Goal: Communication & Community: Answer question/provide support

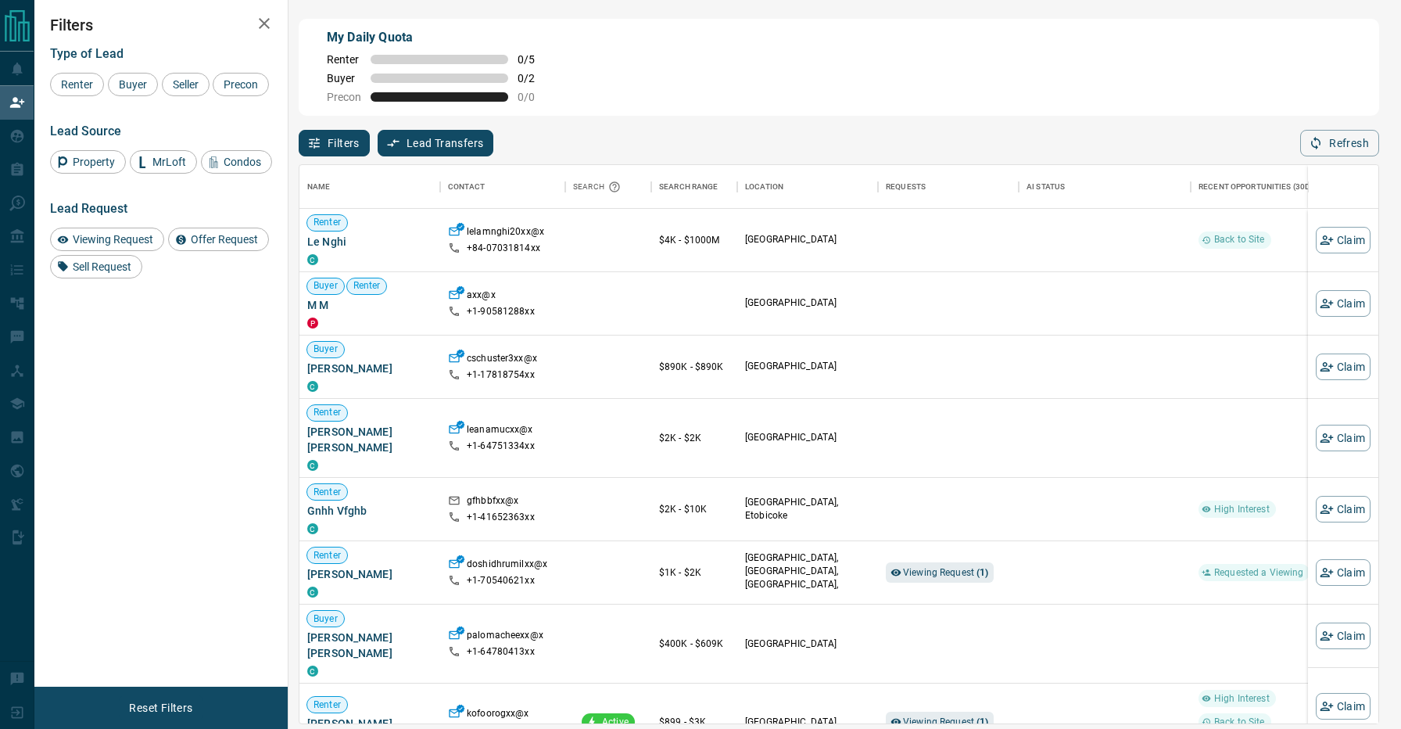
scroll to position [558, 1079]
click at [661, 140] on div "Filters Lead Transfers 0 Refresh" at bounding box center [839, 136] width 1081 height 41
click at [655, 131] on div "Filters Lead Transfers 0 Refresh" at bounding box center [839, 136] width 1081 height 41
click at [705, 142] on div "Filters Lead Transfers 0 Refresh" at bounding box center [839, 136] width 1081 height 41
click at [126, 81] on span "Buyer" at bounding box center [132, 84] width 39 height 13
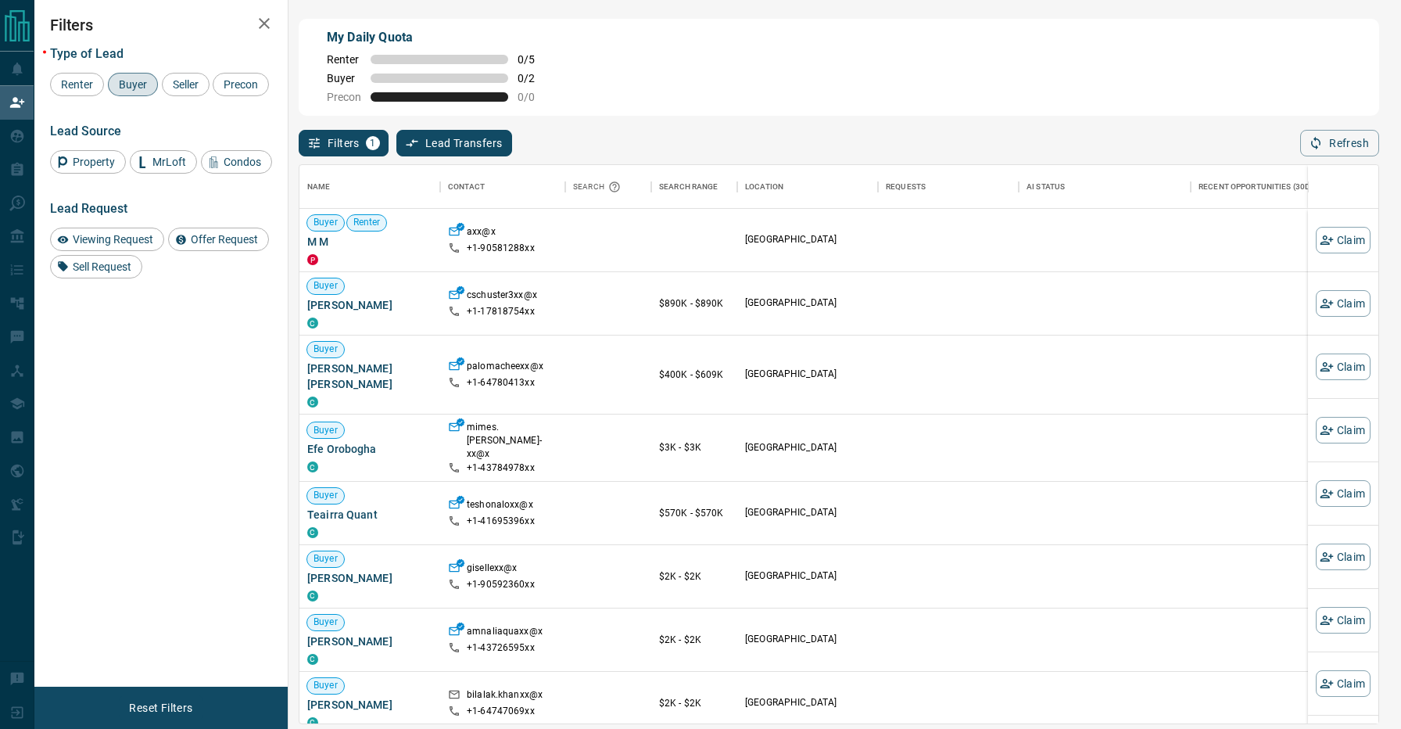
click at [678, 138] on div "Filters 1 Lead Transfers 0 Refresh" at bounding box center [839, 136] width 1081 height 41
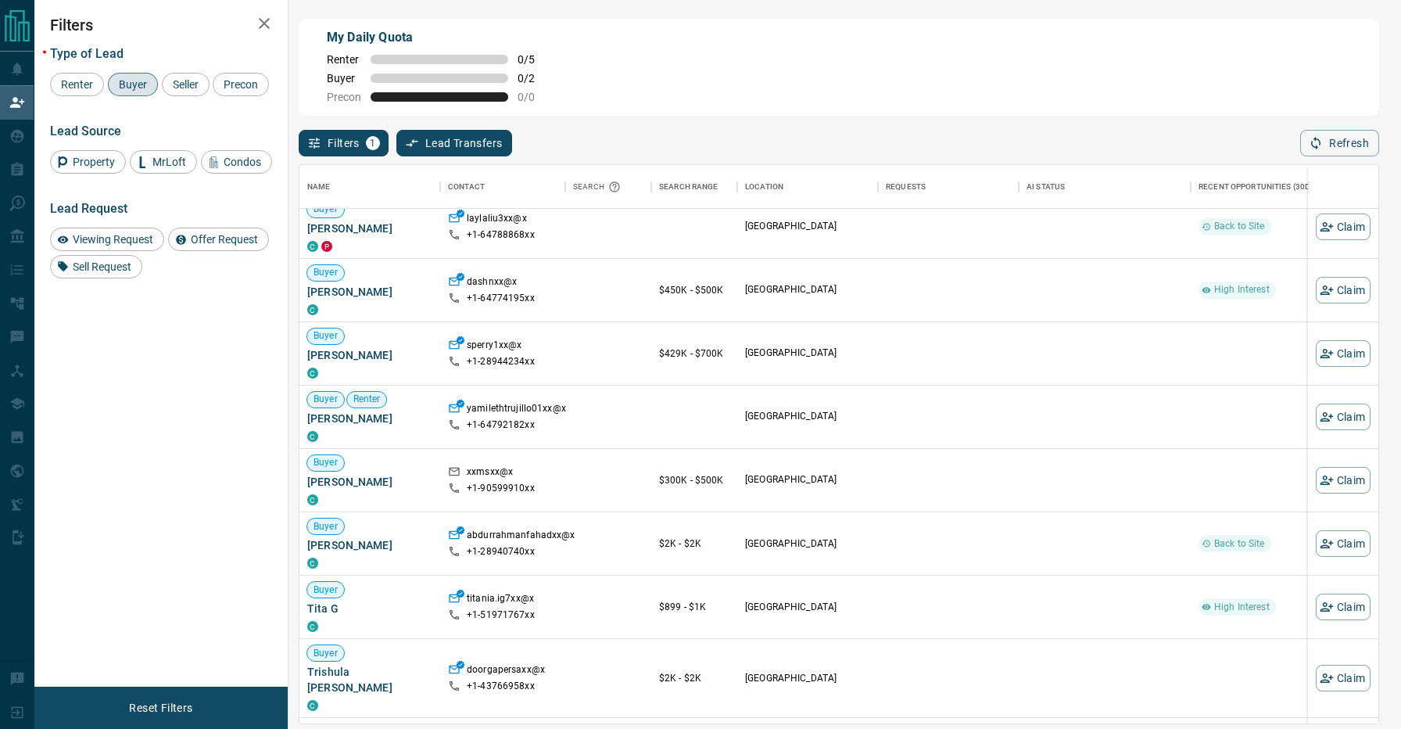
scroll to position [638, 0]
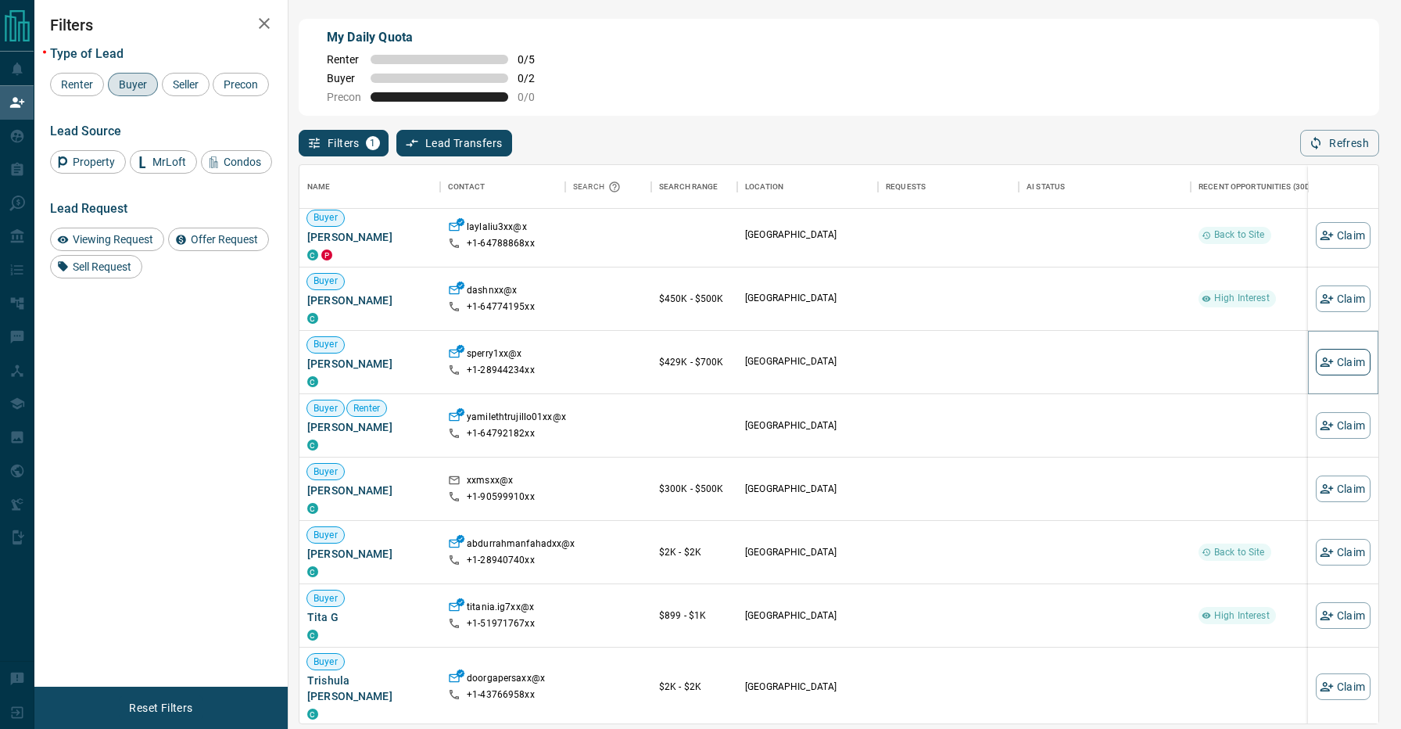
click at [1330, 351] on button "Claim" at bounding box center [1343, 362] width 55 height 27
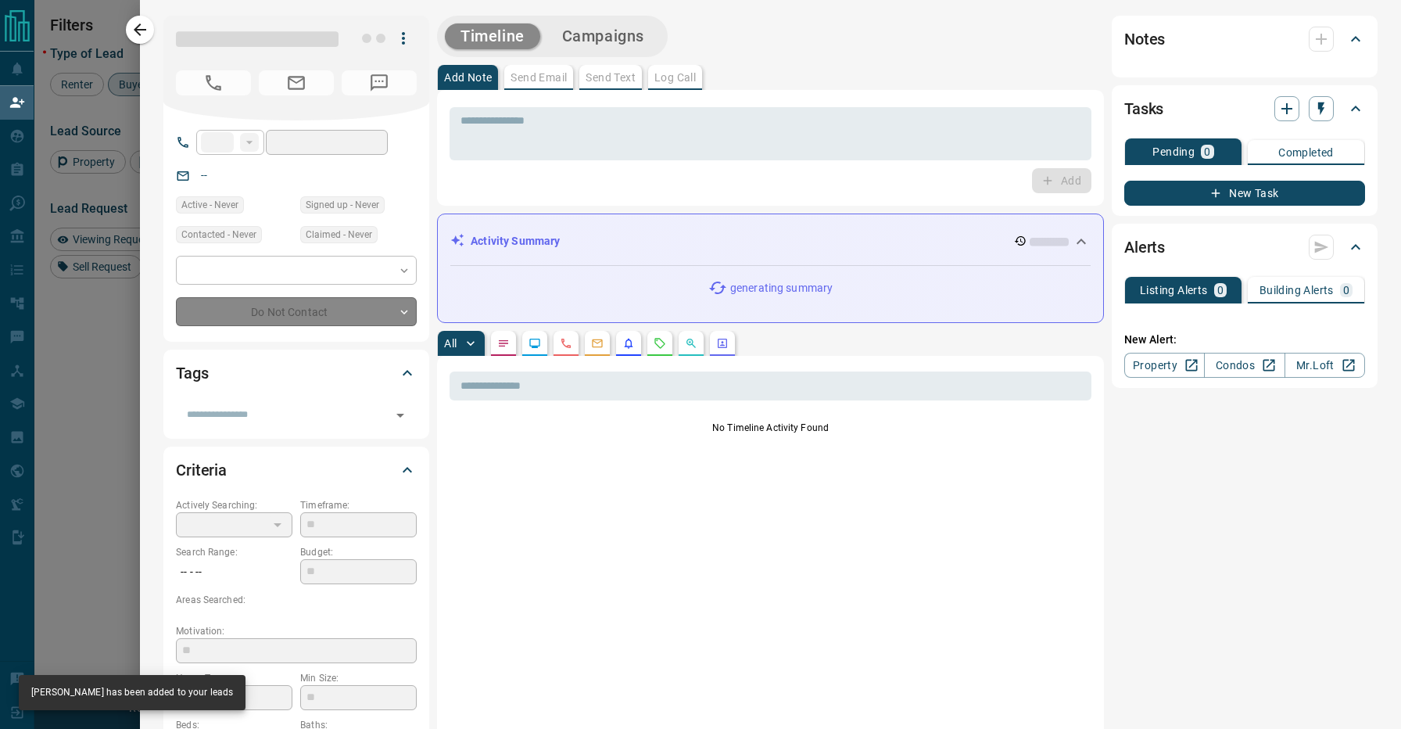
type input "**"
type input "**********"
type input "**"
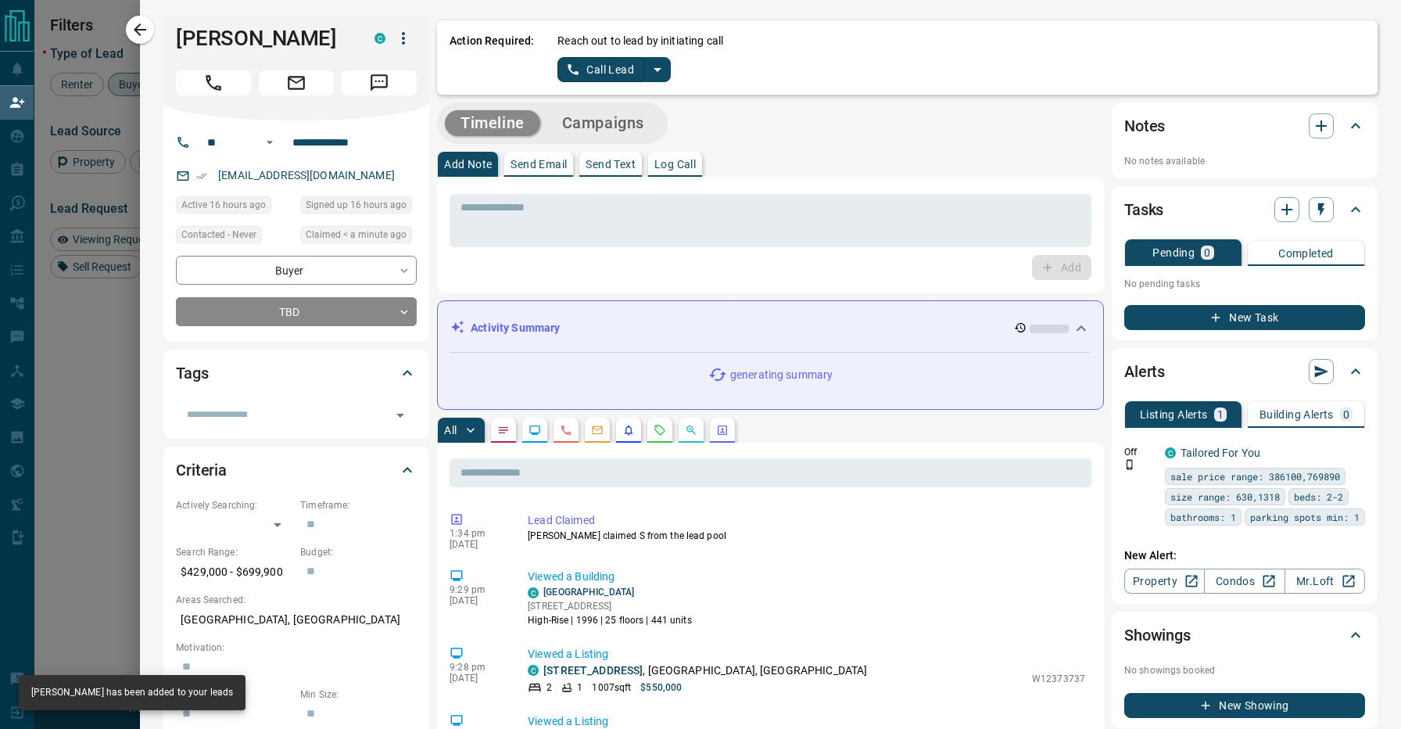
click at [660, 75] on icon "split button" at bounding box center [657, 69] width 19 height 19
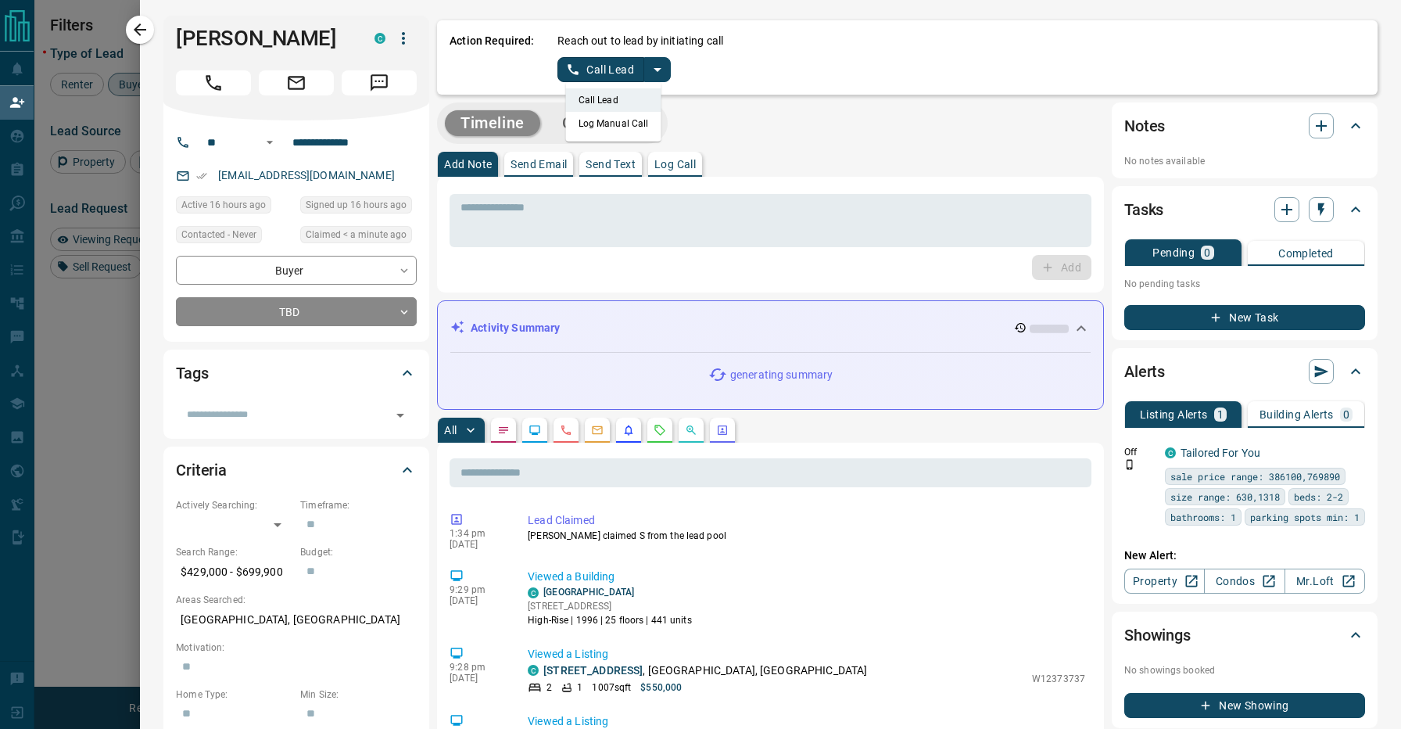
click at [625, 128] on li "Log Manual Call" at bounding box center [613, 123] width 95 height 23
click at [609, 77] on button "Log Manual Call" at bounding box center [609, 69] width 103 height 25
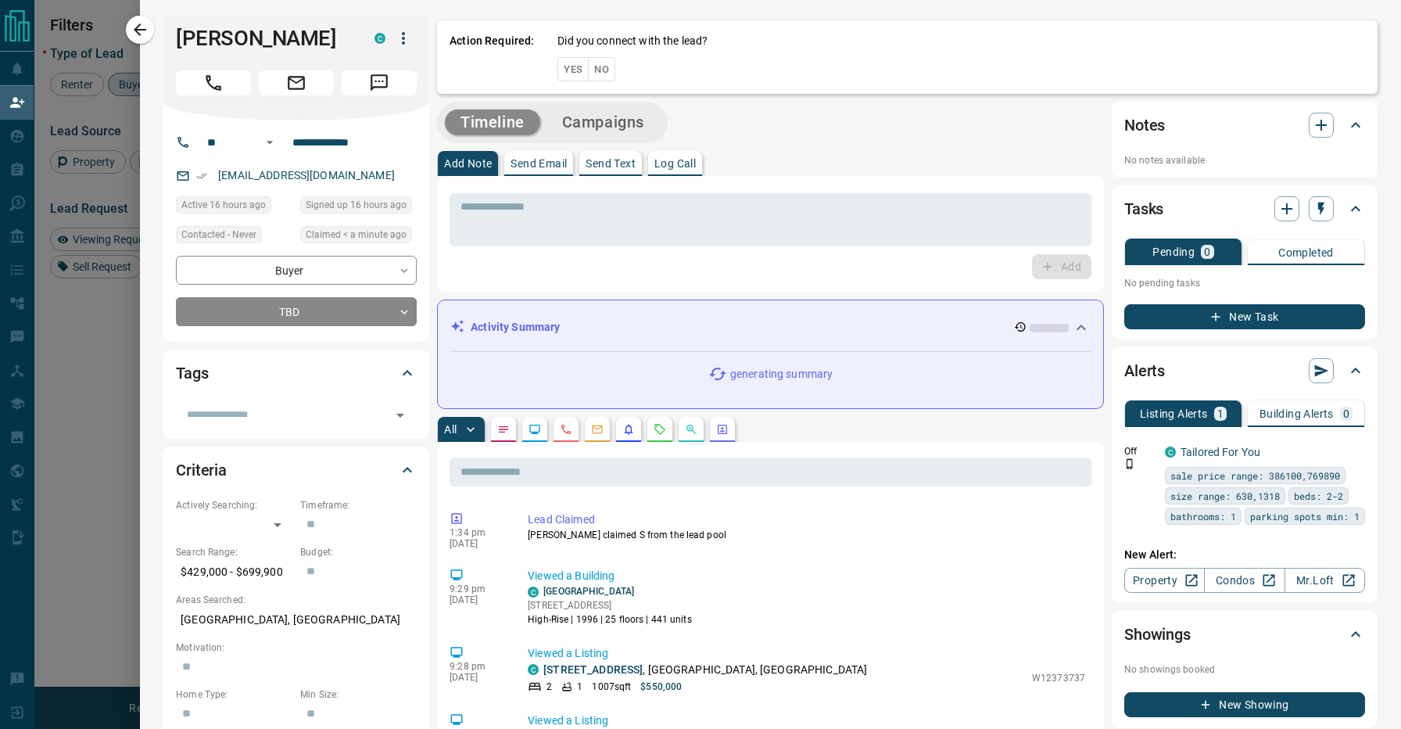
click at [594, 66] on button "No" at bounding box center [601, 69] width 27 height 24
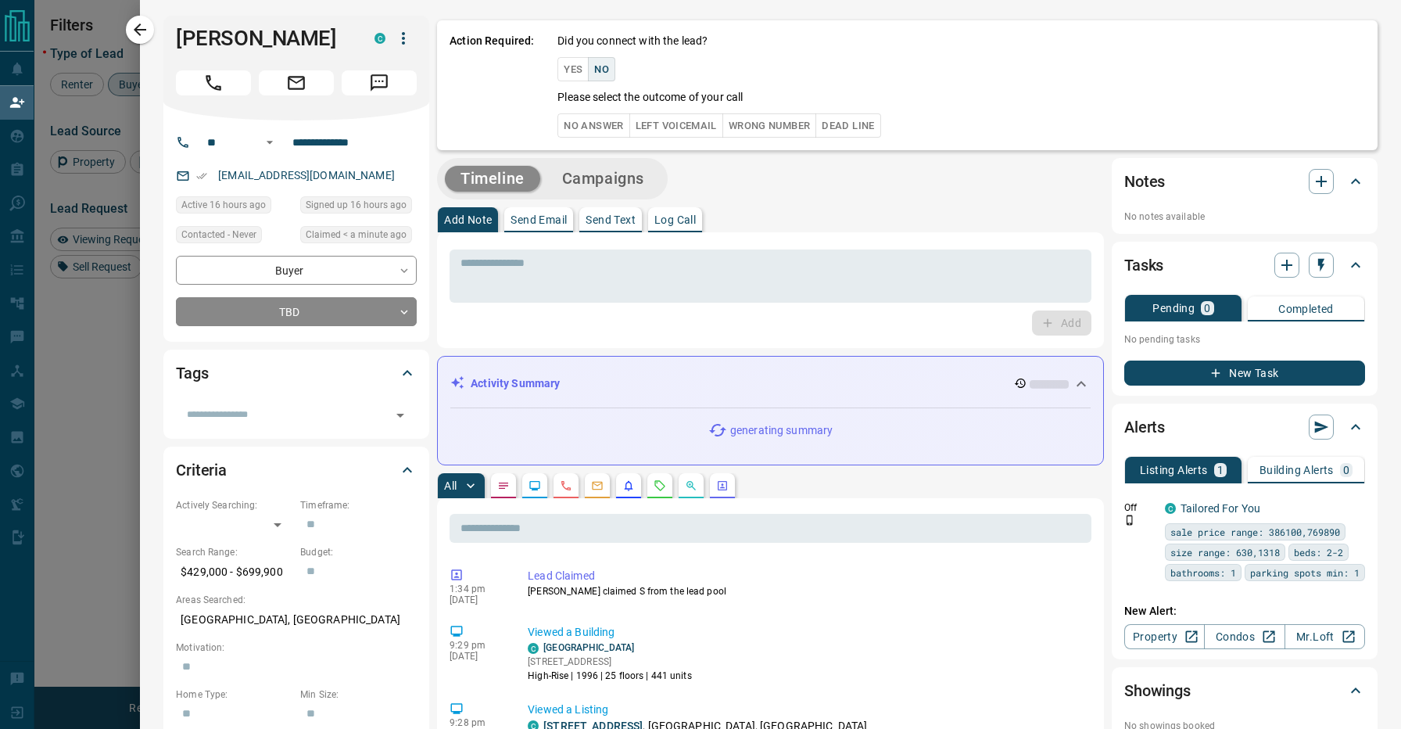
click at [600, 131] on button "No Answer" at bounding box center [594, 125] width 72 height 24
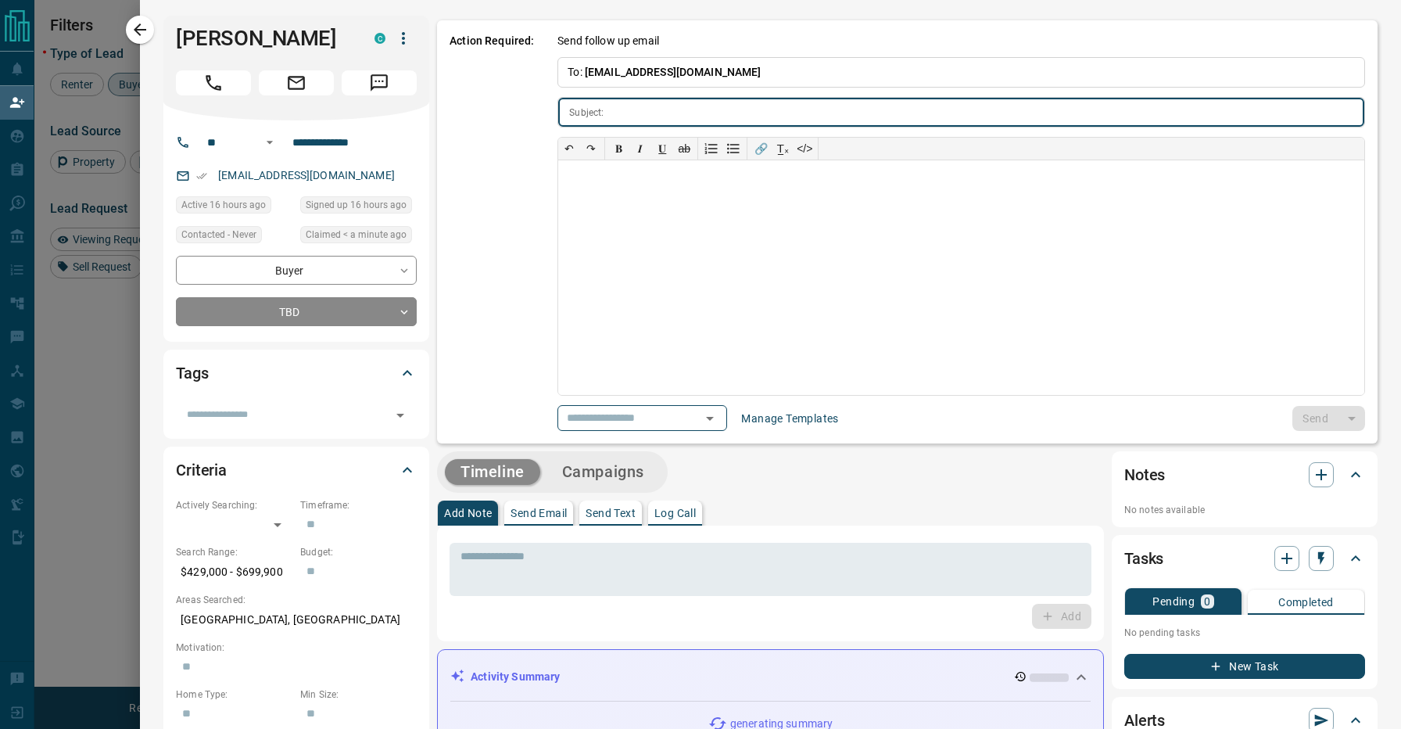
type input "**********"
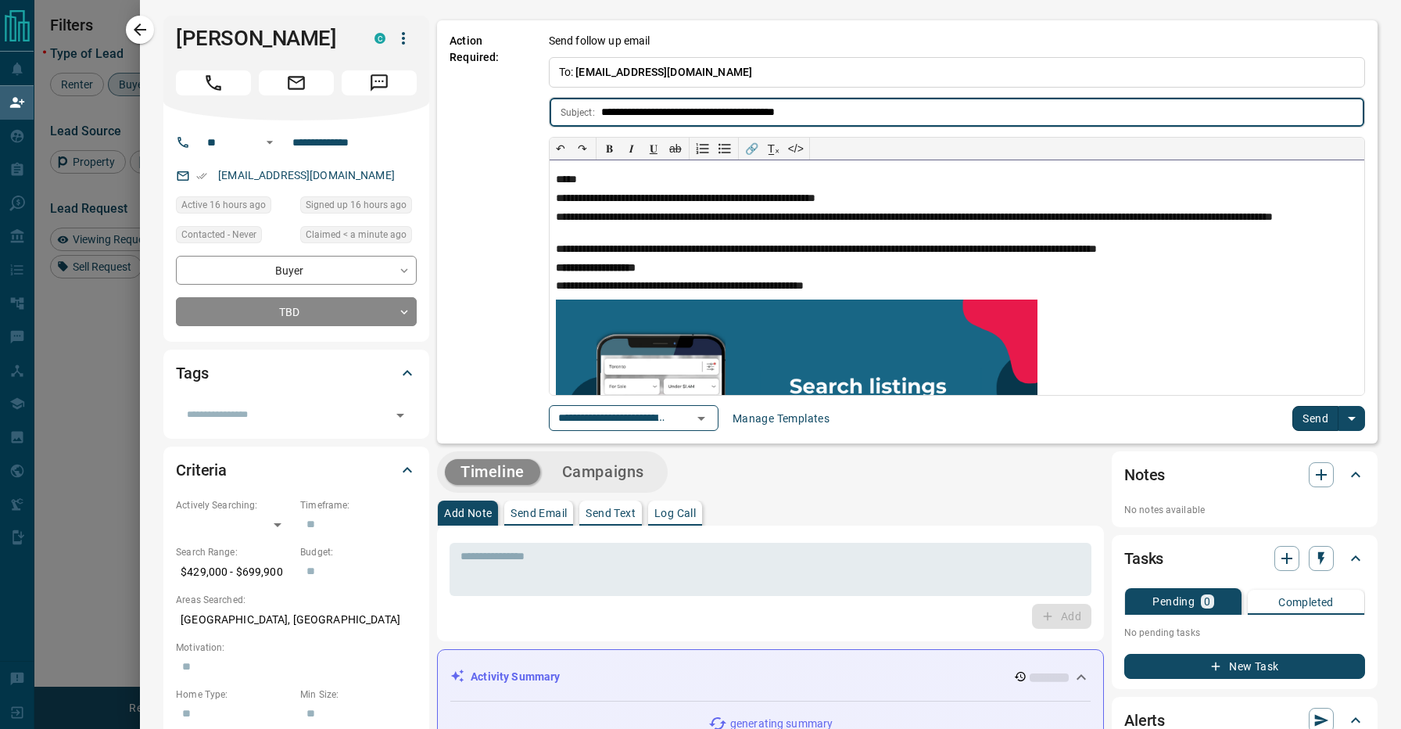
click at [574, 180] on p "*****" at bounding box center [957, 180] width 802 height 13
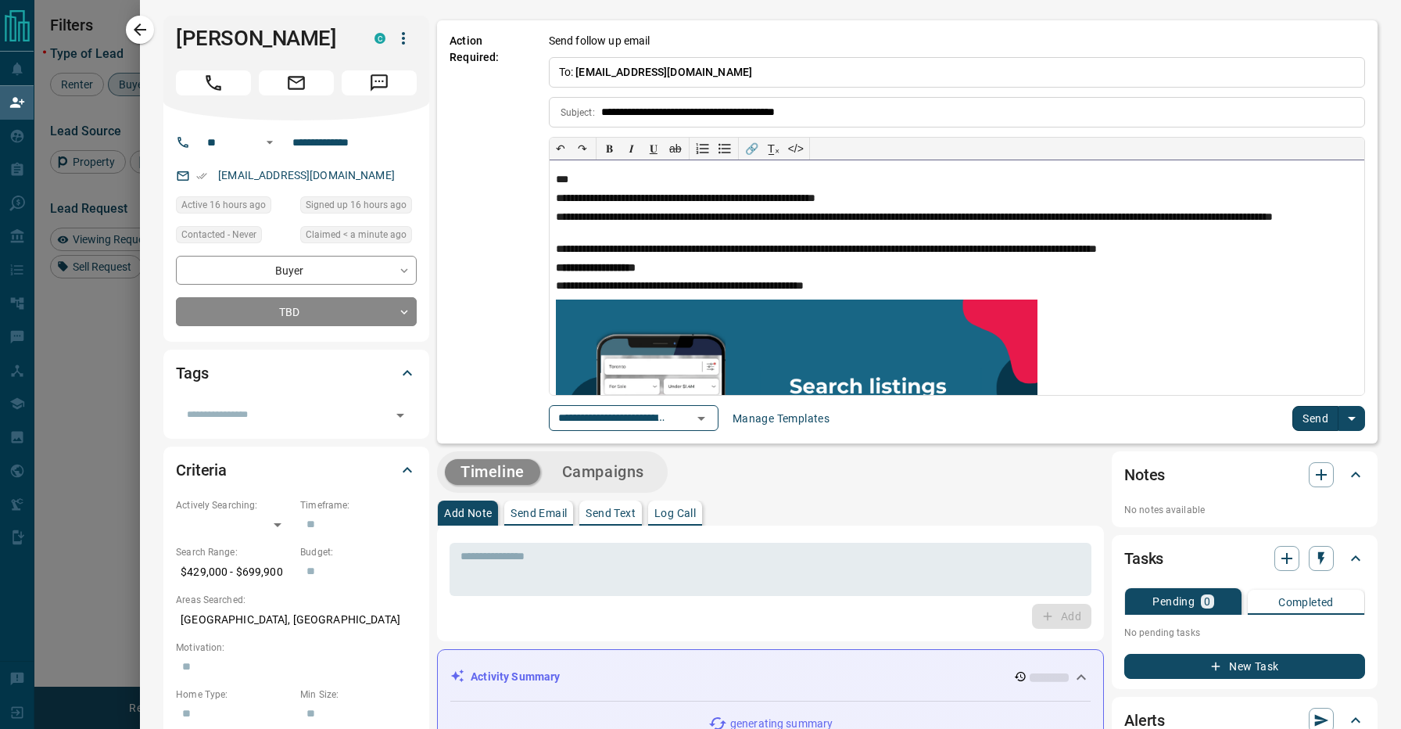
click at [815, 233] on p "**********" at bounding box center [957, 223] width 802 height 25
click at [1314, 414] on button "Send" at bounding box center [1316, 418] width 46 height 25
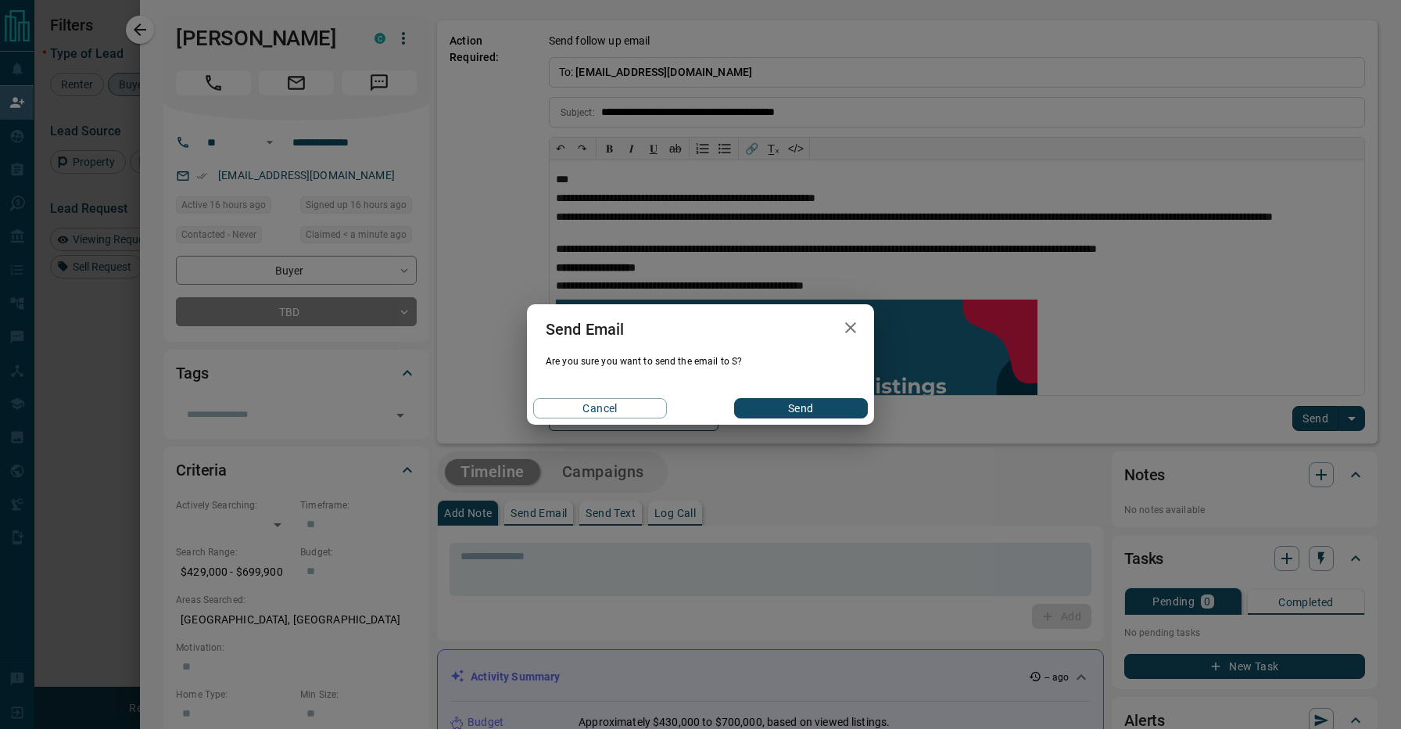
click at [751, 410] on button "Send" at bounding box center [801, 408] width 134 height 20
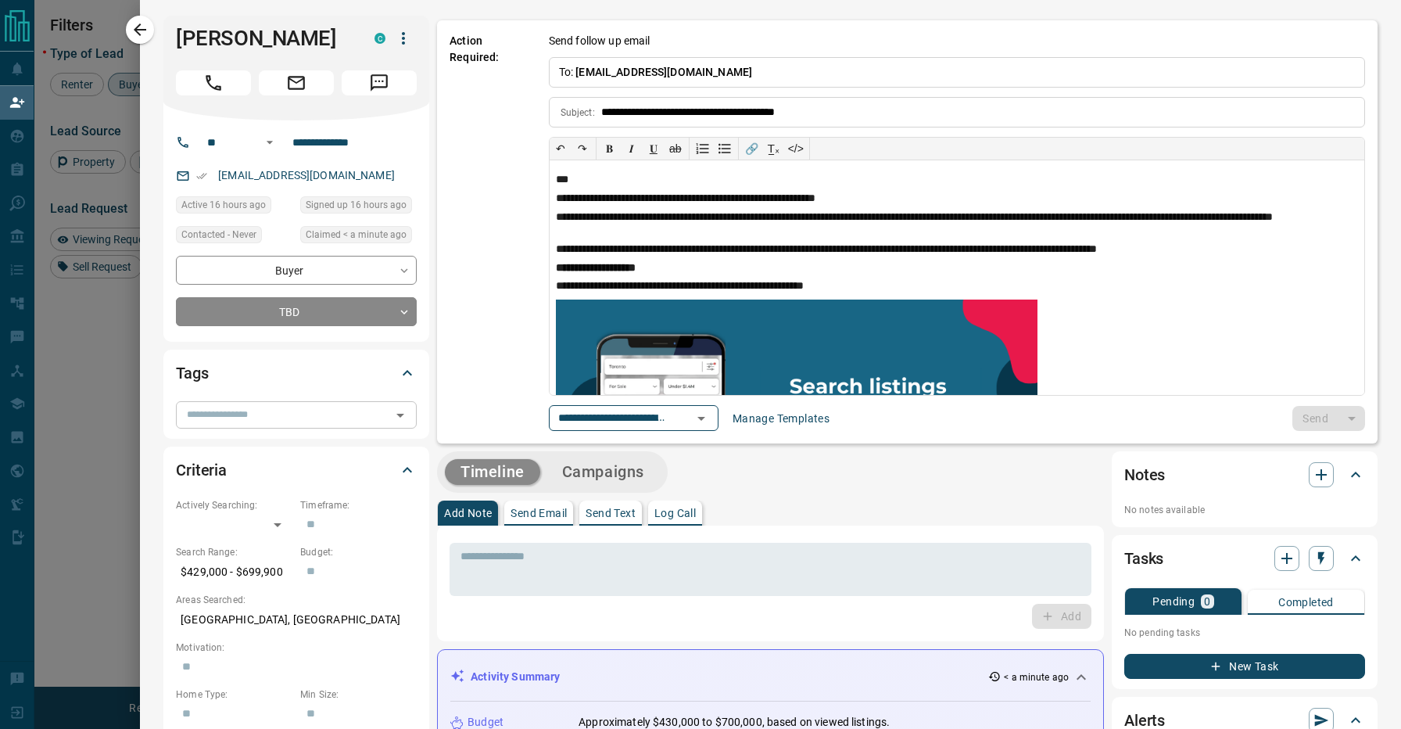
click at [344, 403] on div "​" at bounding box center [296, 414] width 241 height 27
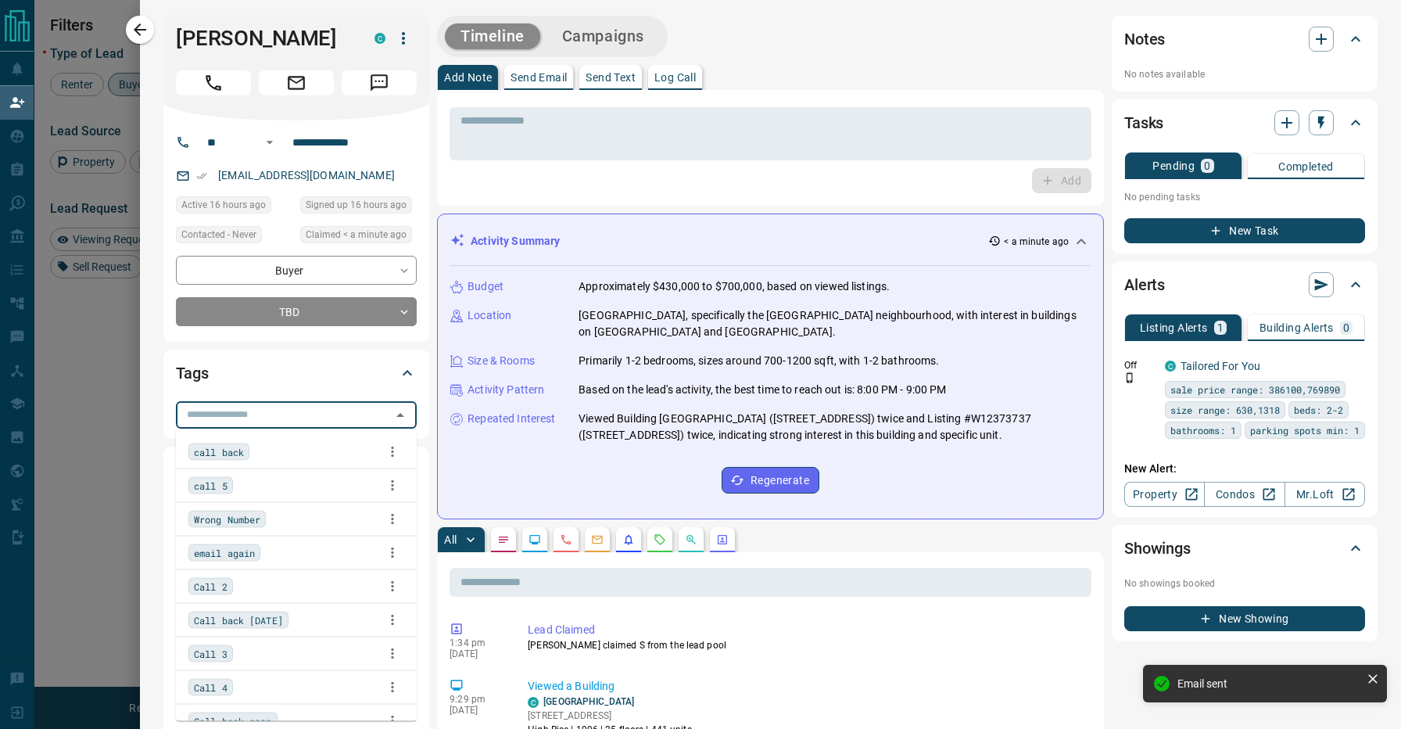
scroll to position [0, 0]
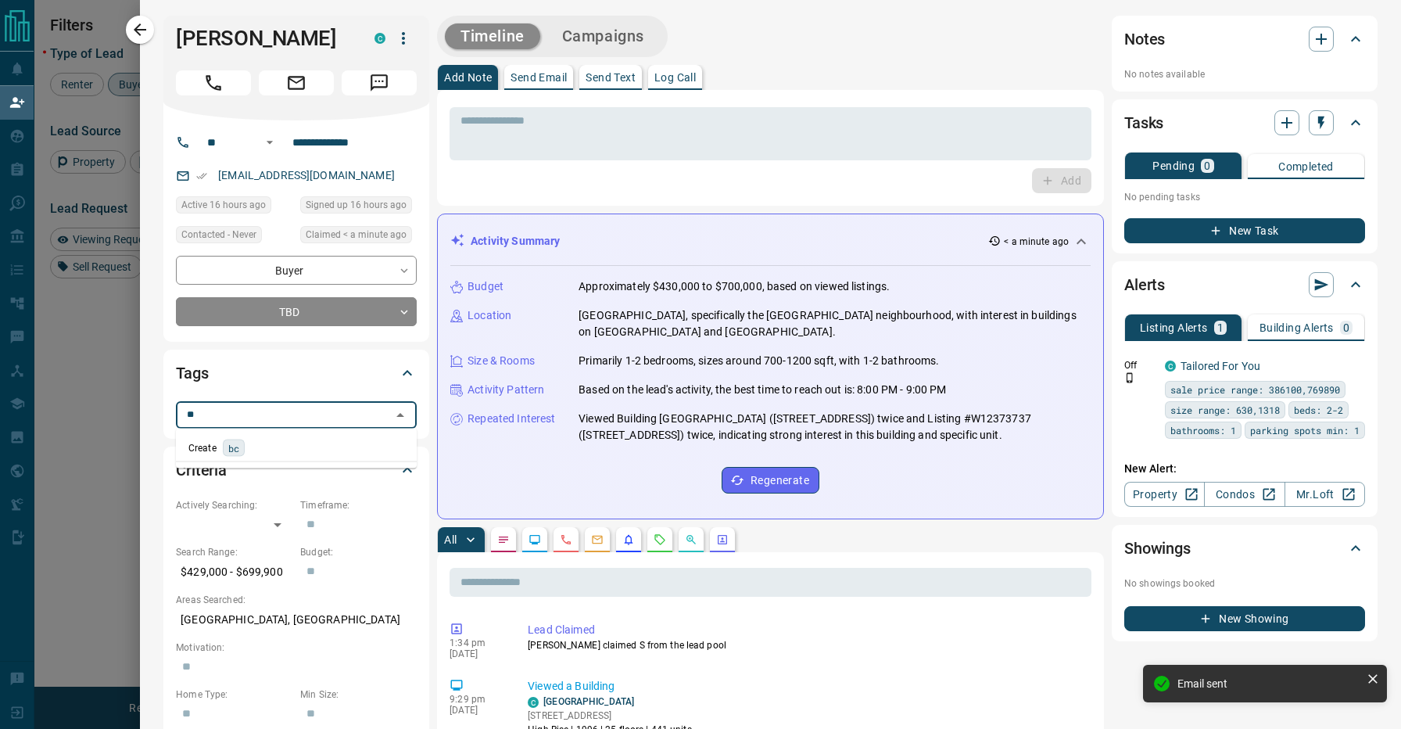
type input "*"
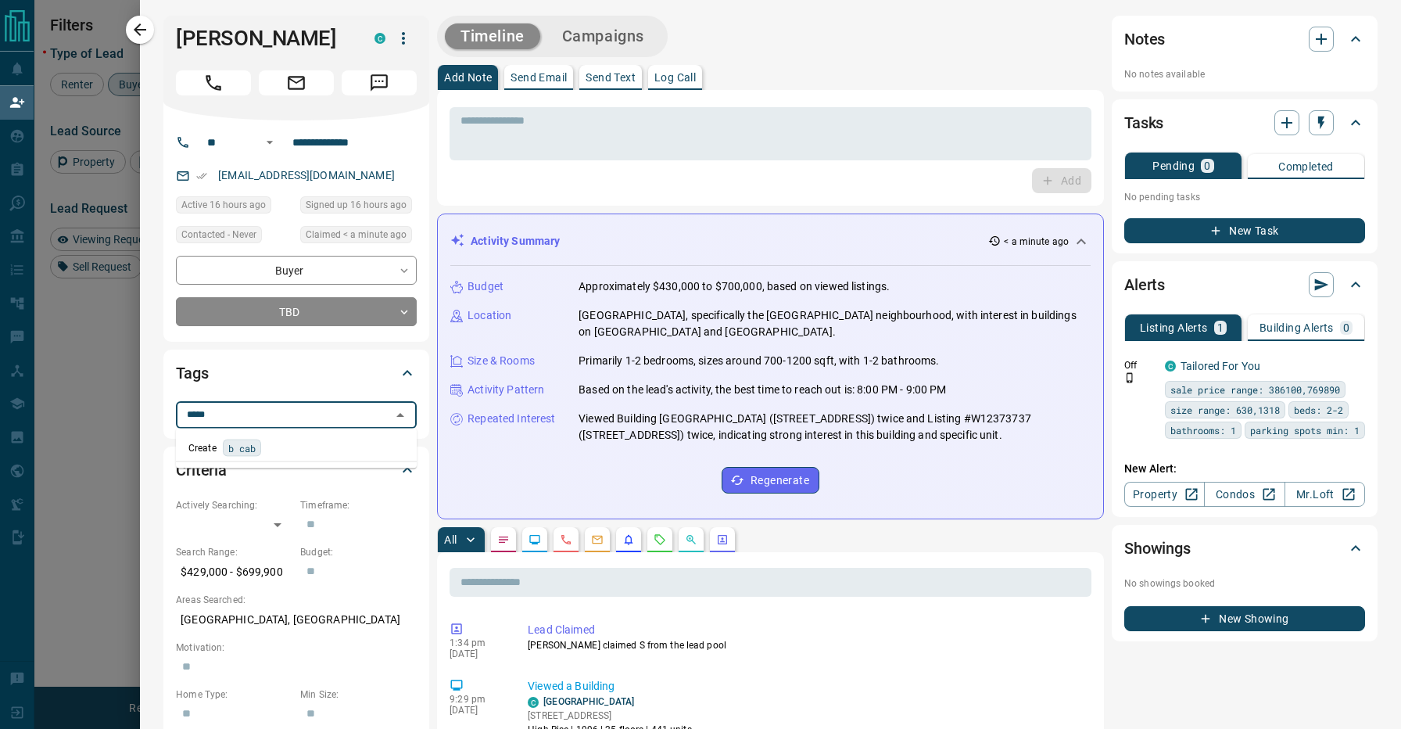
type input "****"
click at [292, 447] on div "B Call back soon" at bounding box center [296, 450] width 216 height 23
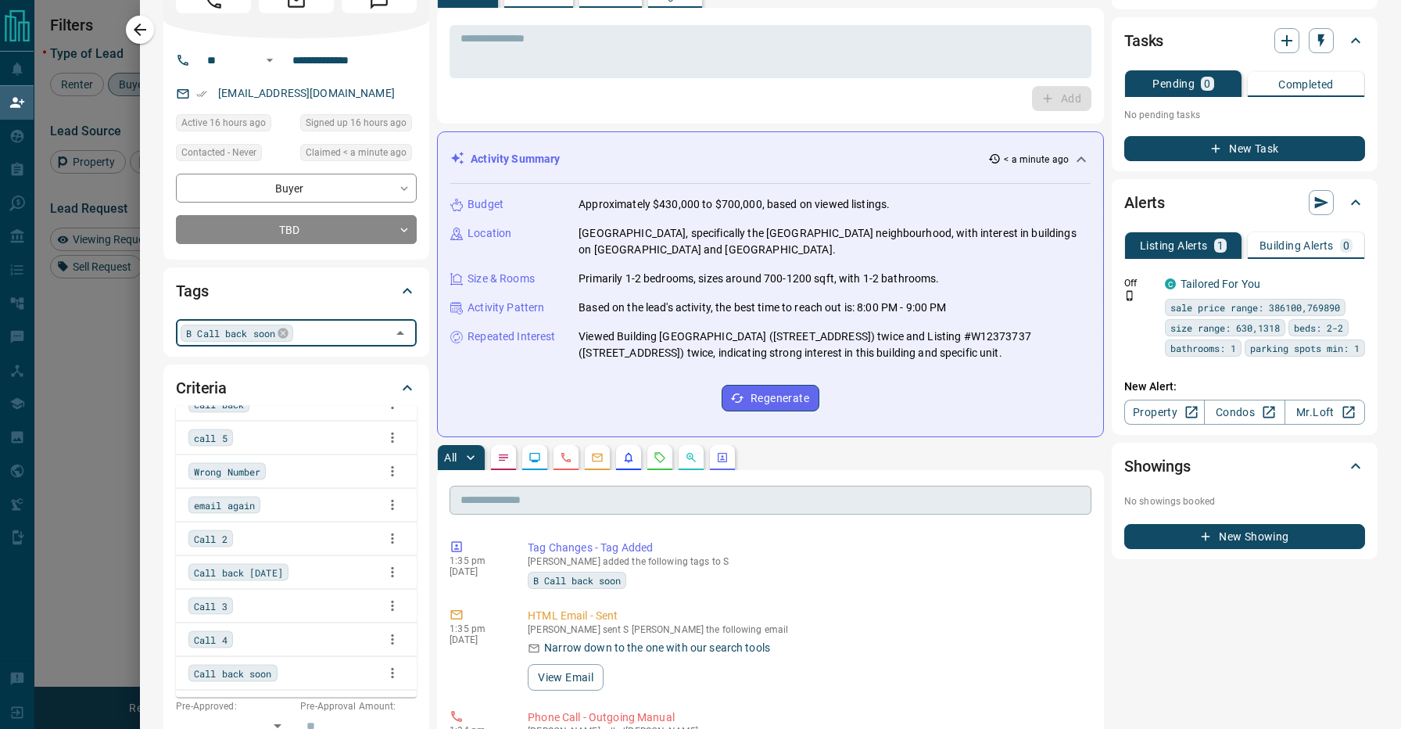
scroll to position [135, 0]
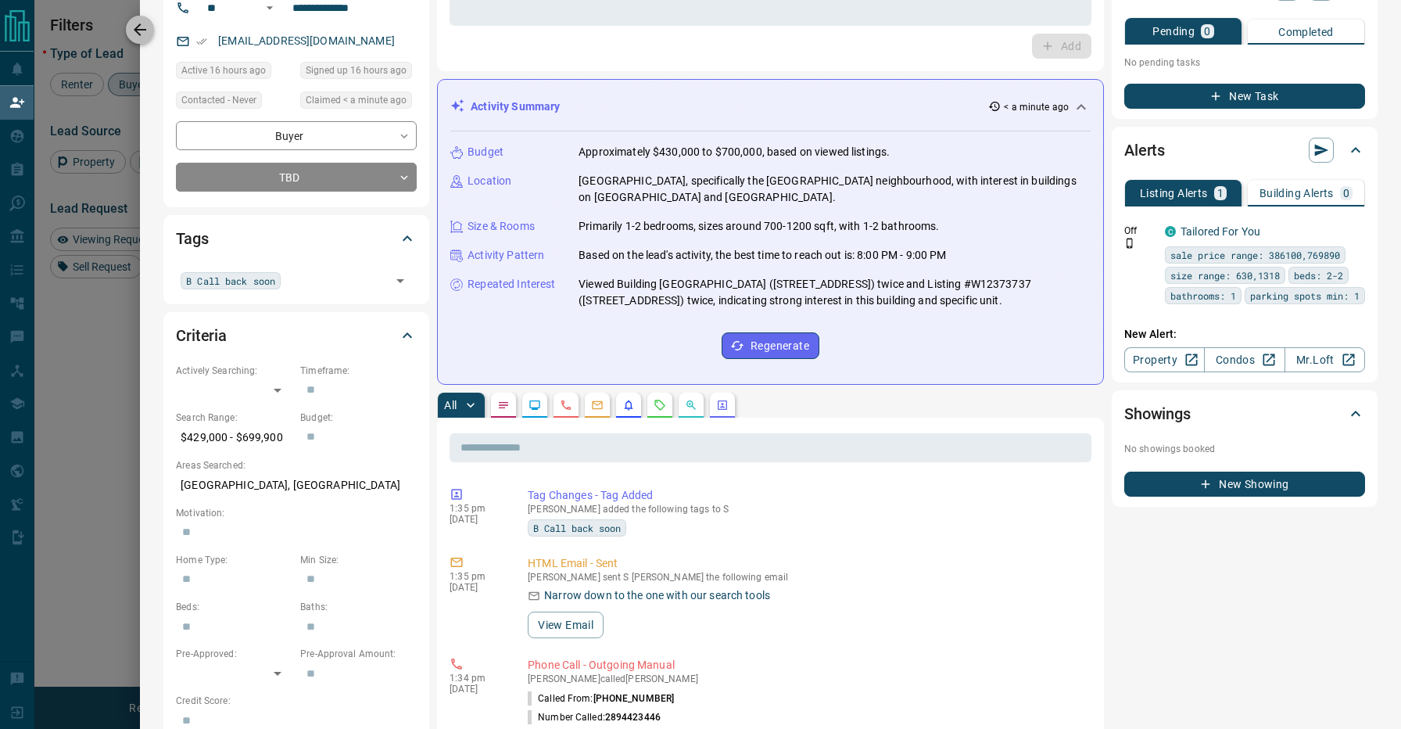
click at [137, 35] on icon "button" at bounding box center [140, 29] width 19 height 19
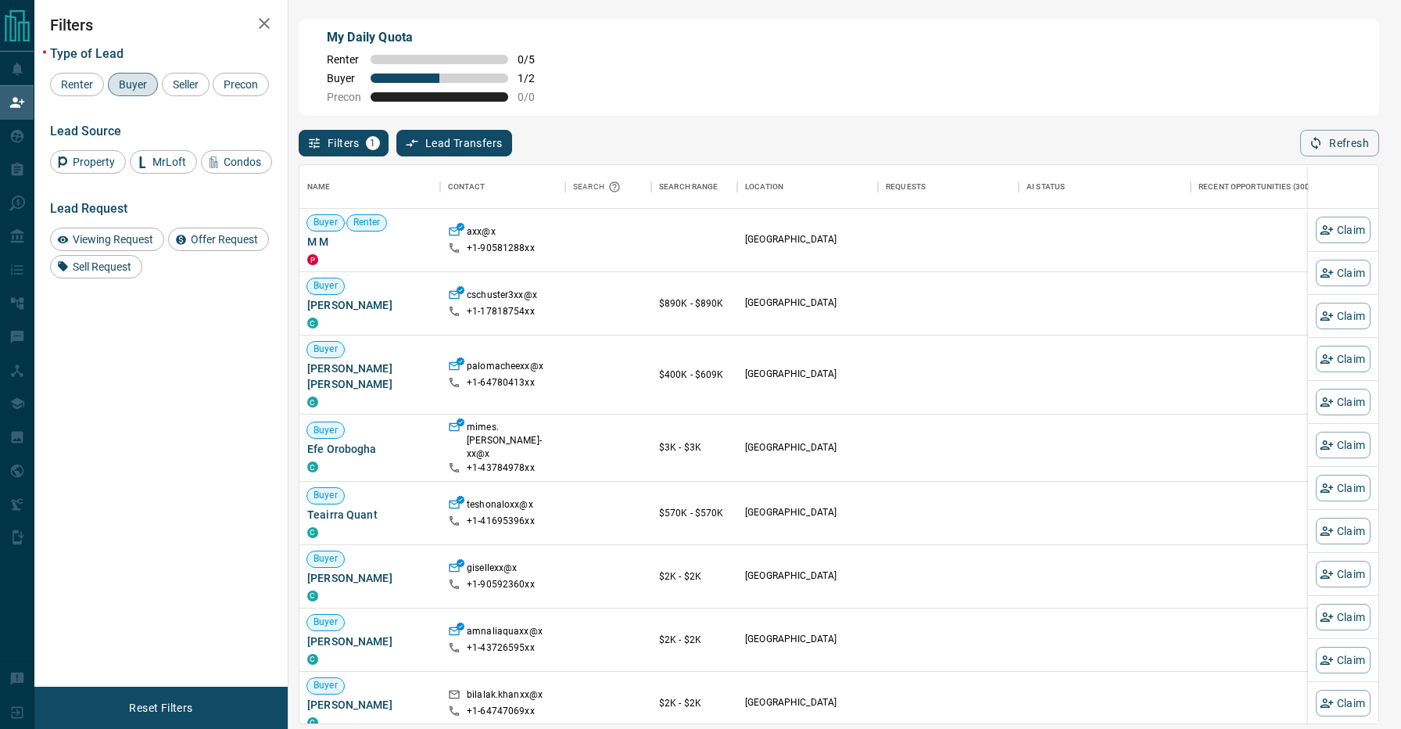
scroll to position [558, 1079]
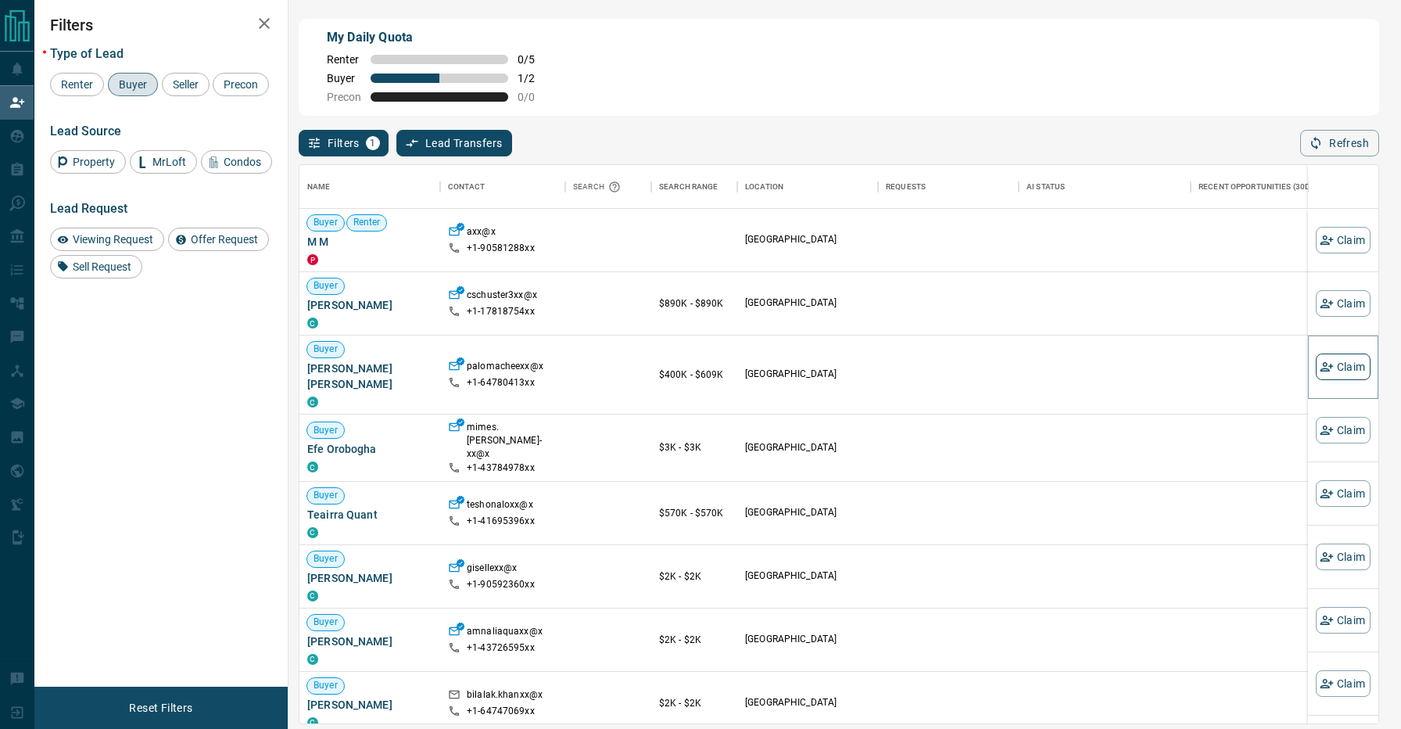
click at [1333, 364] on icon "button" at bounding box center [1327, 367] width 14 height 14
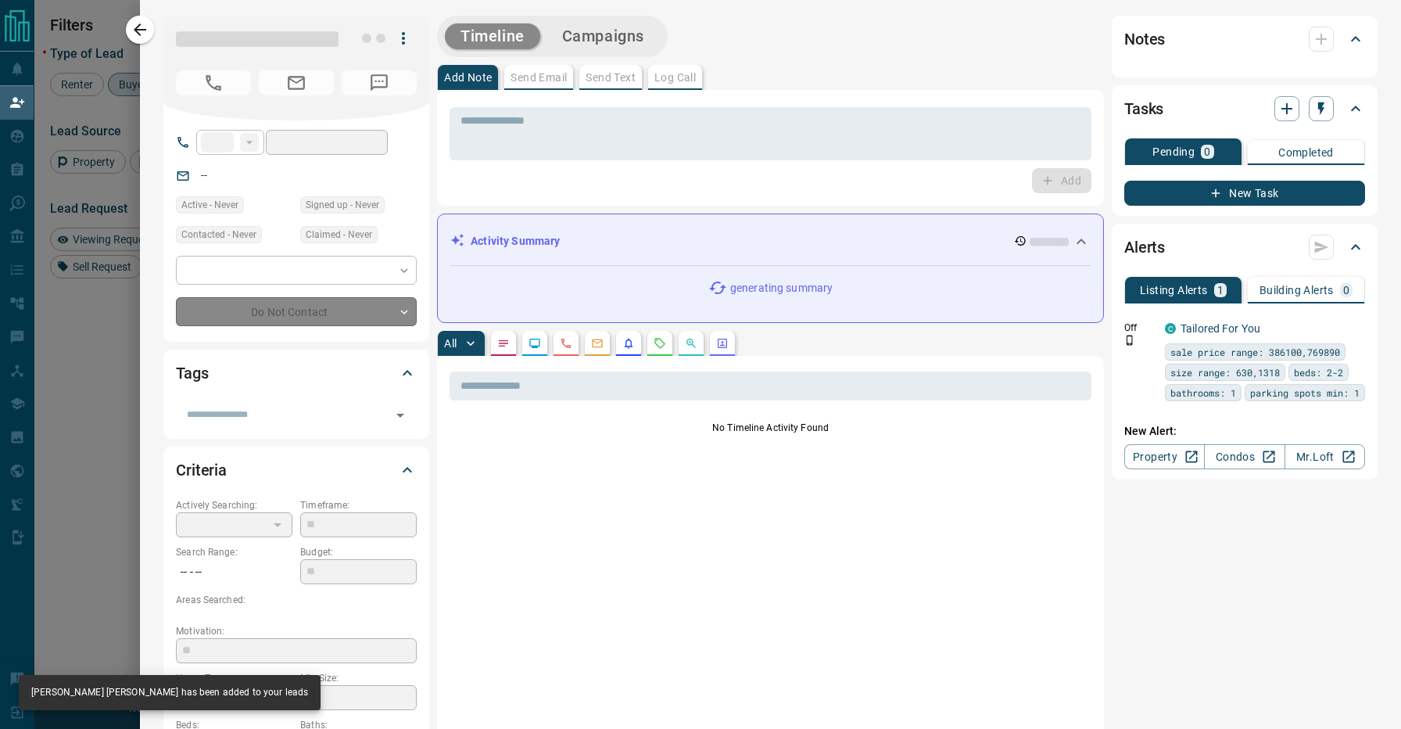
type input "**"
type input "**********"
type input "**"
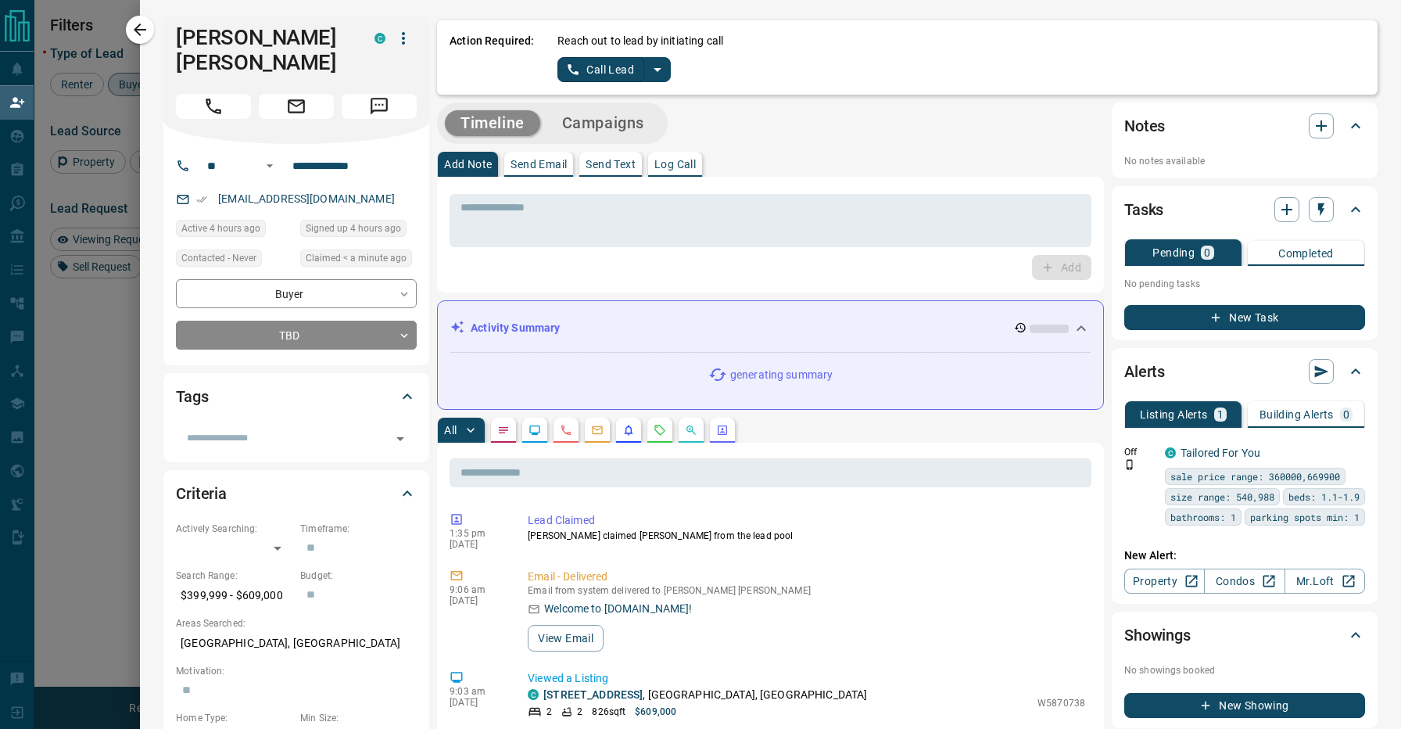
click at [655, 70] on icon "split button" at bounding box center [658, 70] width 8 height 4
click at [629, 128] on li "Log Manual Call" at bounding box center [613, 123] width 95 height 23
click at [598, 77] on button "Log Manual Call" at bounding box center [609, 69] width 103 height 25
click at [600, 72] on button "No" at bounding box center [601, 69] width 27 height 24
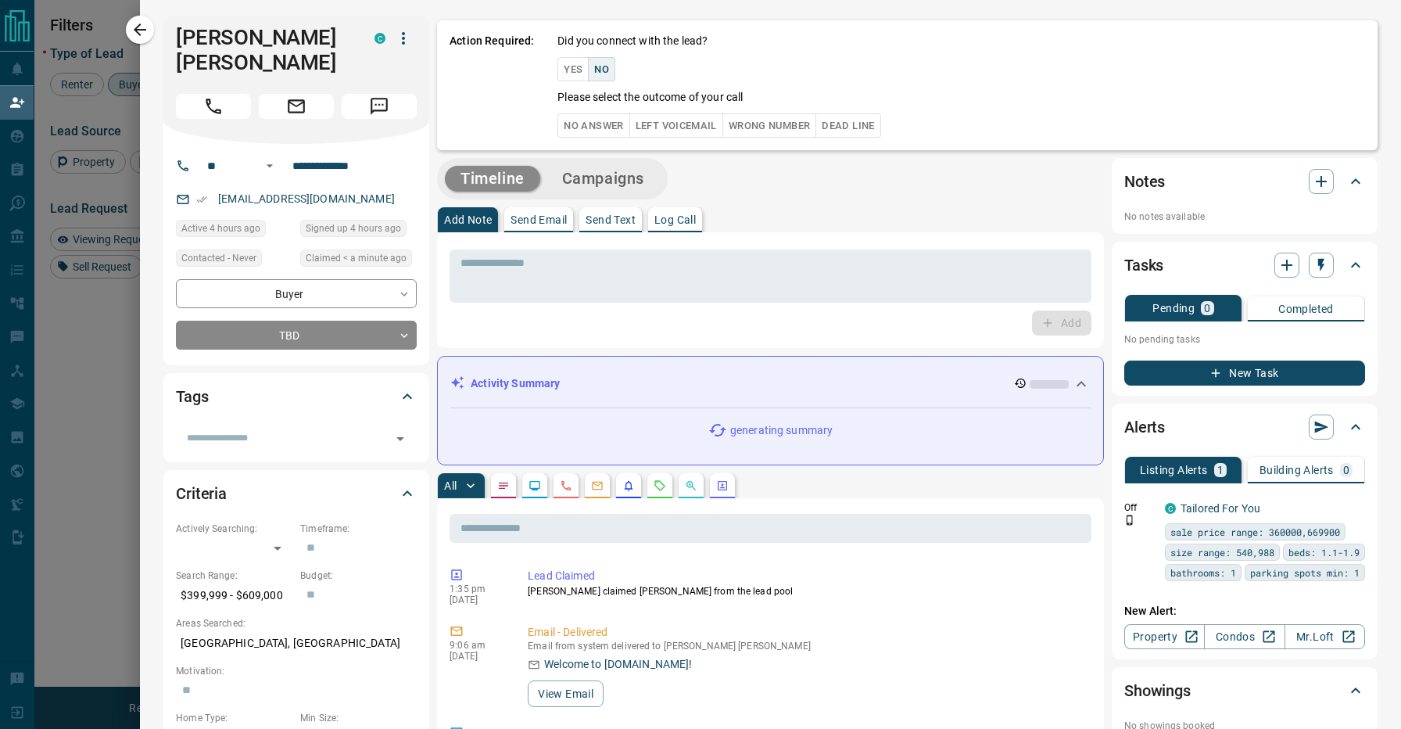
click at [603, 124] on button "No Answer" at bounding box center [594, 125] width 72 height 24
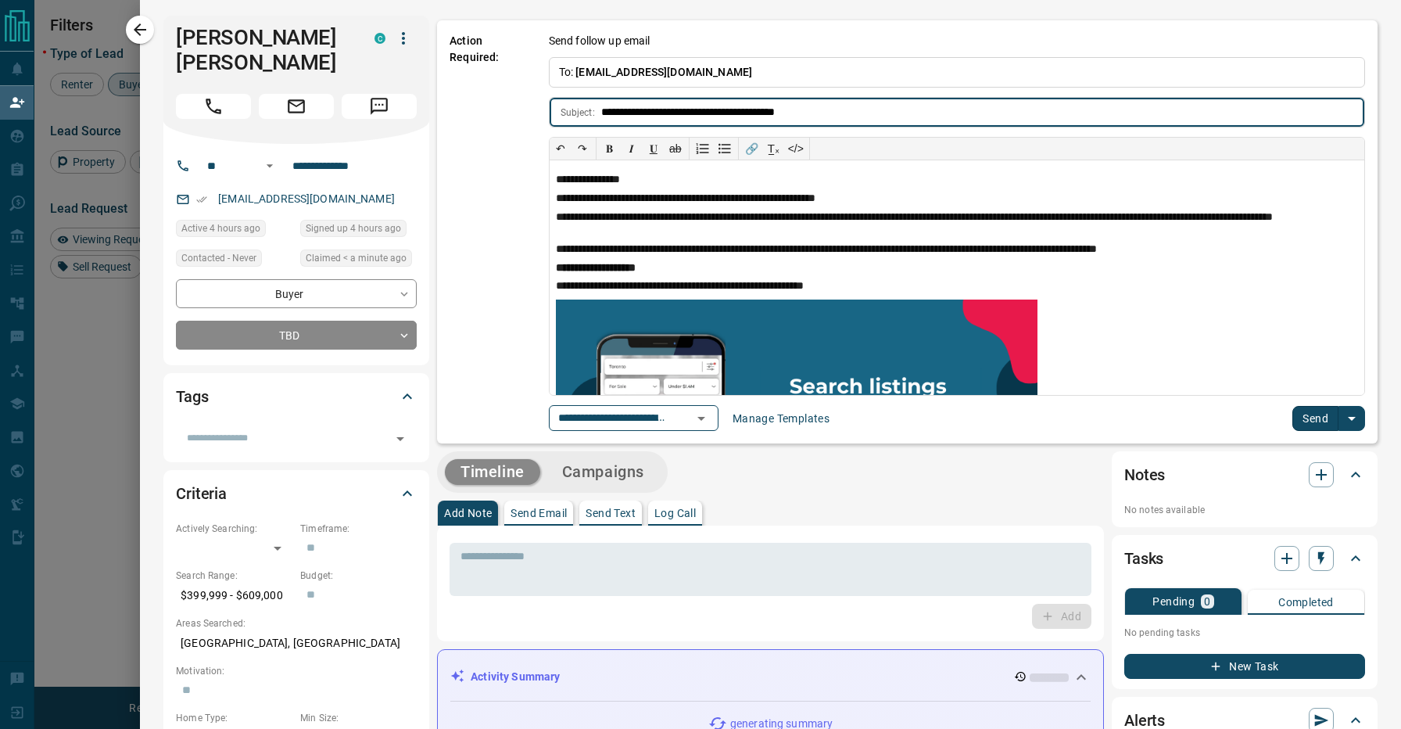
click at [1297, 414] on button "Send" at bounding box center [1316, 418] width 46 height 25
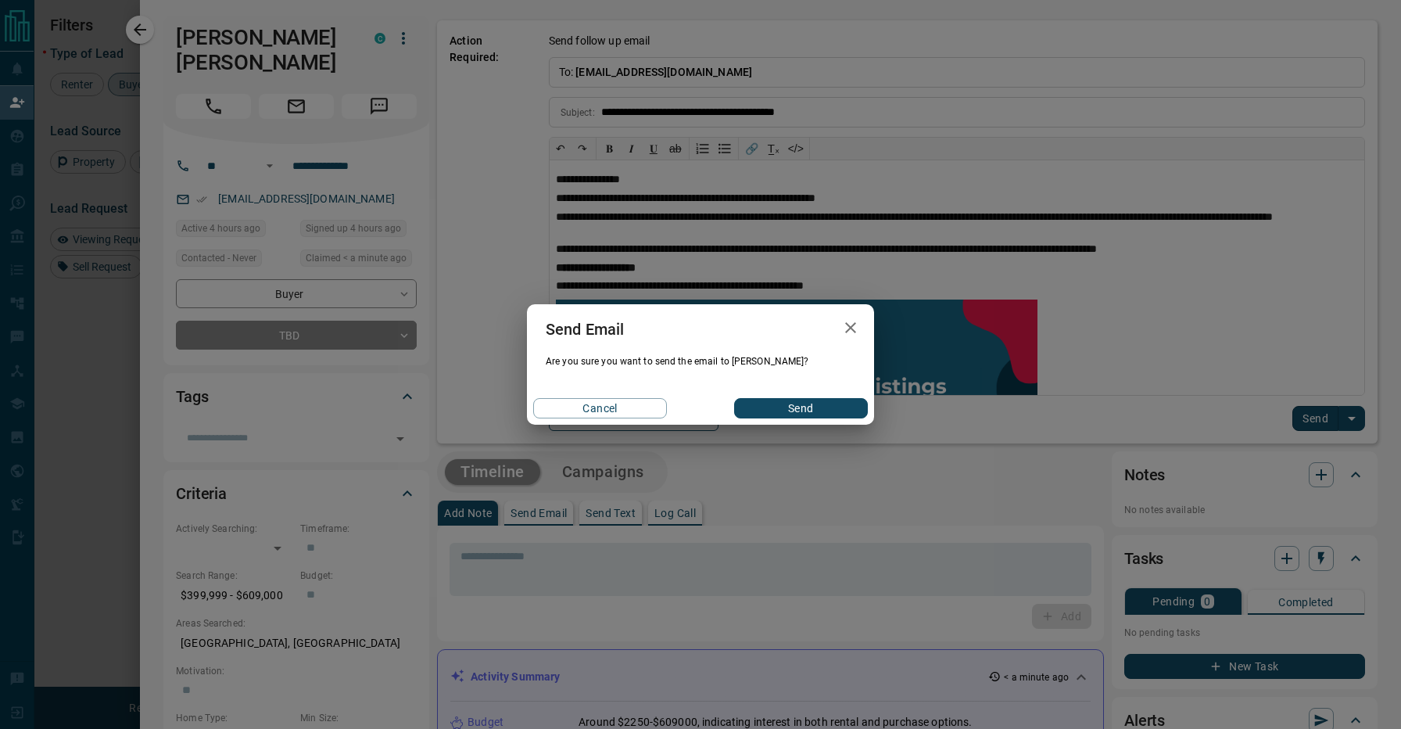
click at [844, 408] on button "Send" at bounding box center [801, 408] width 134 height 20
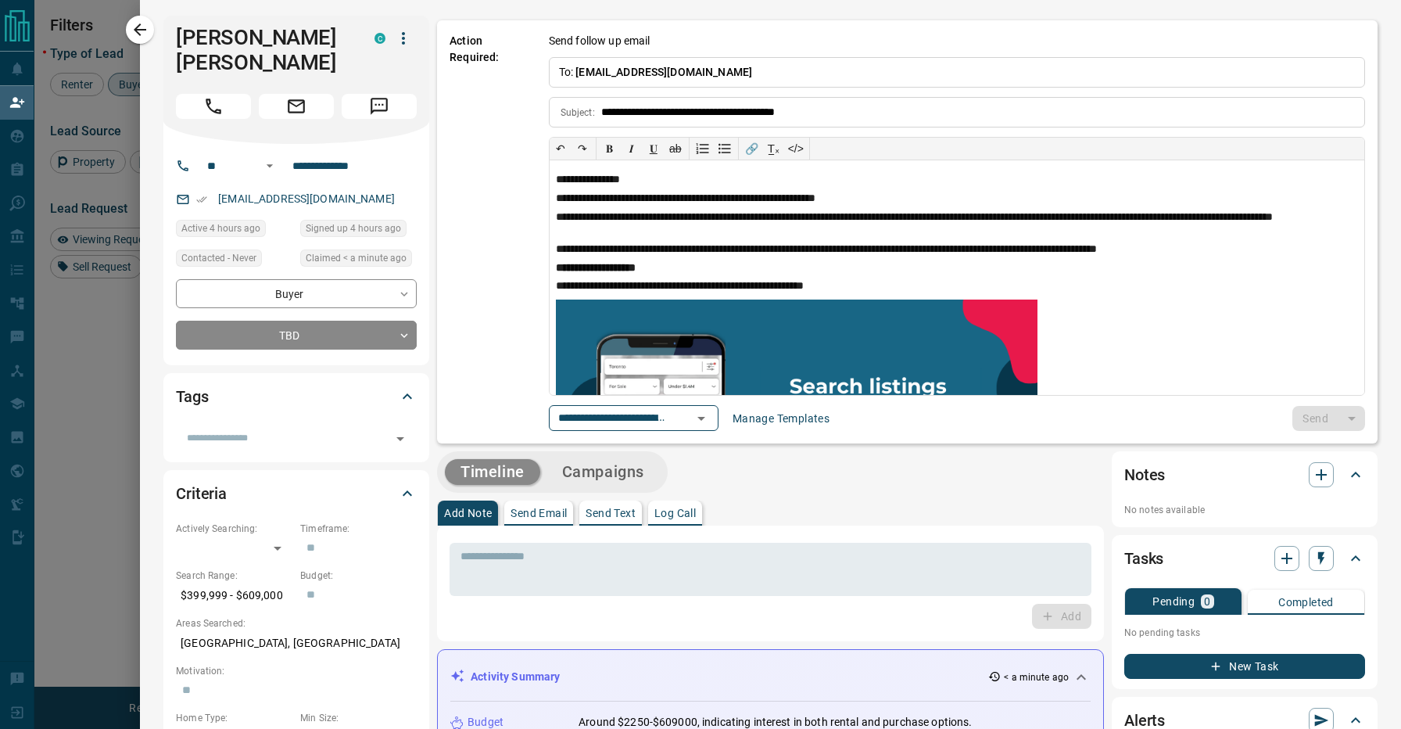
click at [264, 384] on div "Tags" at bounding box center [287, 396] width 222 height 25
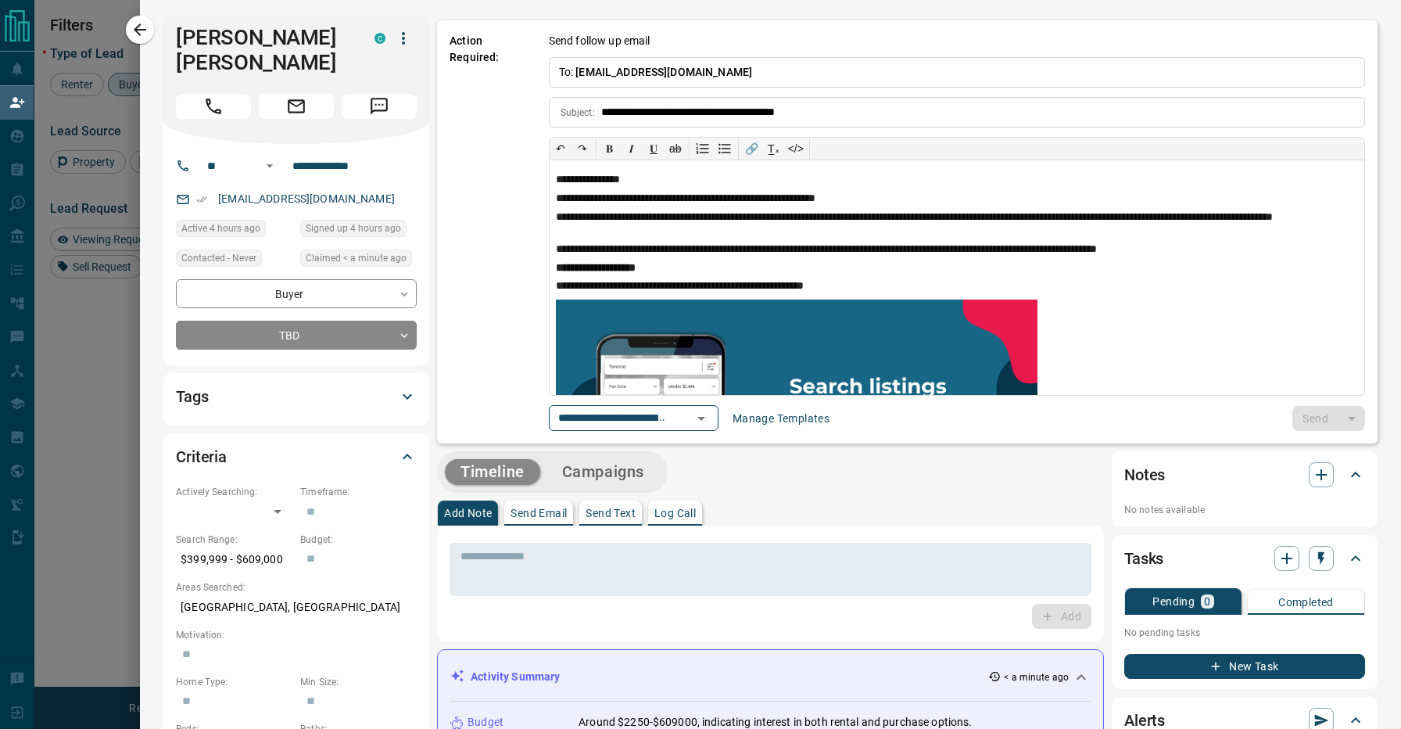
click at [276, 391] on div "Tags" at bounding box center [296, 397] width 241 height 38
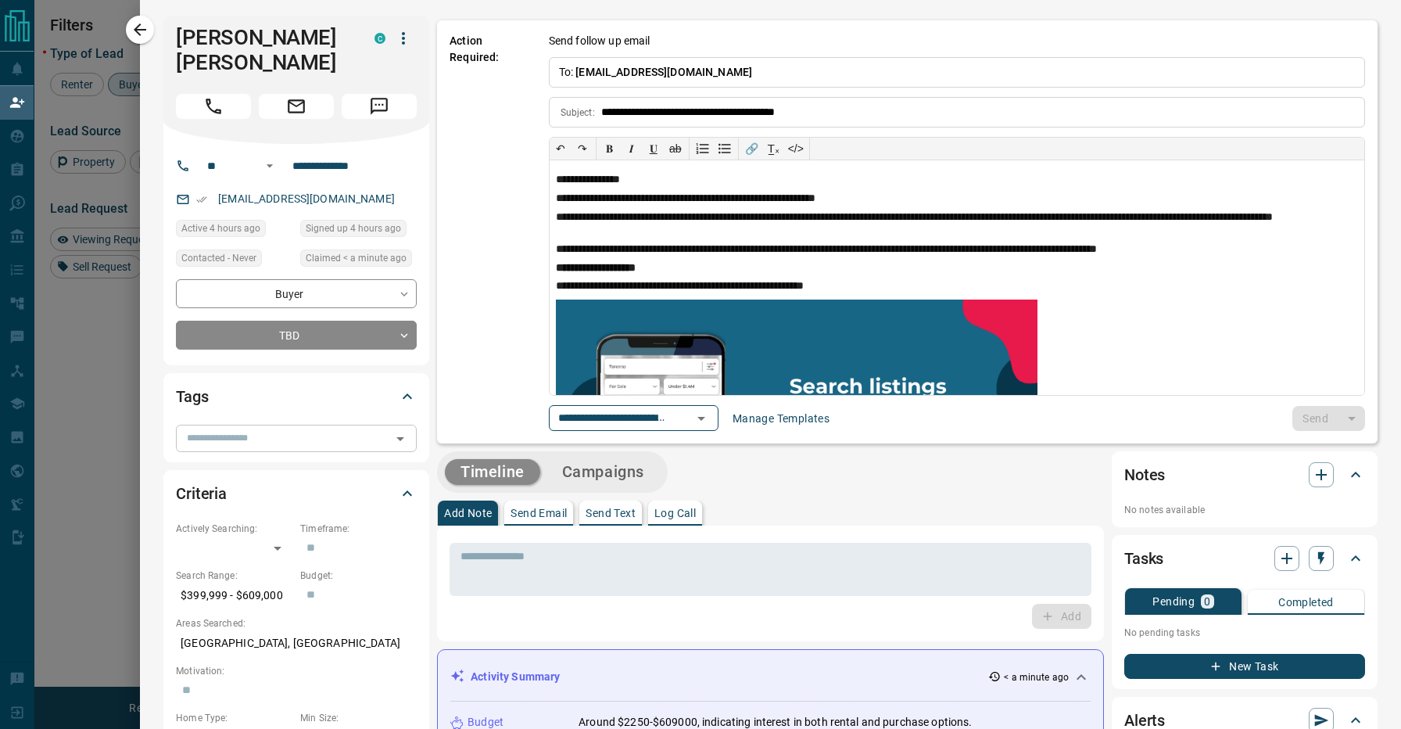
click at [295, 429] on input "text" at bounding box center [284, 437] width 206 height 17
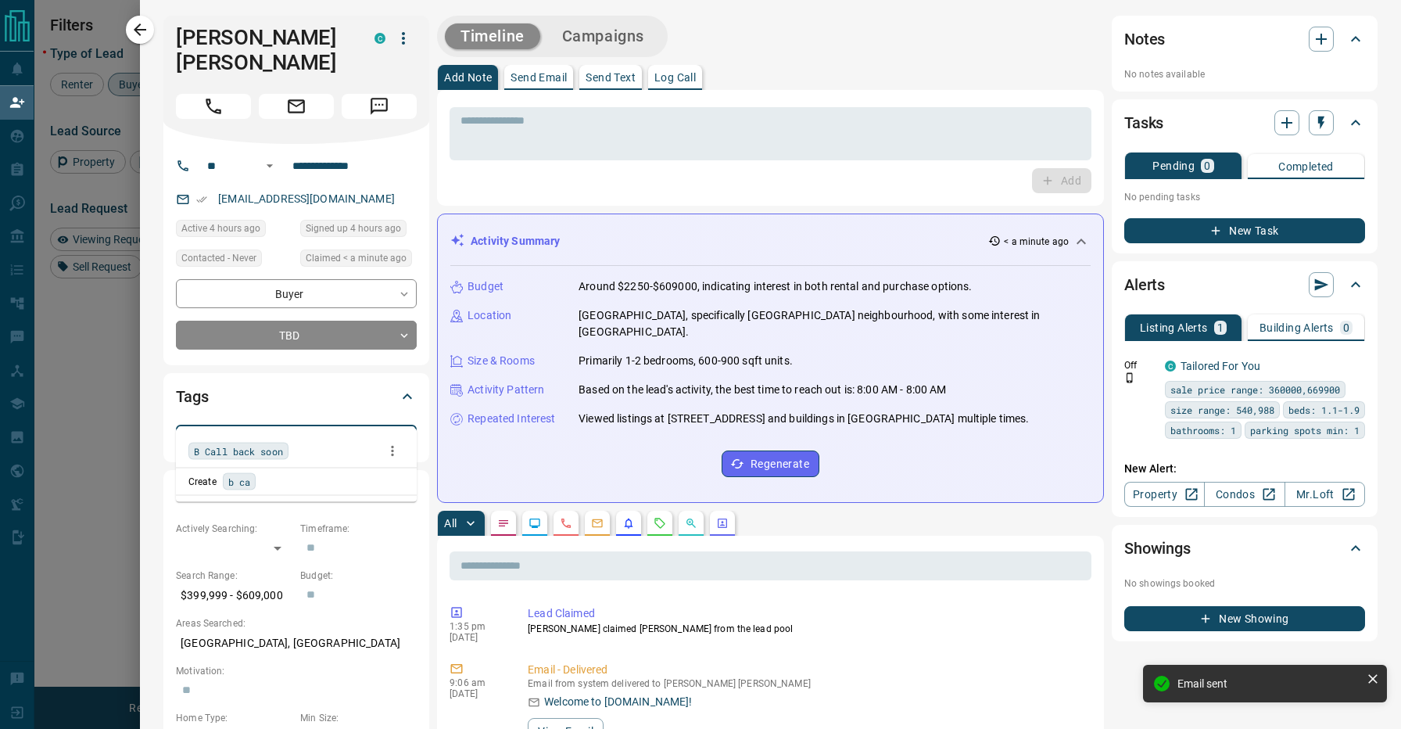
type input "******"
click at [303, 455] on div "B Call back soon" at bounding box center [296, 450] width 216 height 23
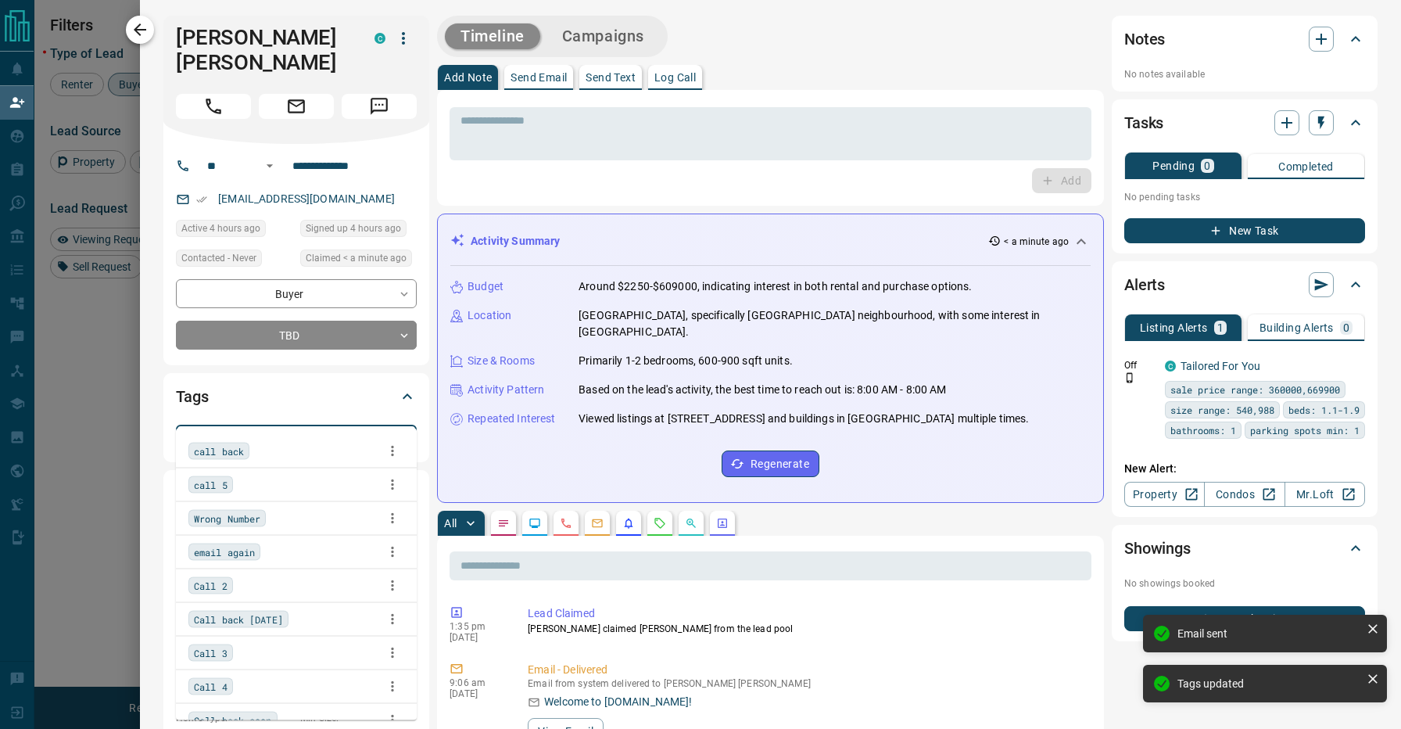
click at [146, 26] on icon "button" at bounding box center [140, 29] width 19 height 19
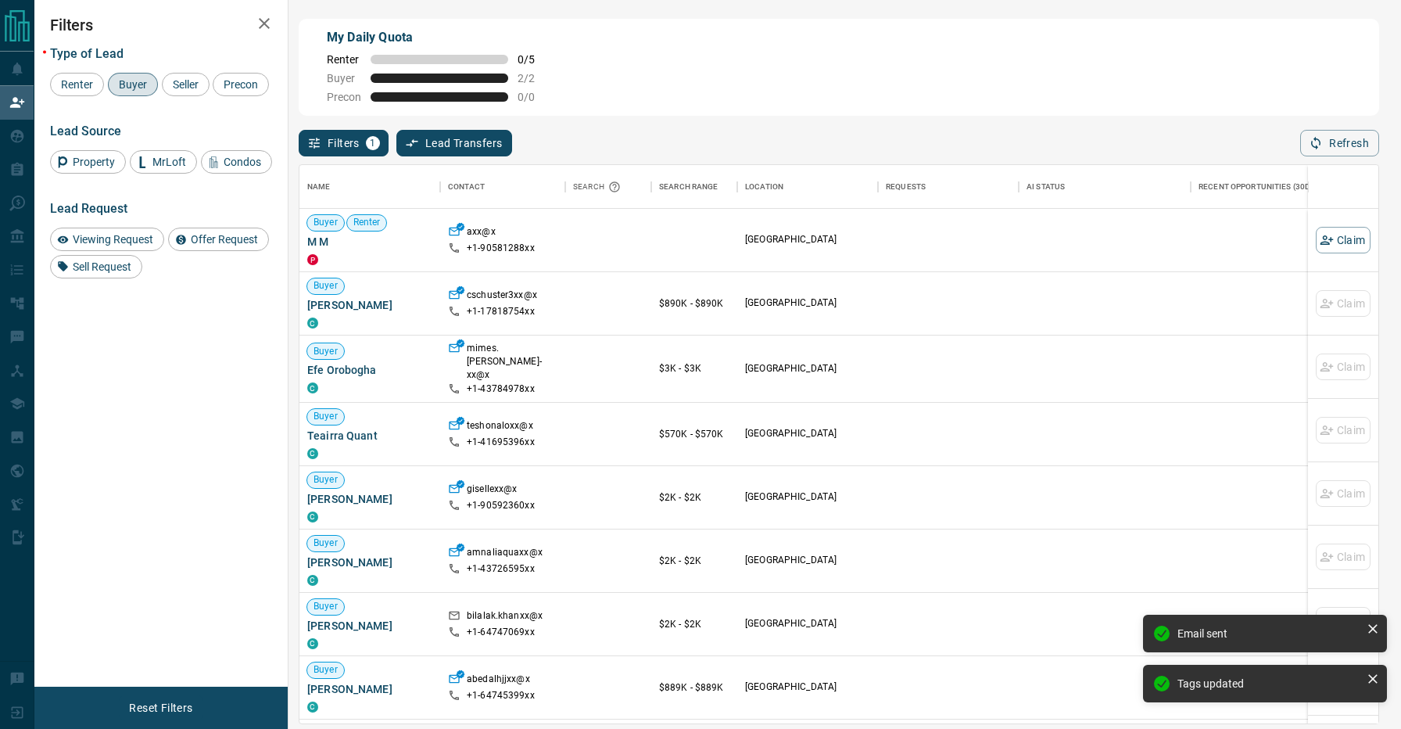
click at [118, 81] on span "Buyer" at bounding box center [132, 84] width 39 height 13
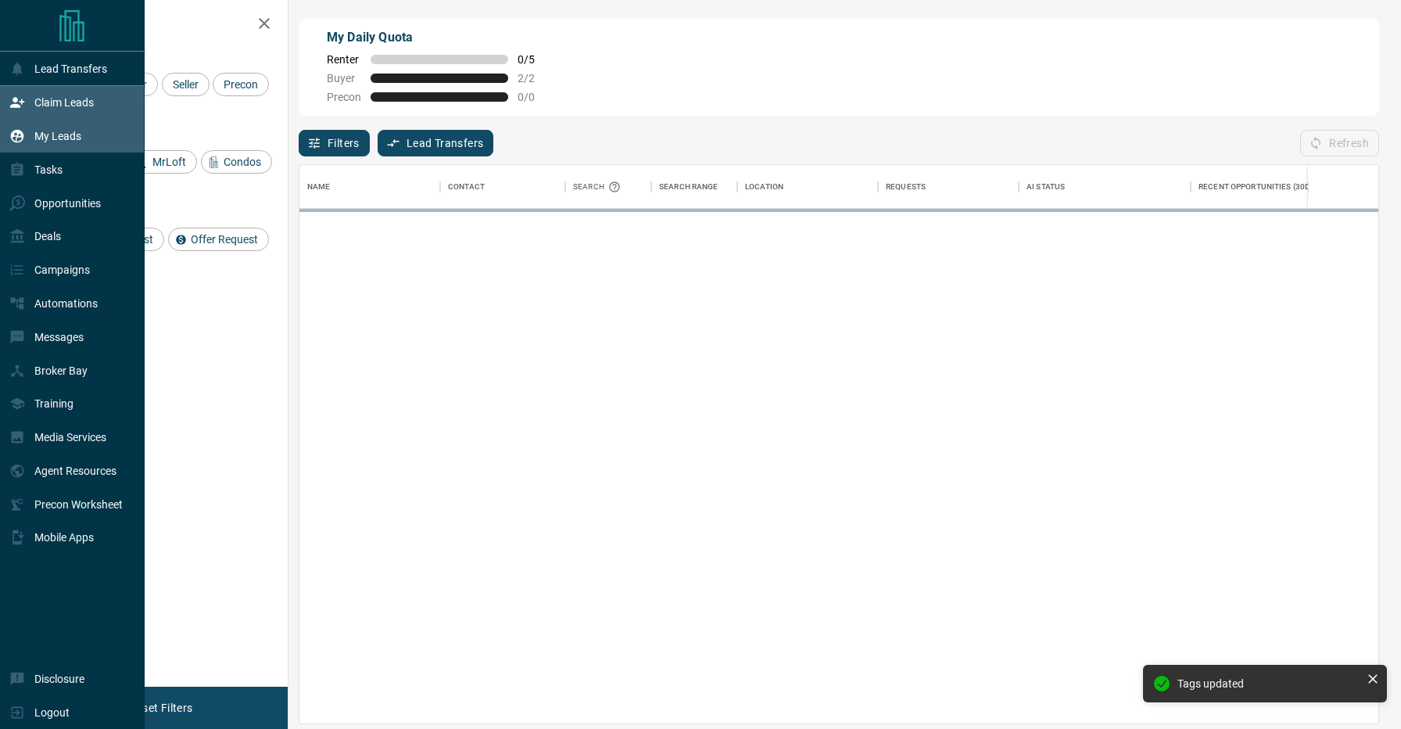
click at [14, 139] on icon at bounding box center [17, 136] width 16 height 16
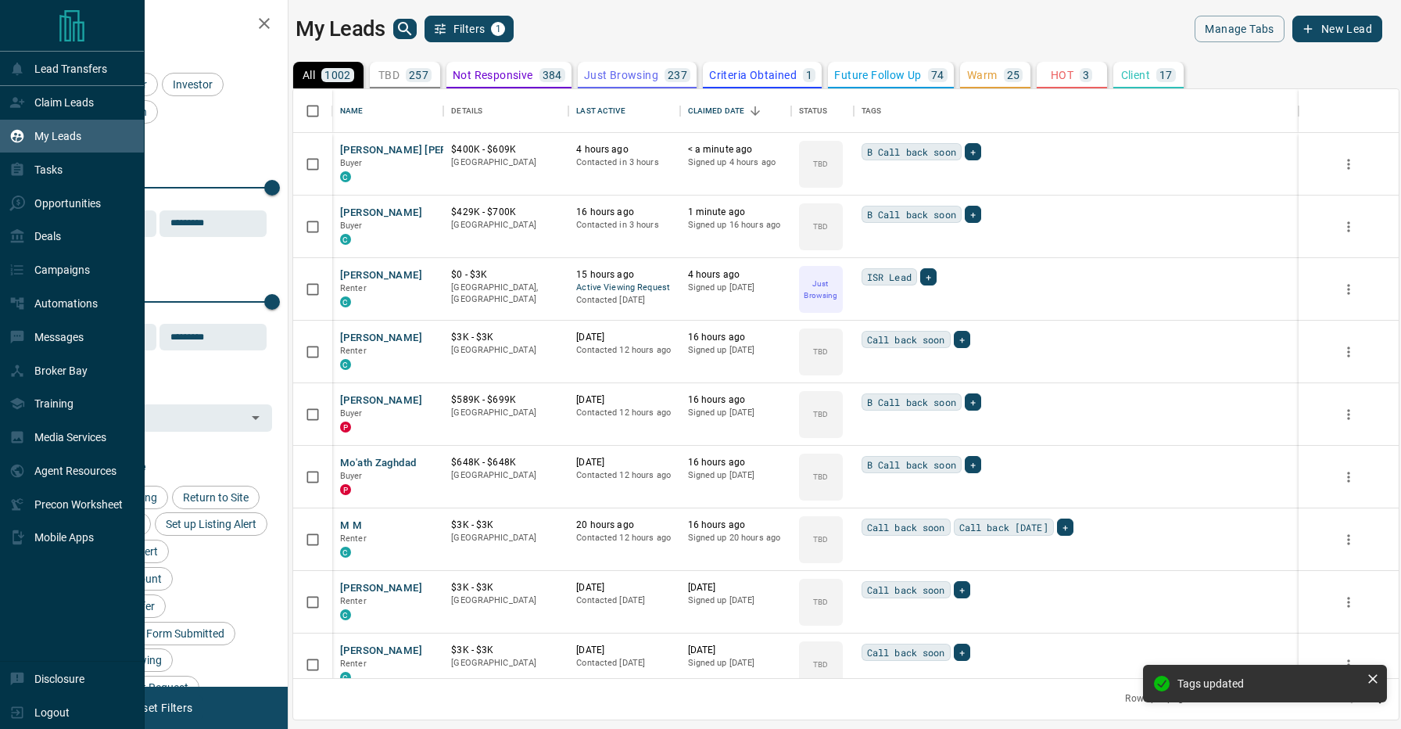
scroll to position [1, 1]
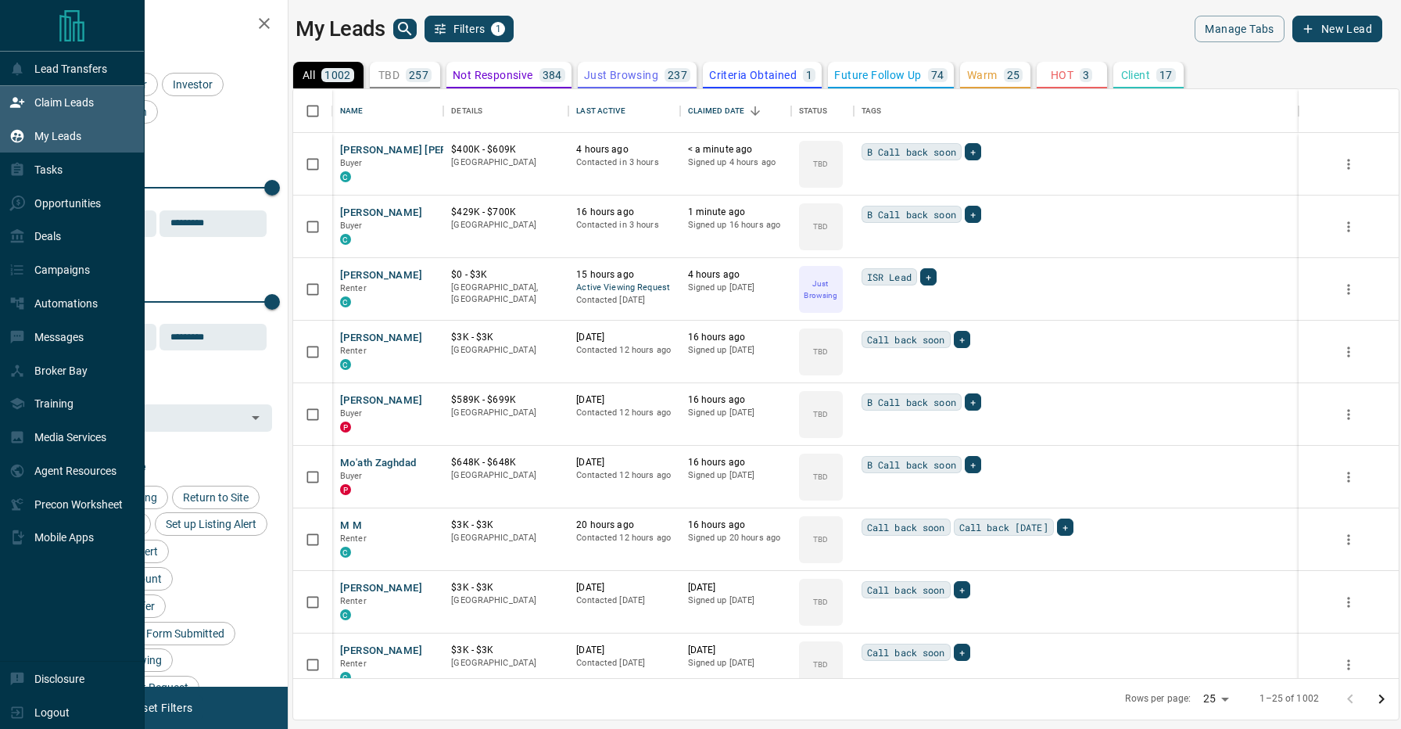
click at [22, 100] on icon at bounding box center [17, 103] width 14 height 10
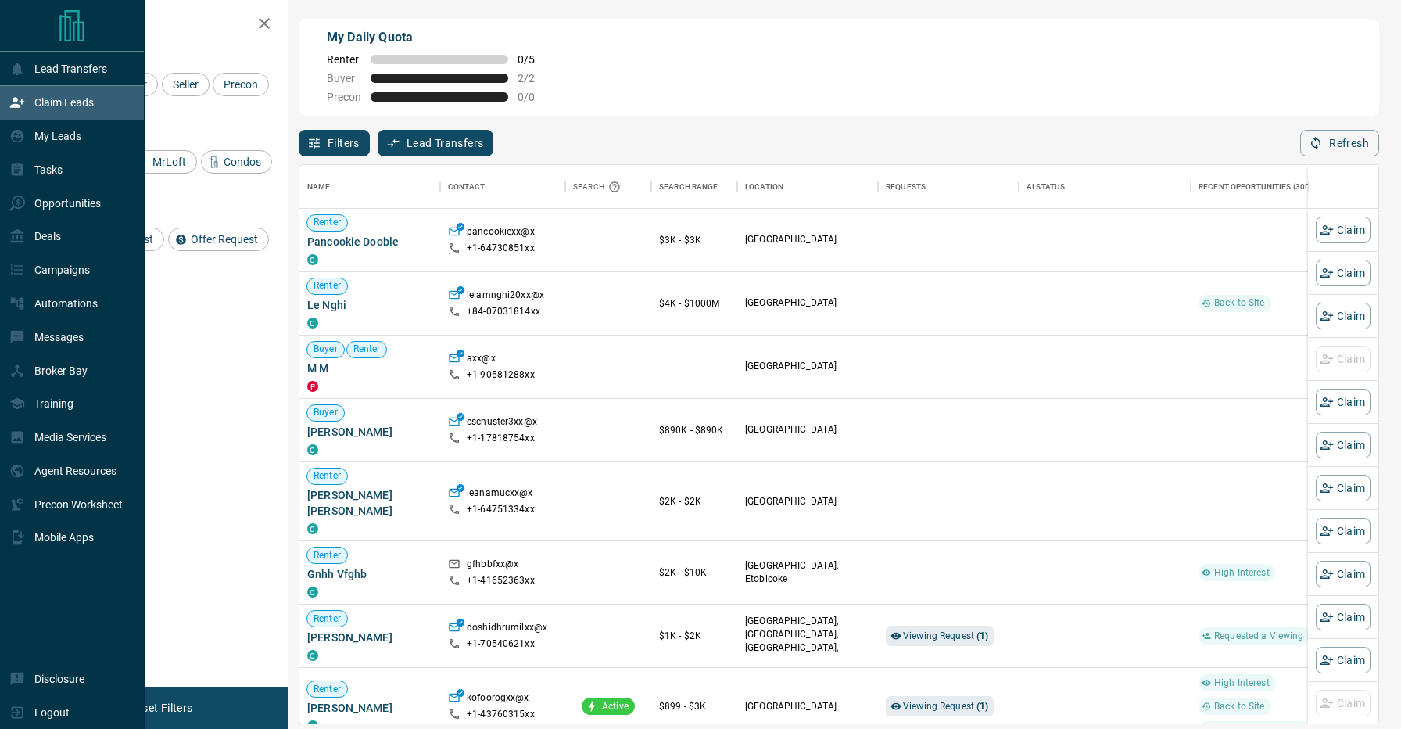
scroll to position [1, 1]
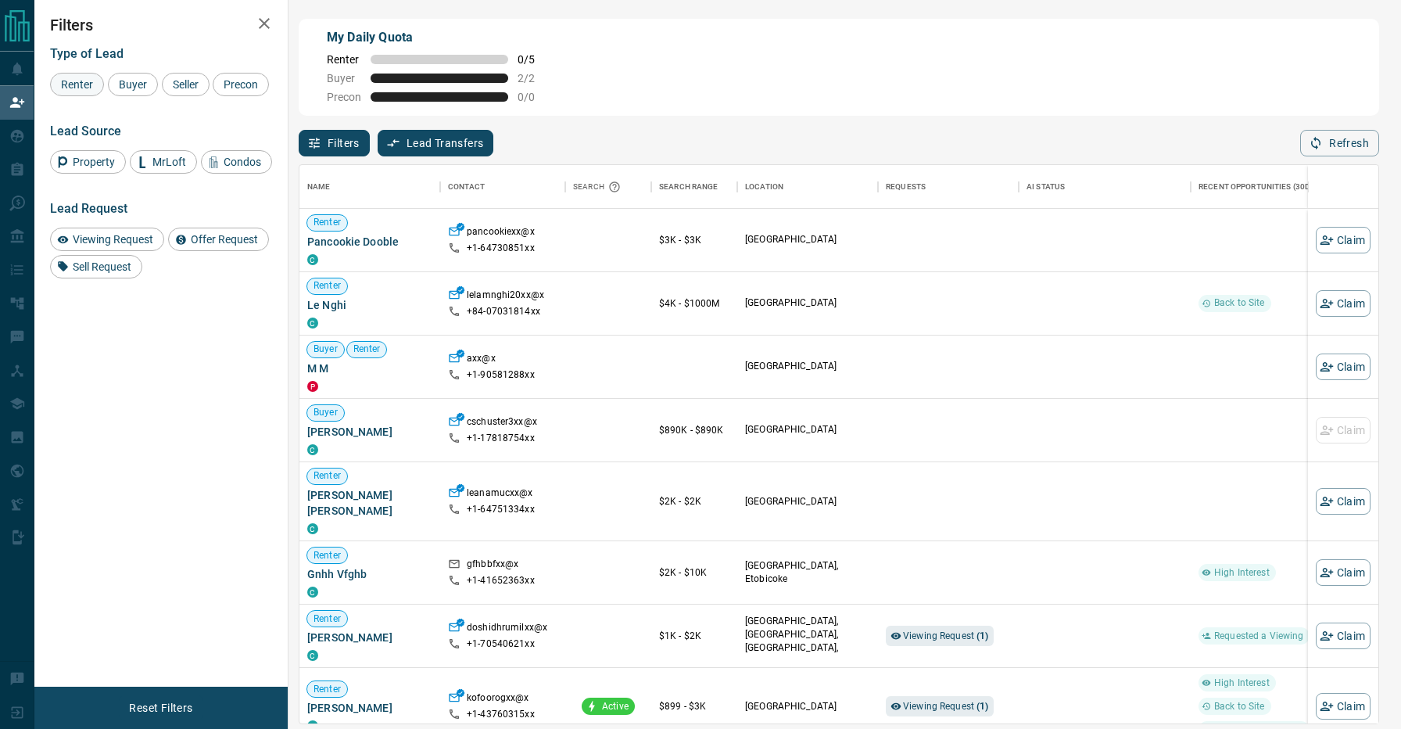
click at [81, 91] on div "Renter" at bounding box center [77, 84] width 54 height 23
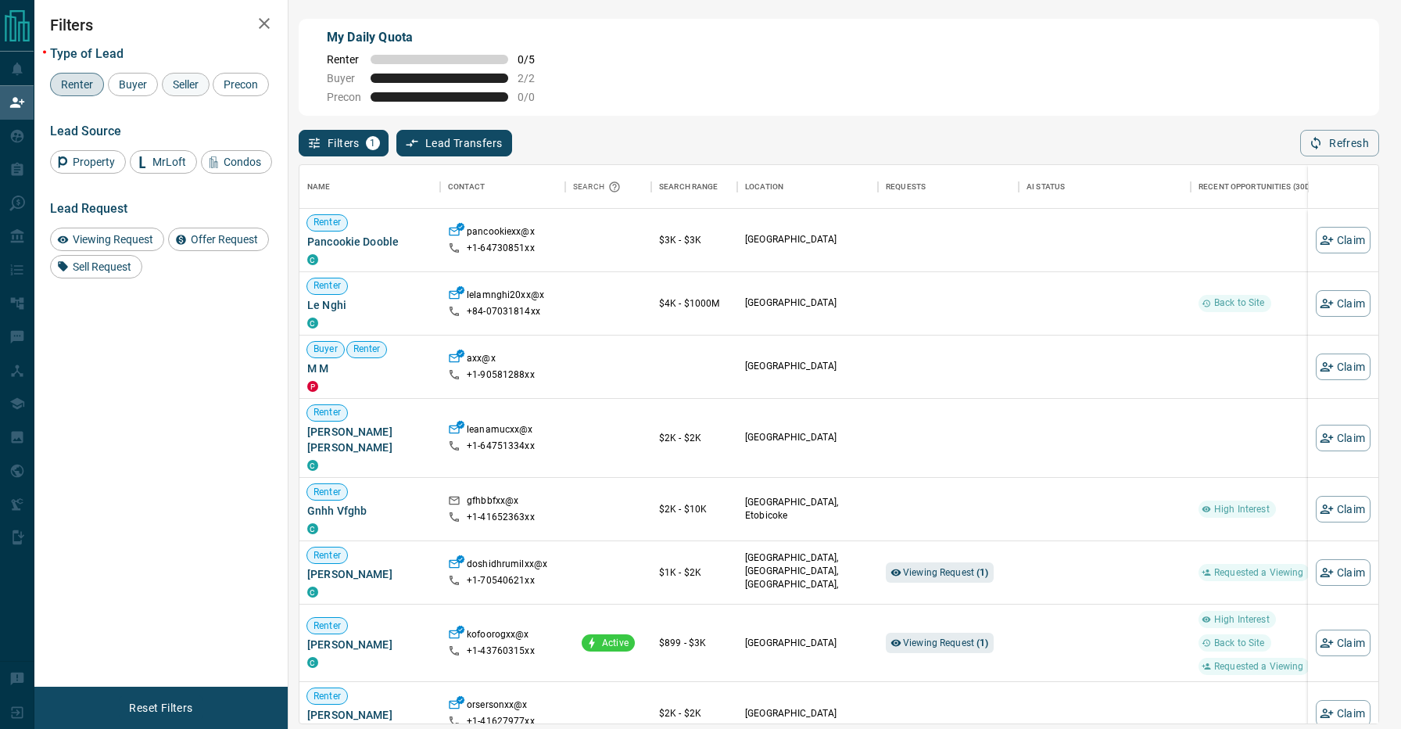
click at [185, 83] on span "Seller" at bounding box center [185, 84] width 37 height 13
click at [57, 86] on span "Renter" at bounding box center [77, 84] width 43 height 13
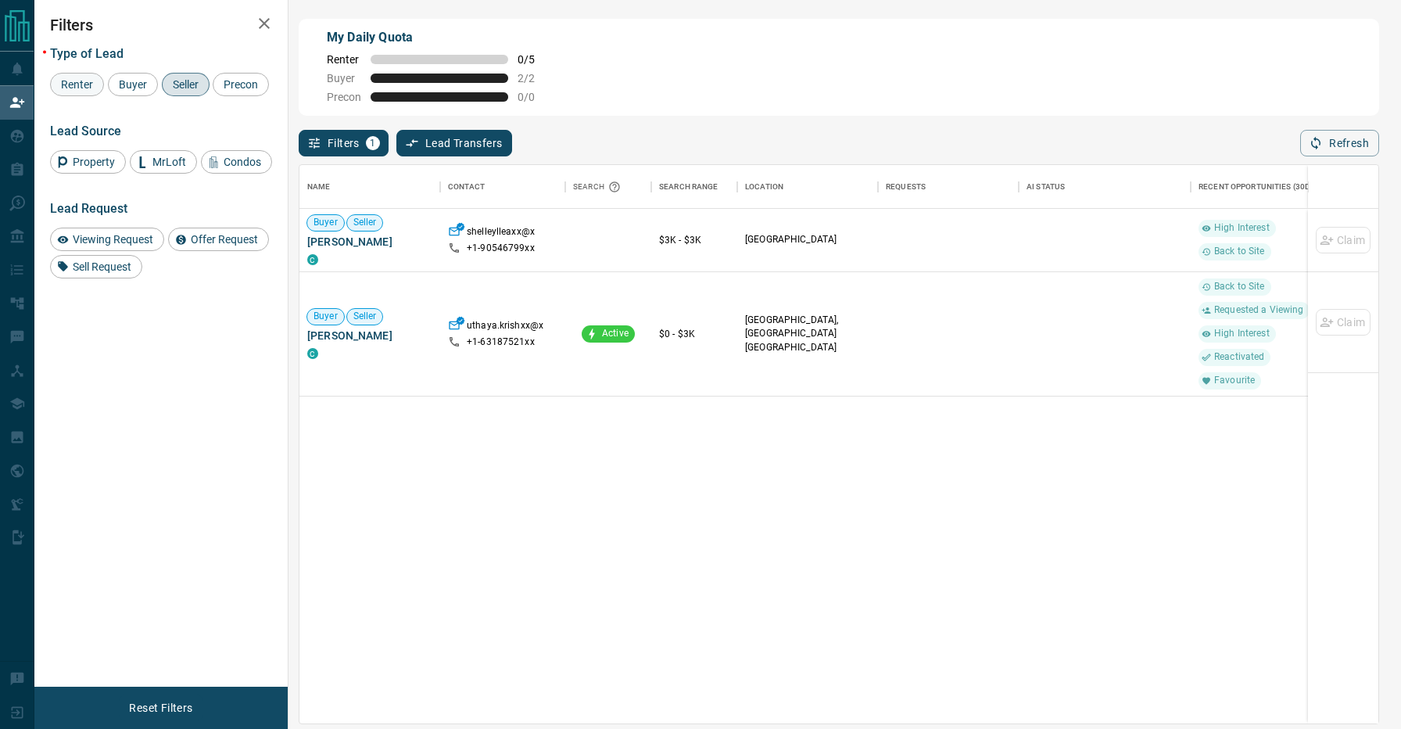
click at [84, 86] on span "Renter" at bounding box center [77, 84] width 43 height 13
click at [183, 89] on span "Seller" at bounding box center [185, 84] width 37 height 13
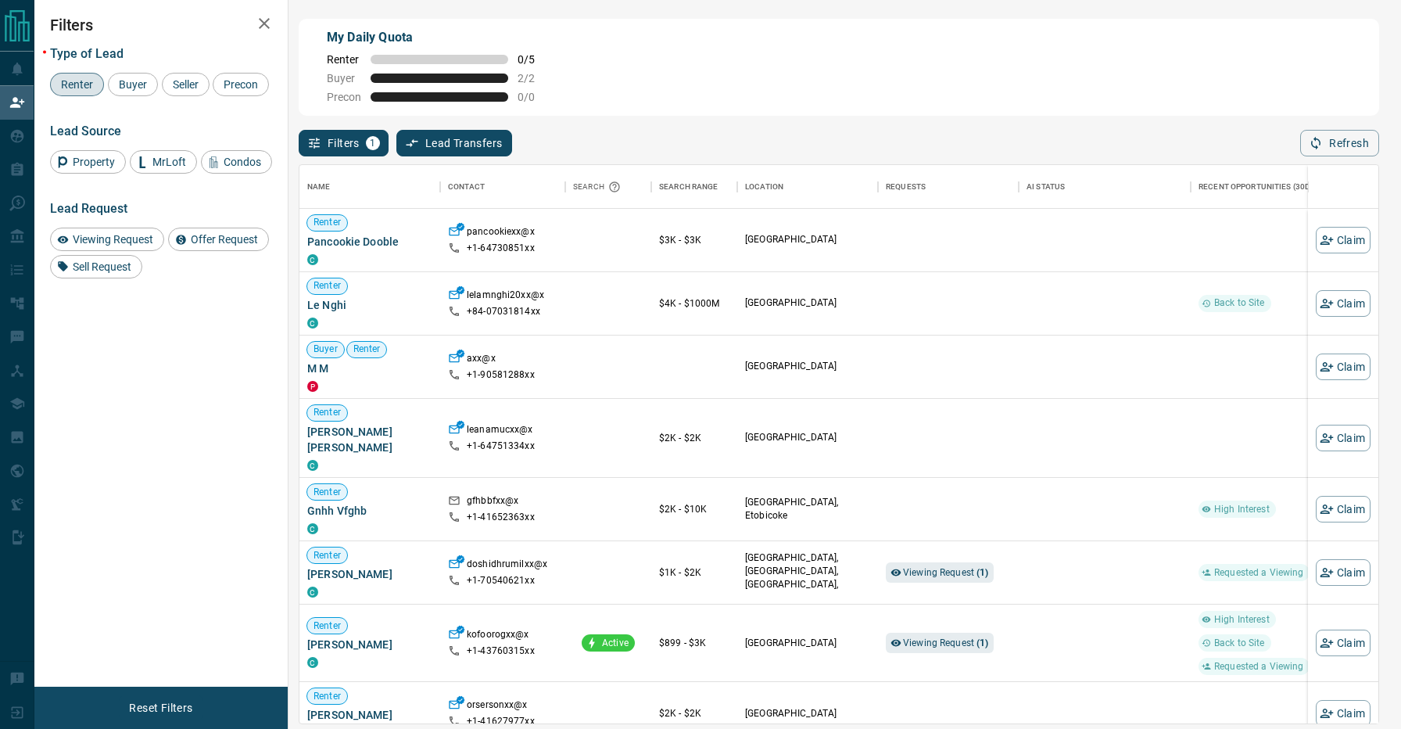
scroll to position [0, 0]
click at [1373, 308] on div "Claim" at bounding box center [1343, 303] width 70 height 63
click at [1361, 306] on button "Claim" at bounding box center [1343, 303] width 55 height 27
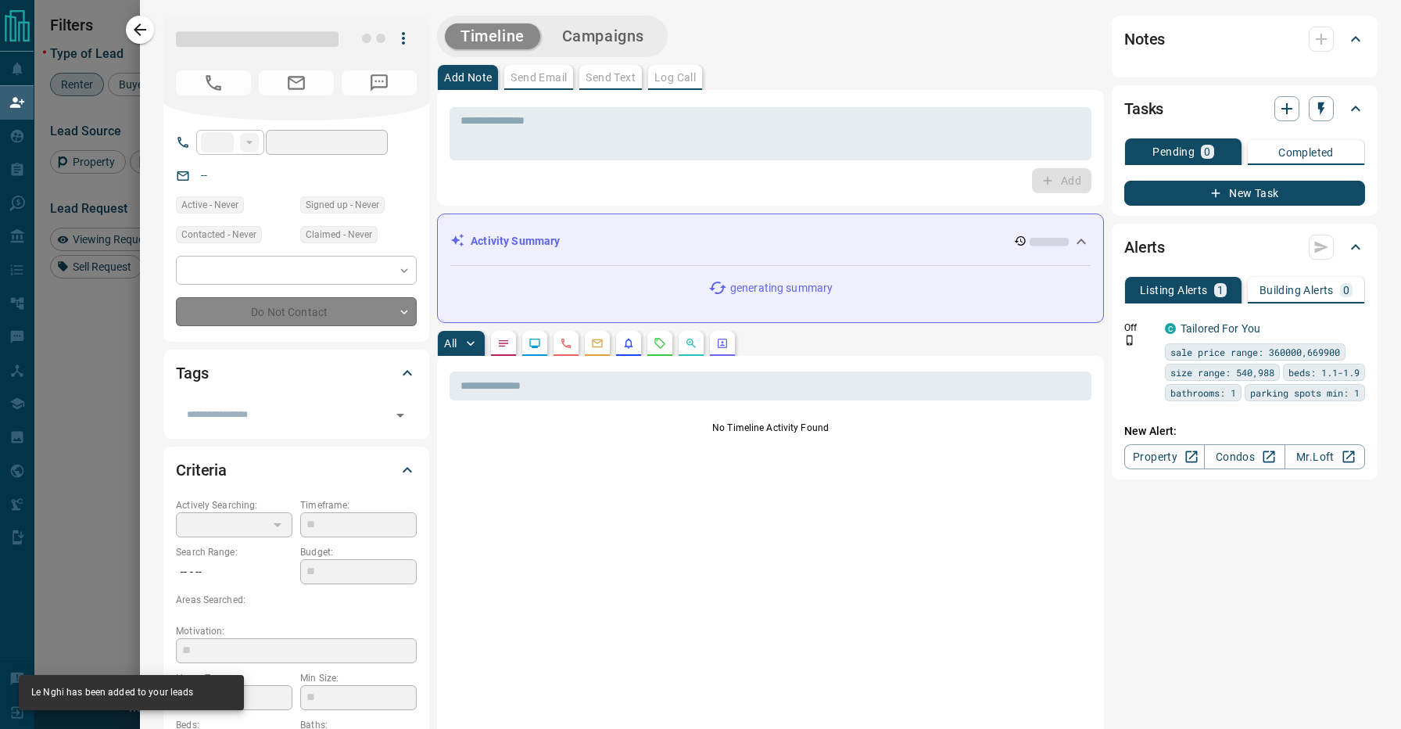
type input "***"
type input "**********"
type input "**"
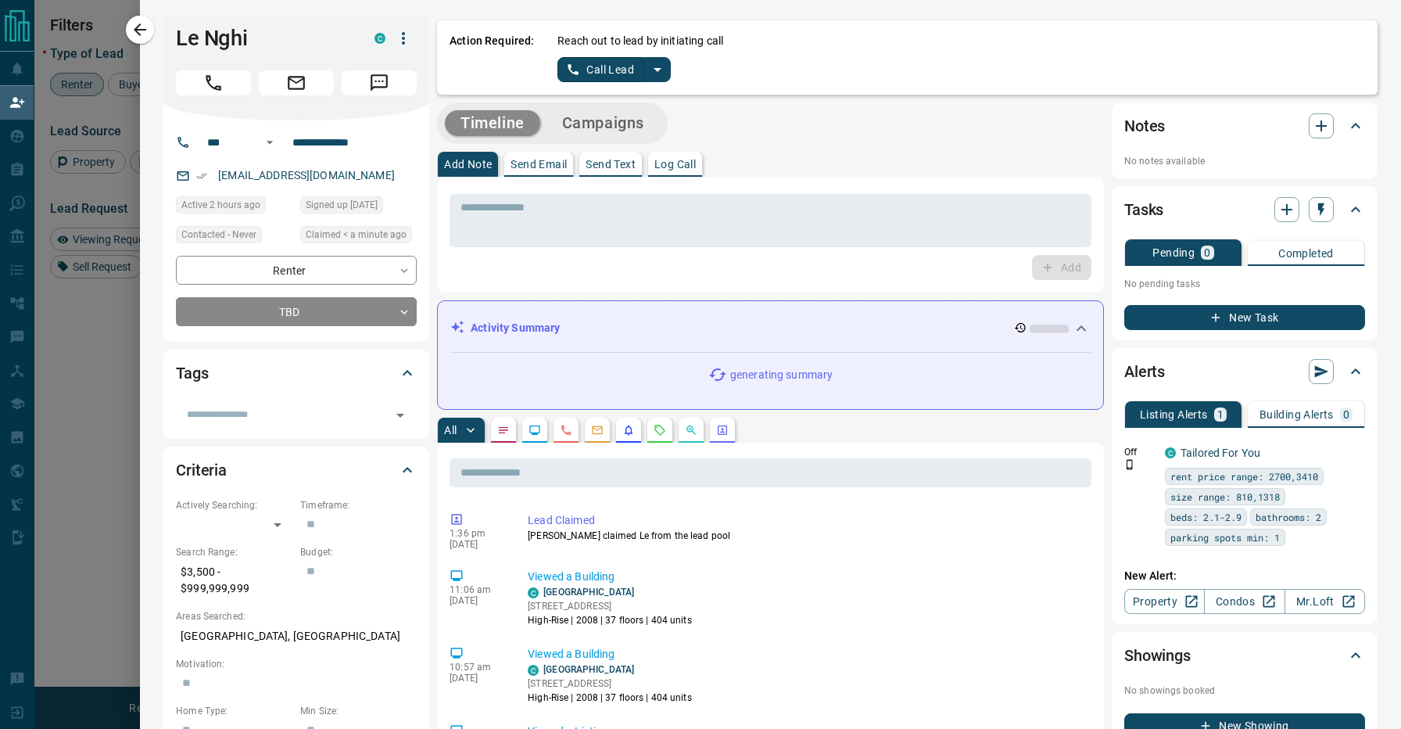
click at [655, 67] on icon "split button" at bounding box center [657, 69] width 19 height 19
click at [640, 121] on li "Log Manual Call" at bounding box center [613, 123] width 95 height 23
click at [610, 75] on button "Log Manual Call" at bounding box center [609, 69] width 103 height 25
click at [607, 75] on button "No" at bounding box center [601, 69] width 27 height 24
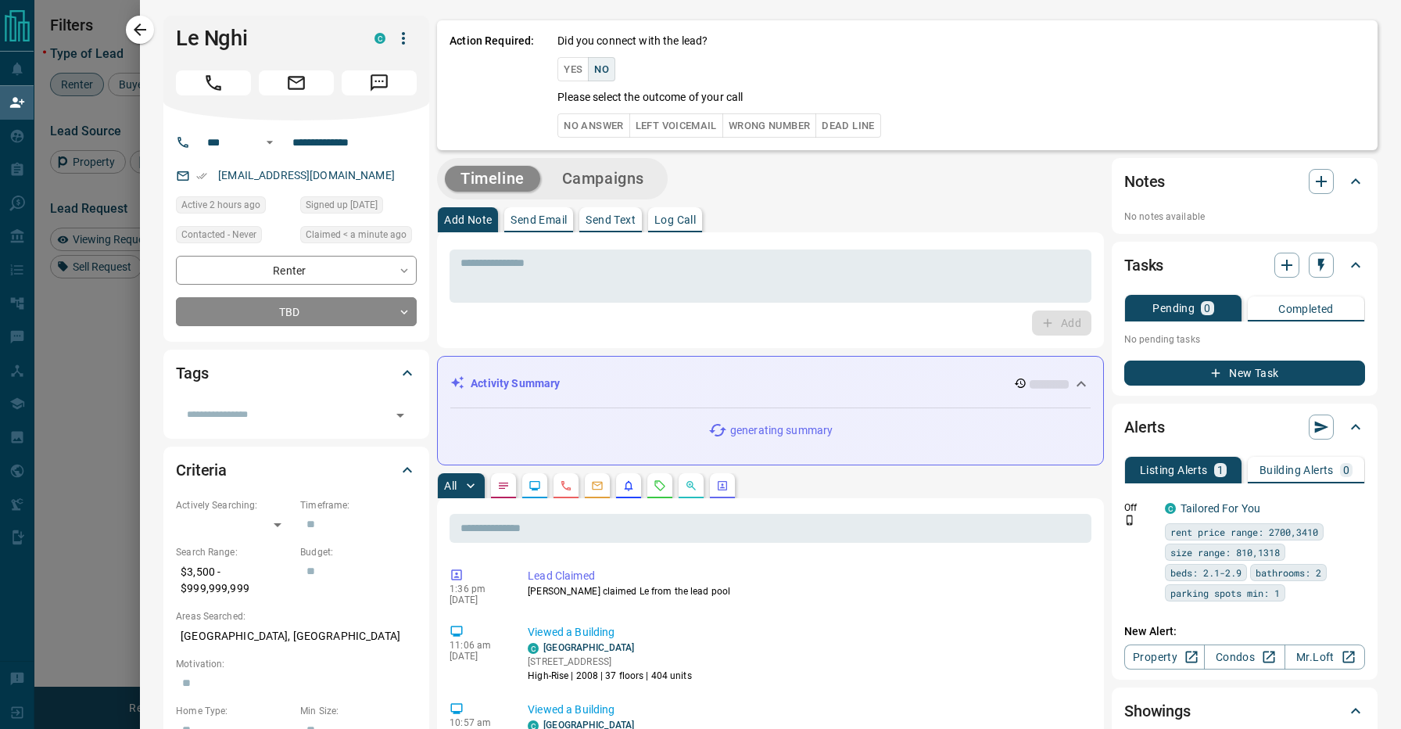
click at [606, 113] on button "No Answer" at bounding box center [594, 125] width 72 height 24
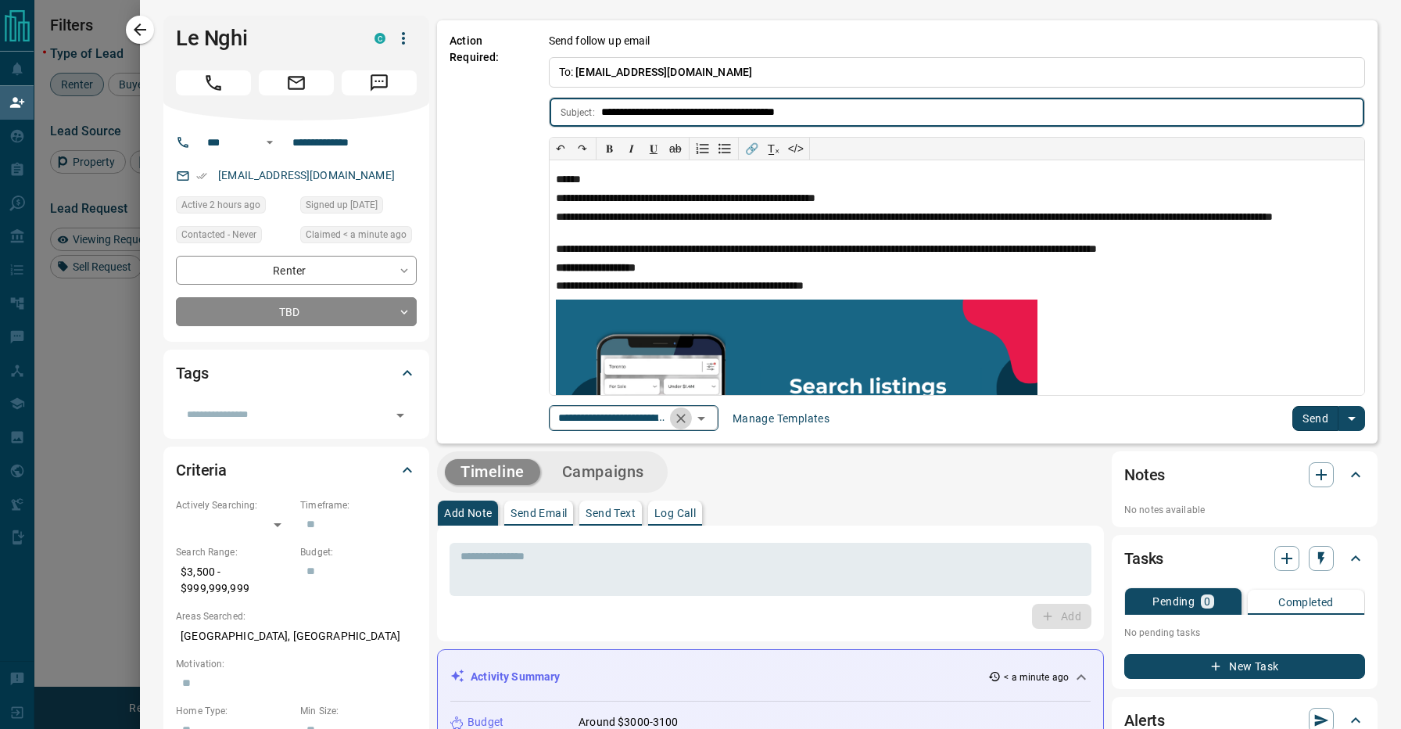
click at [689, 416] on icon "Clear" at bounding box center [681, 419] width 16 height 16
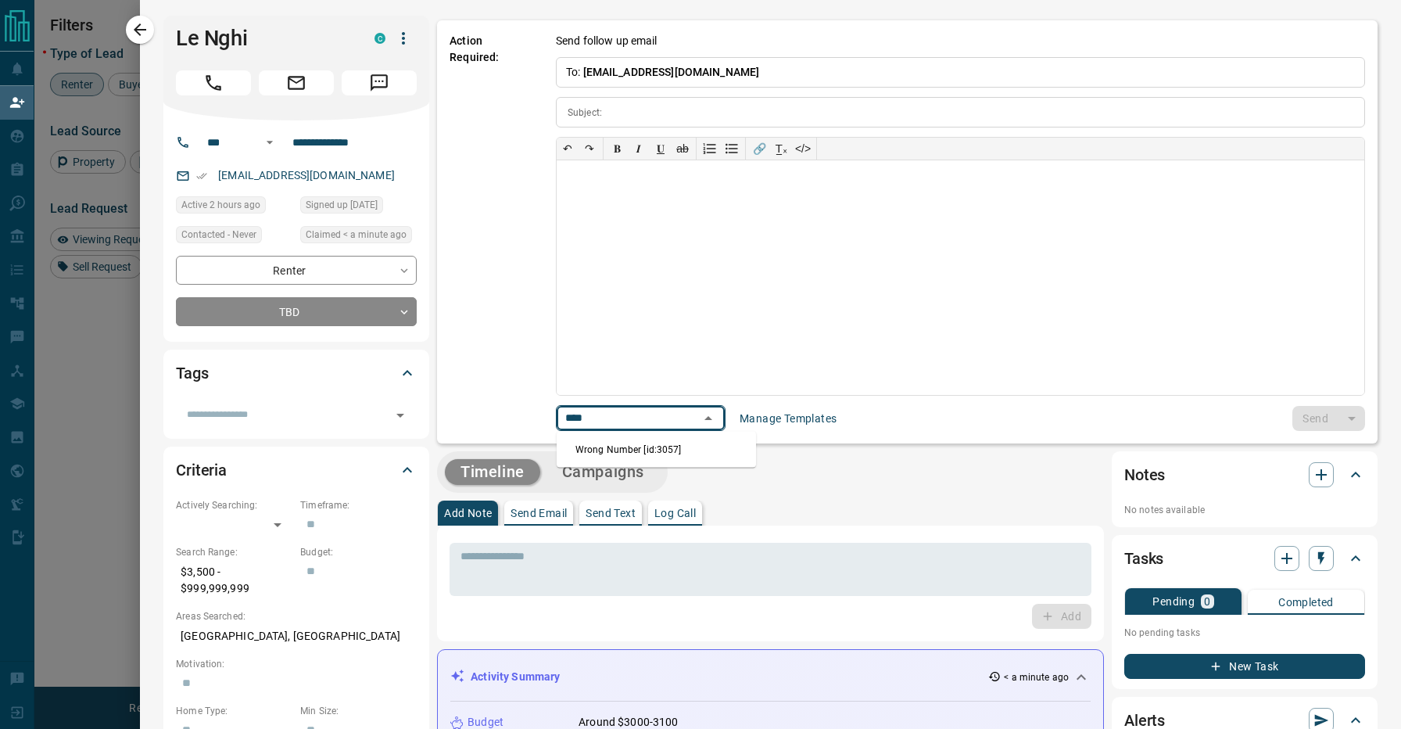
click at [673, 454] on li "Wrong Number [id:3057]" at bounding box center [656, 449] width 199 height 23
type input "****"
type input "**********"
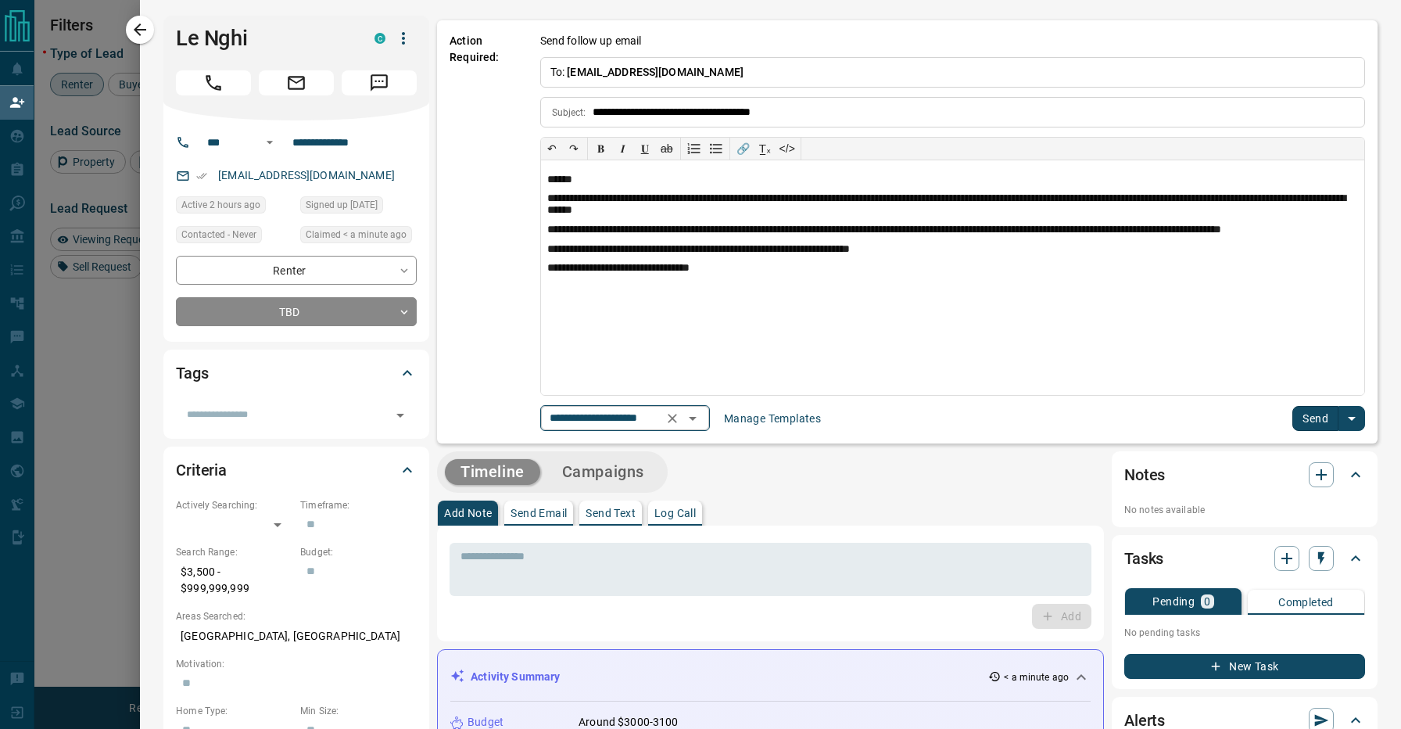
click at [1318, 416] on button "Send" at bounding box center [1316, 418] width 46 height 25
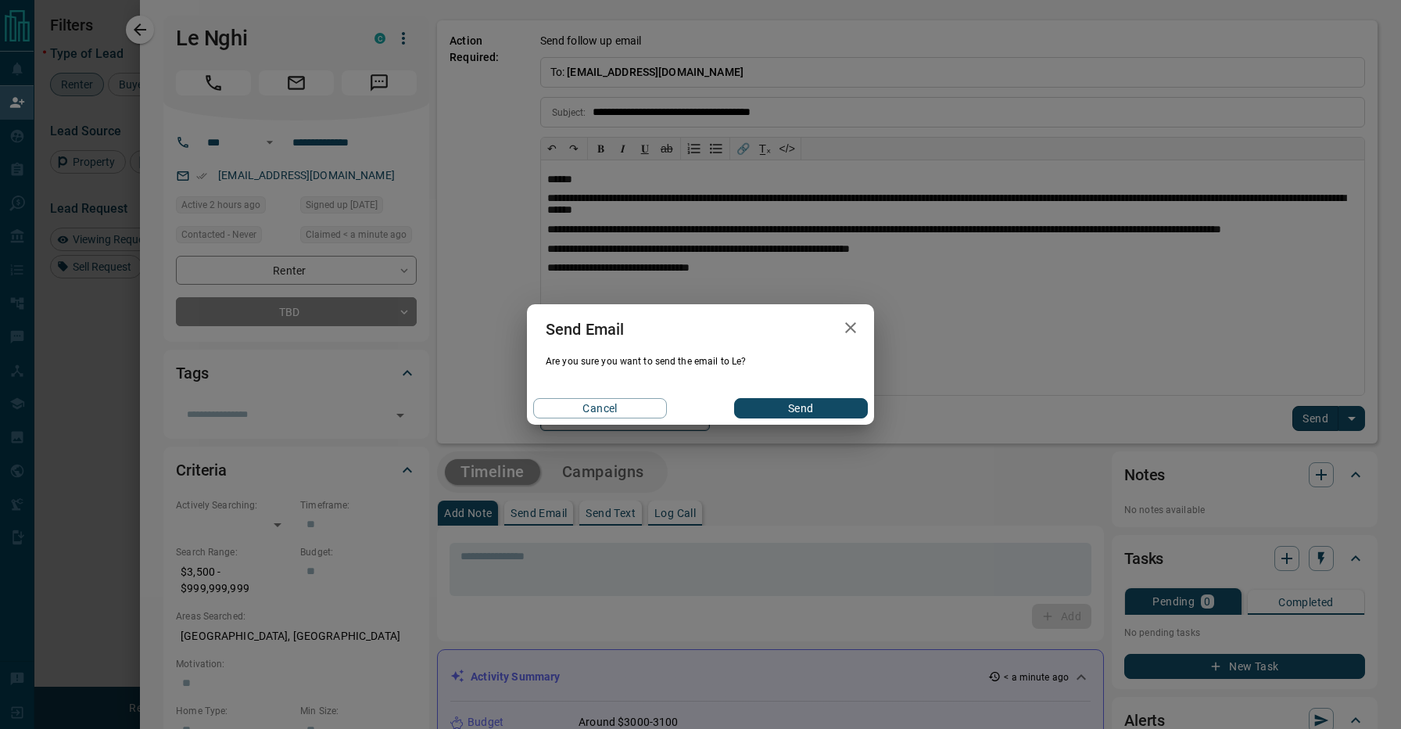
click at [794, 394] on div "Cancel Send" at bounding box center [700, 408] width 347 height 33
click at [802, 411] on button "Send" at bounding box center [801, 408] width 134 height 20
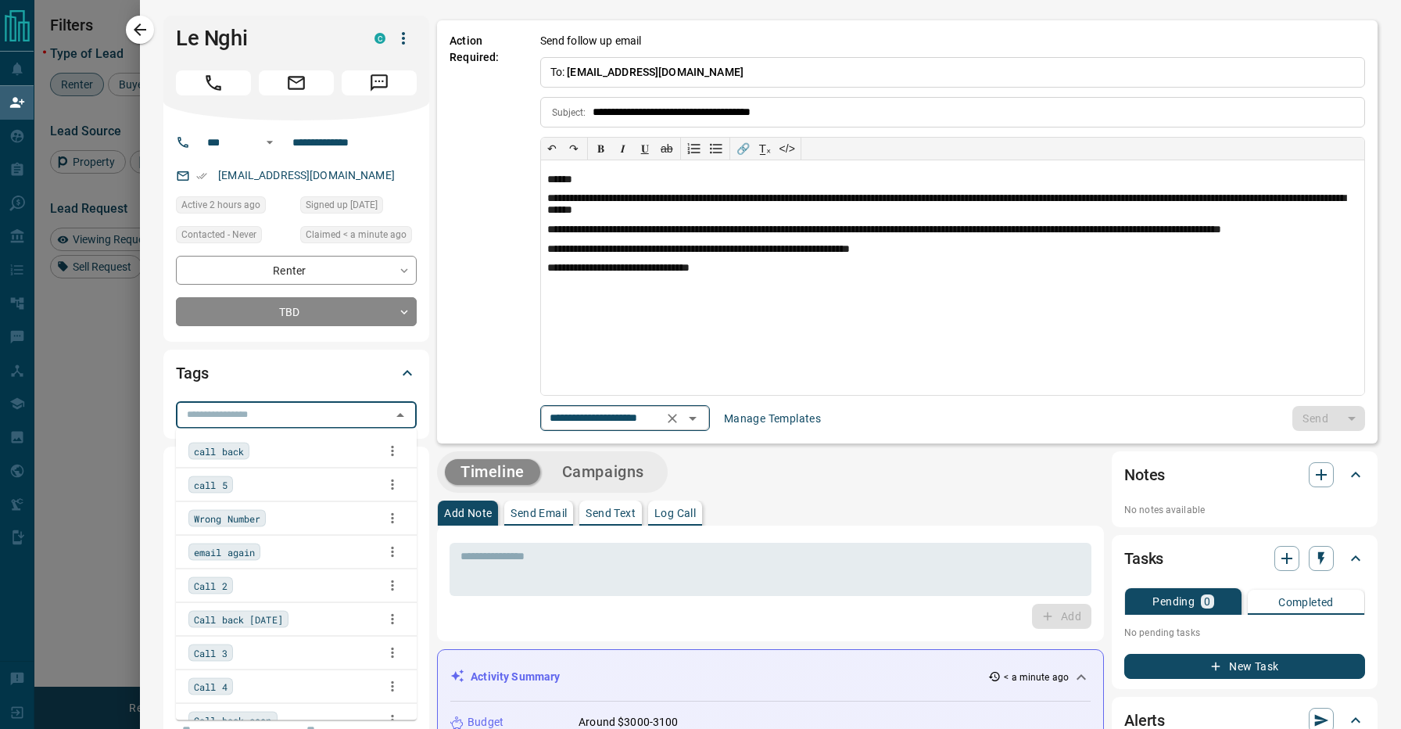
click at [277, 419] on input "text" at bounding box center [284, 414] width 206 height 17
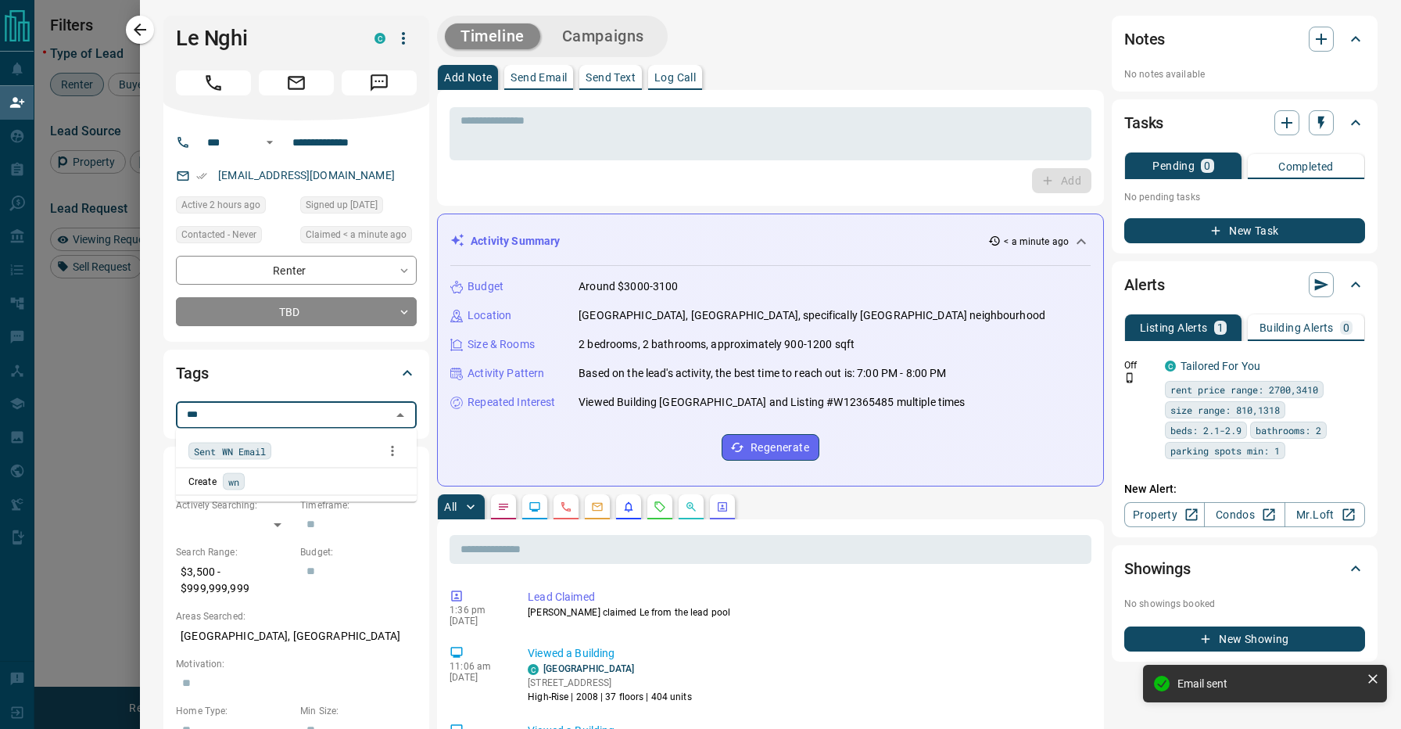
type input "****"
click at [264, 442] on div "Sent WN Email" at bounding box center [296, 450] width 216 height 23
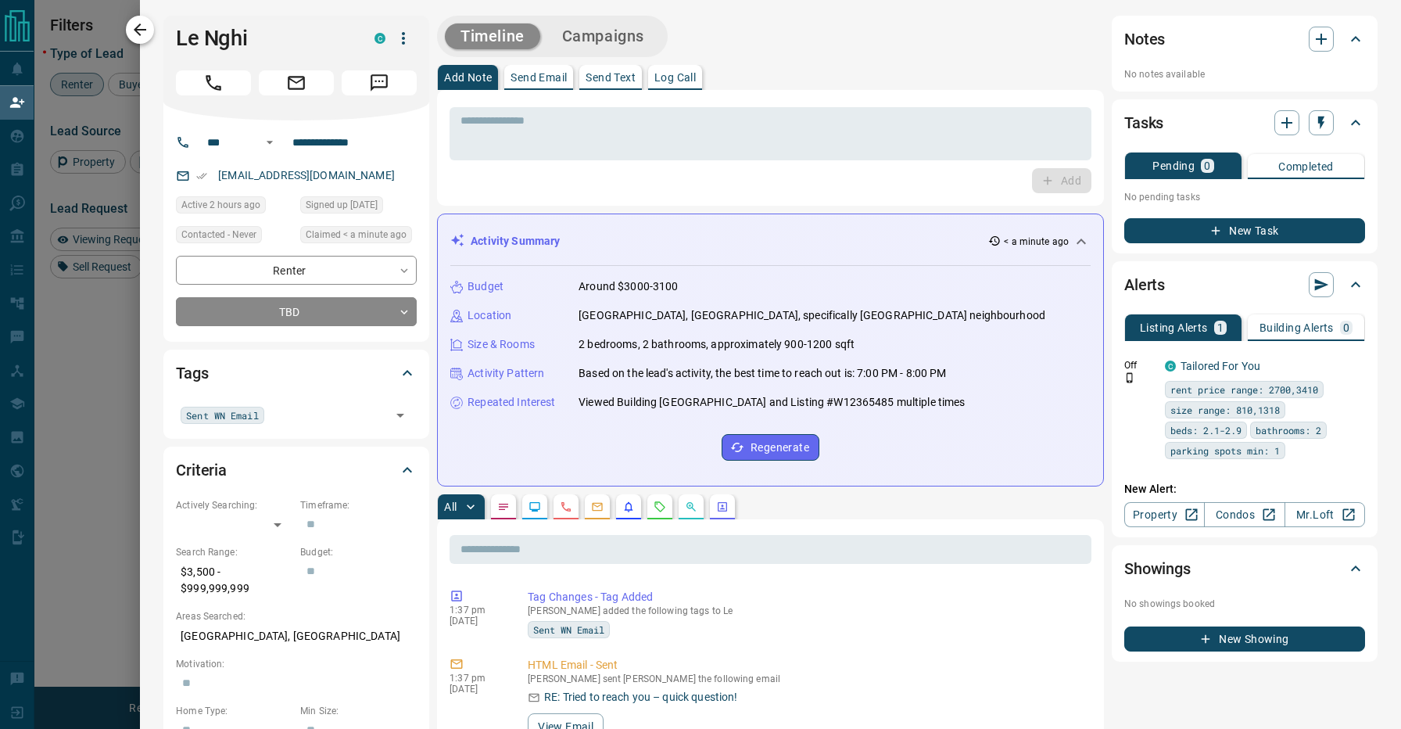
click at [145, 34] on icon "button" at bounding box center [140, 29] width 19 height 19
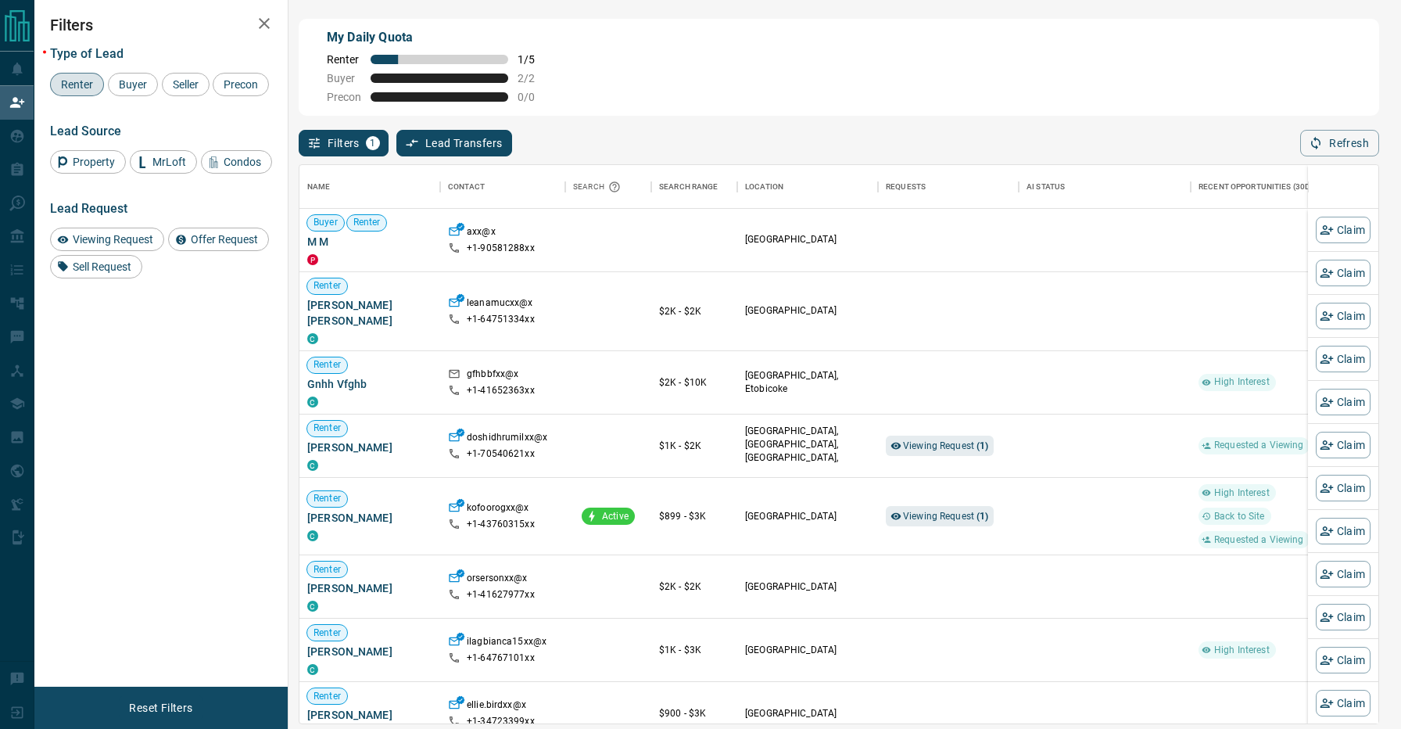
scroll to position [558, 1079]
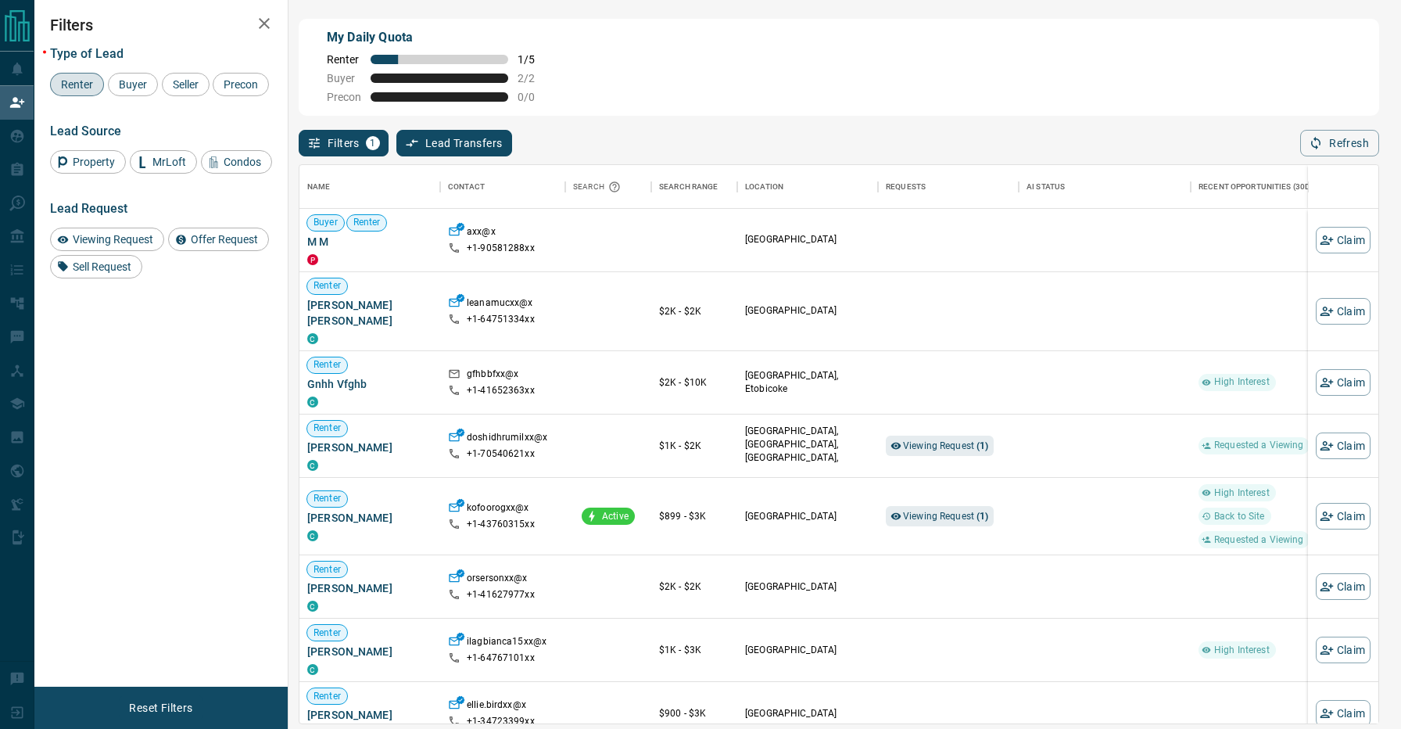
click at [79, 83] on span "Renter" at bounding box center [77, 84] width 43 height 13
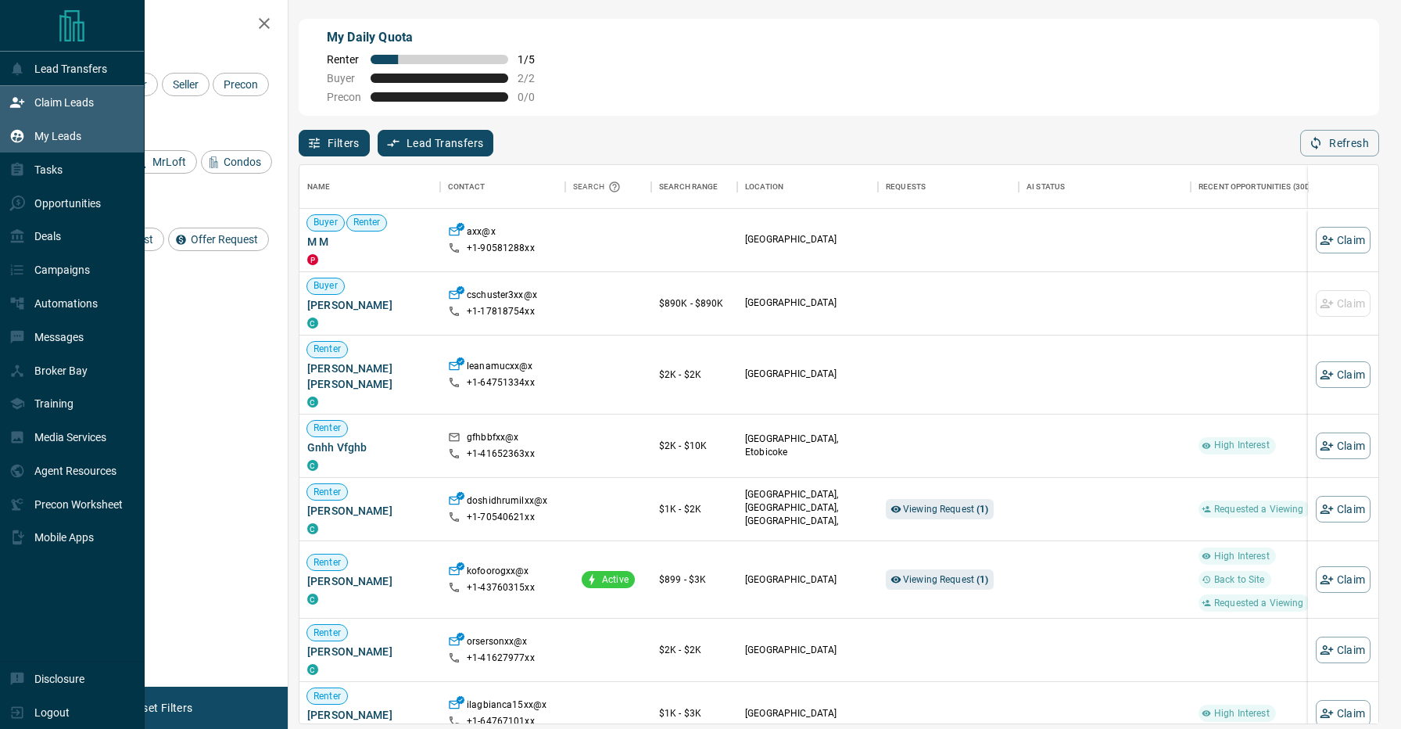
click at [19, 139] on icon at bounding box center [17, 136] width 16 height 16
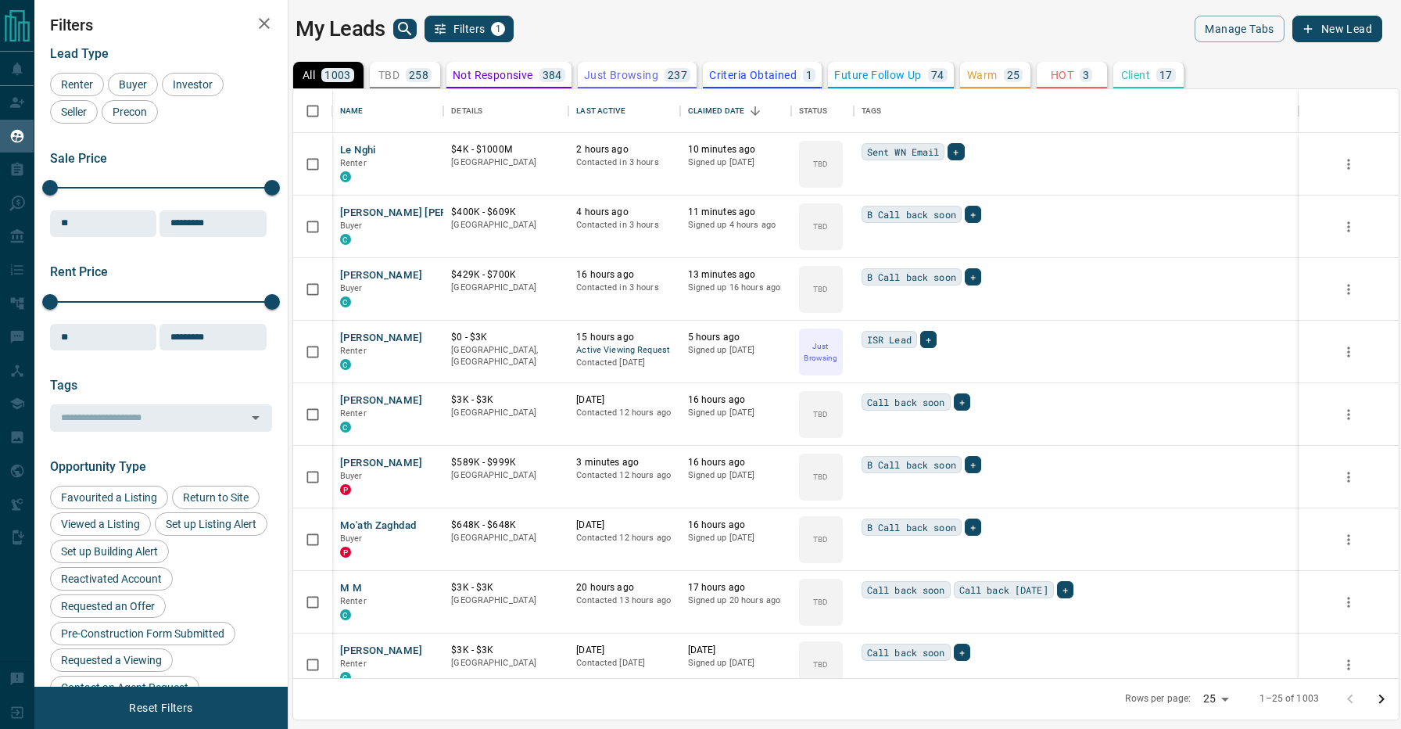
scroll to position [1, 1]
click at [605, 111] on div "Last Active" at bounding box center [600, 111] width 48 height 44
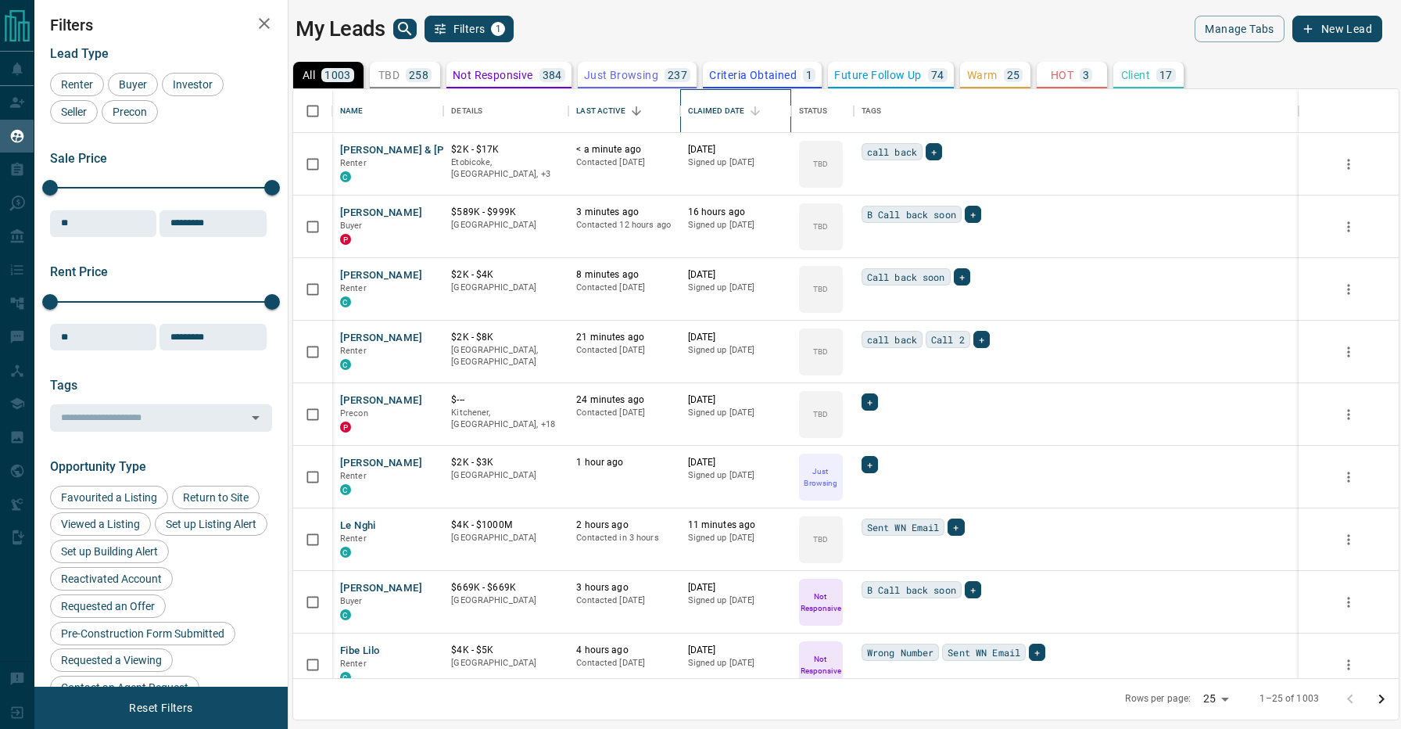
click at [731, 109] on div "Claimed Date" at bounding box center [716, 111] width 57 height 44
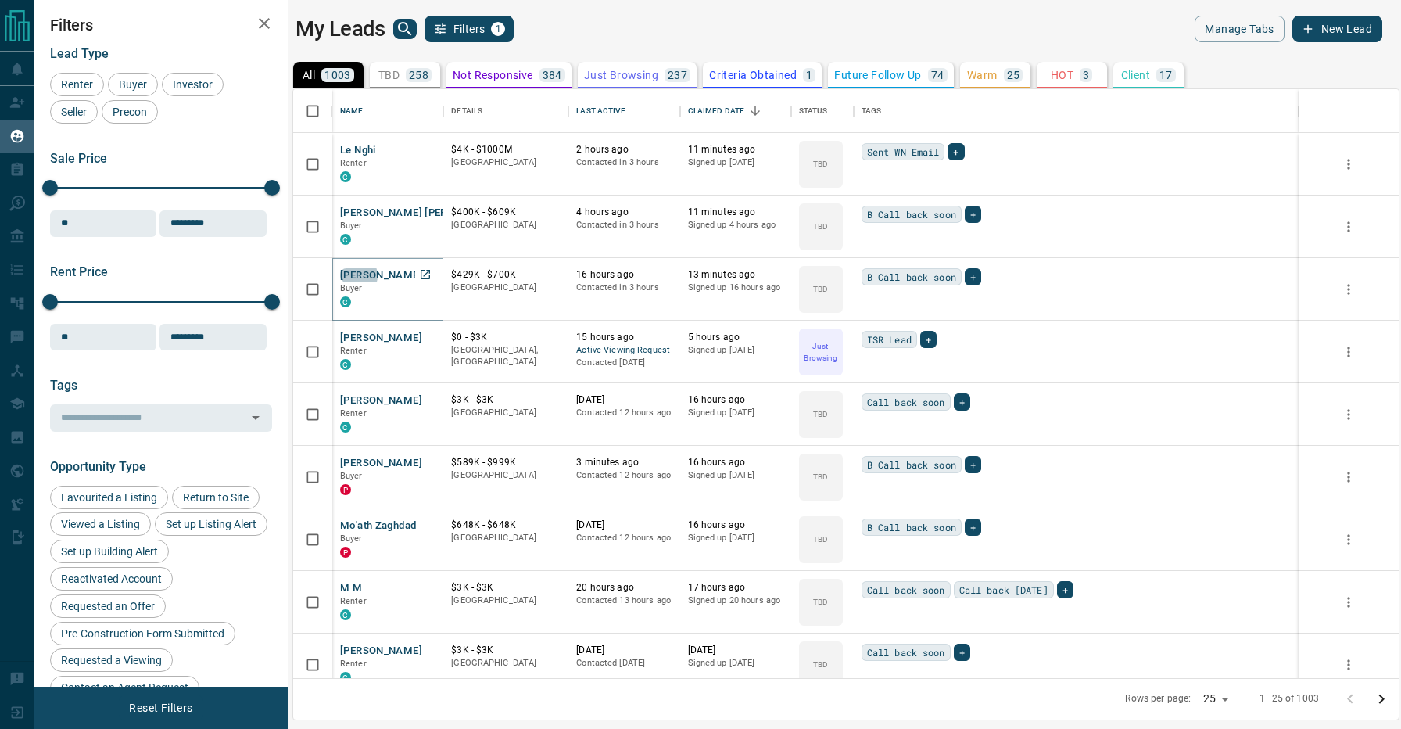
click at [356, 275] on button "[PERSON_NAME]" at bounding box center [381, 275] width 82 height 15
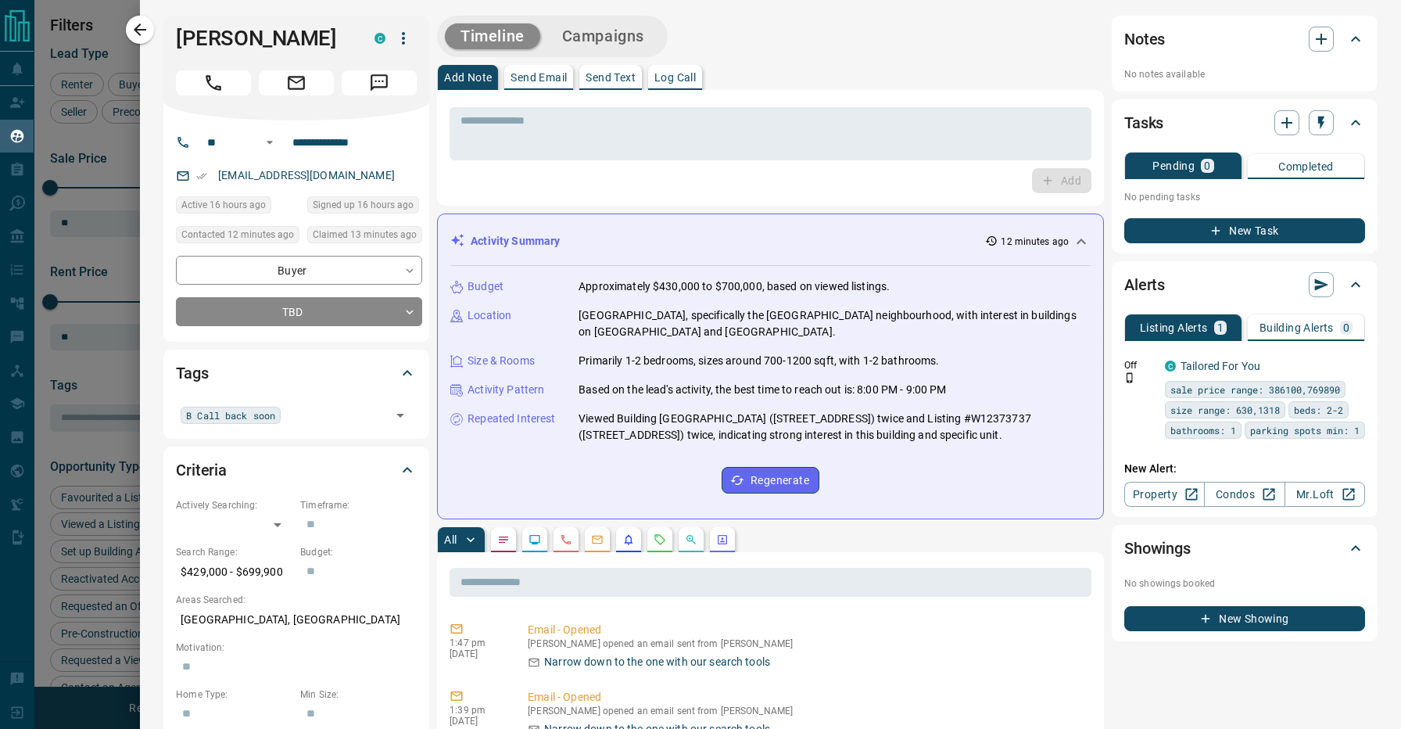
click at [781, 33] on div "Timeline Campaigns" at bounding box center [770, 36] width 667 height 41
click at [328, 418] on input "text" at bounding box center [335, 414] width 101 height 17
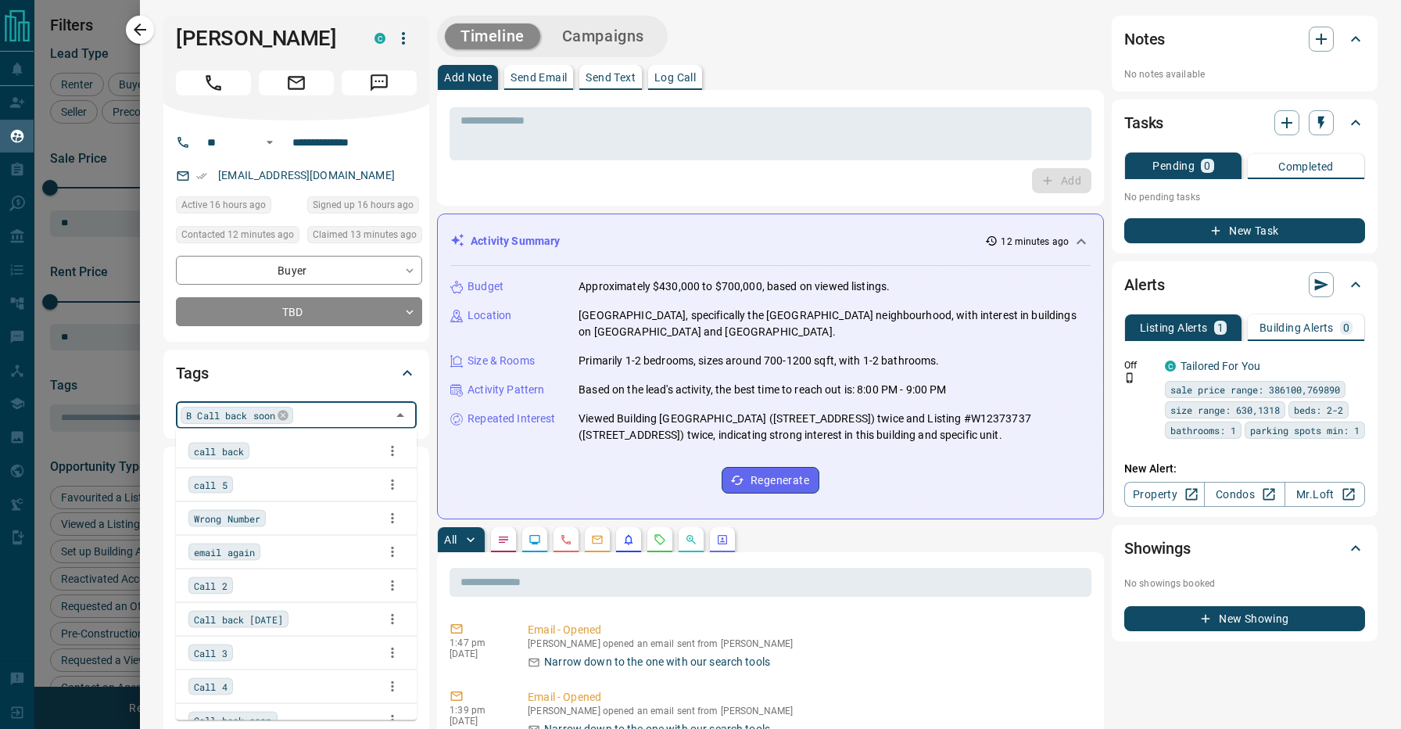
scroll to position [117, 0]
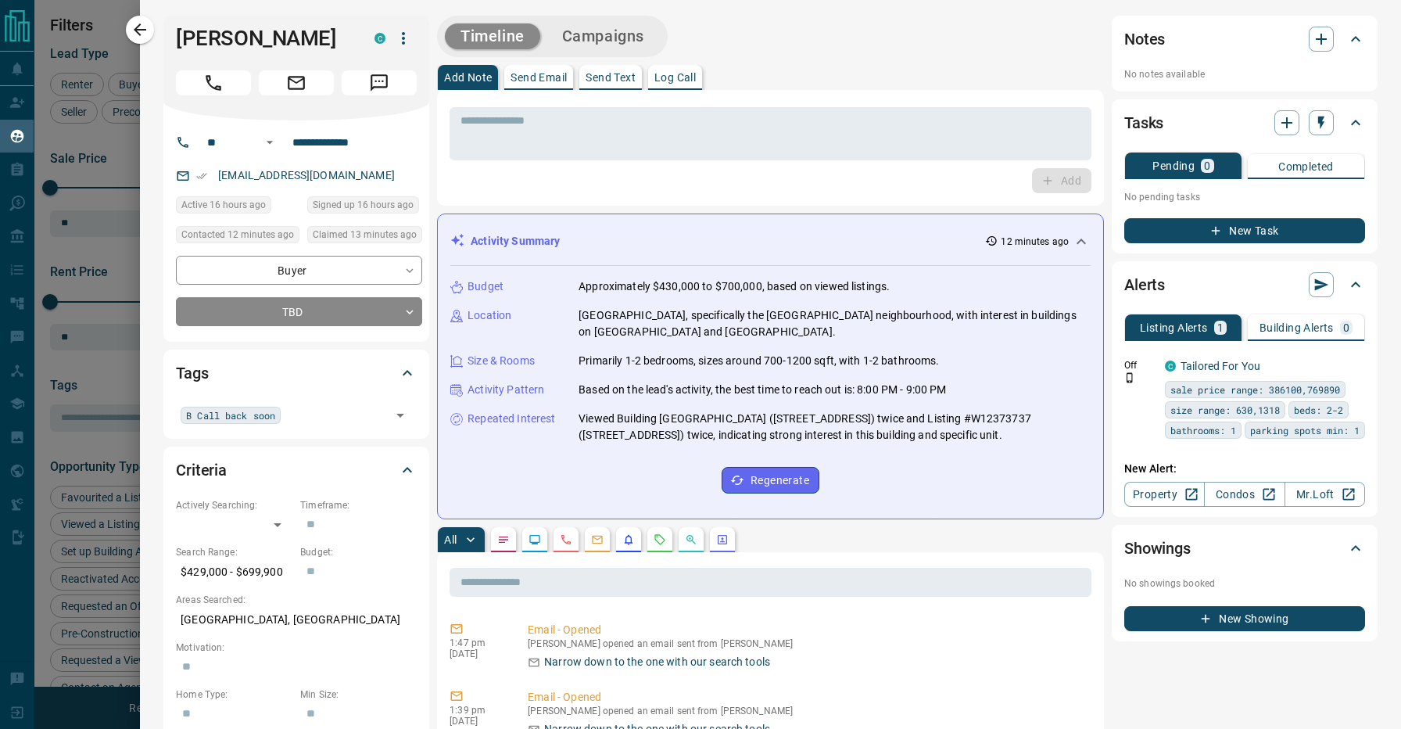
click at [744, 69] on div "Add Note Send Email Send Text Log Call" at bounding box center [770, 77] width 667 height 25
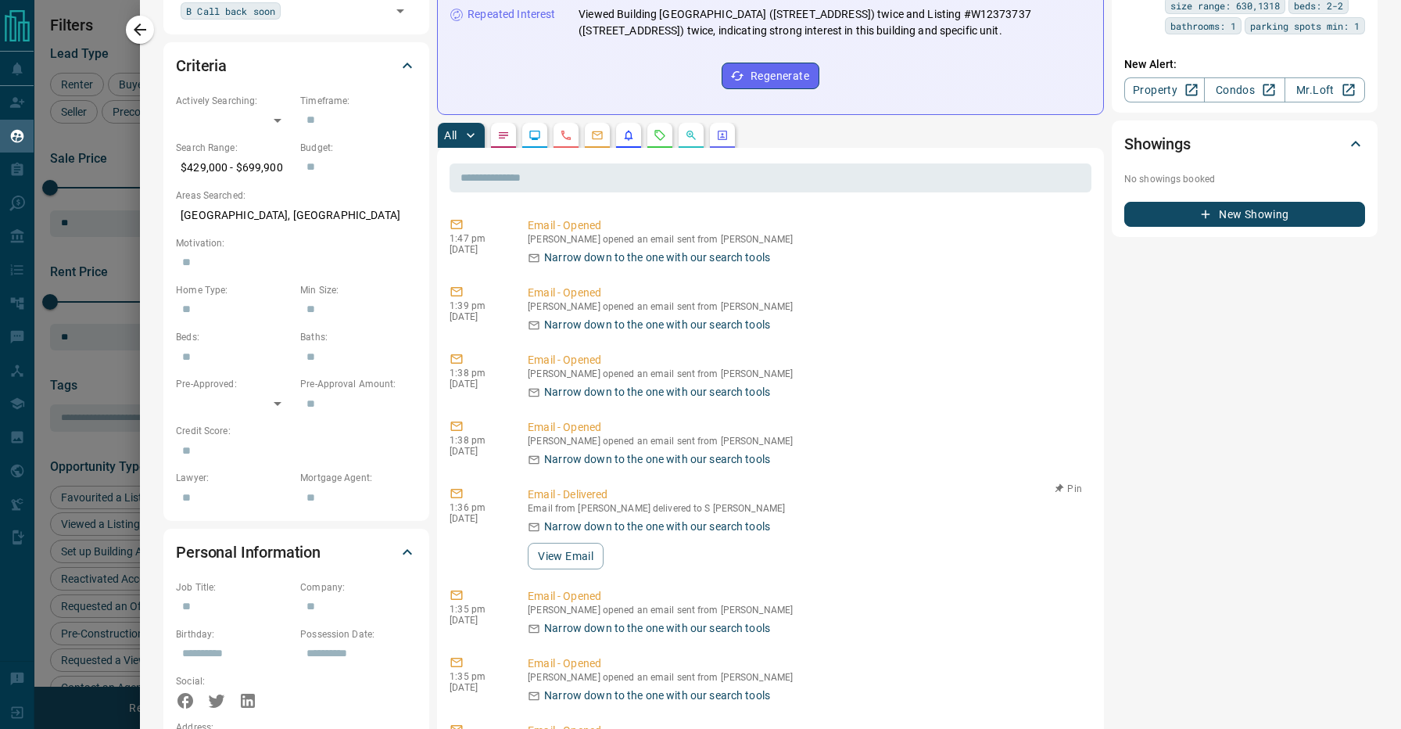
scroll to position [403, 0]
click at [500, 130] on button "button" at bounding box center [503, 136] width 25 height 25
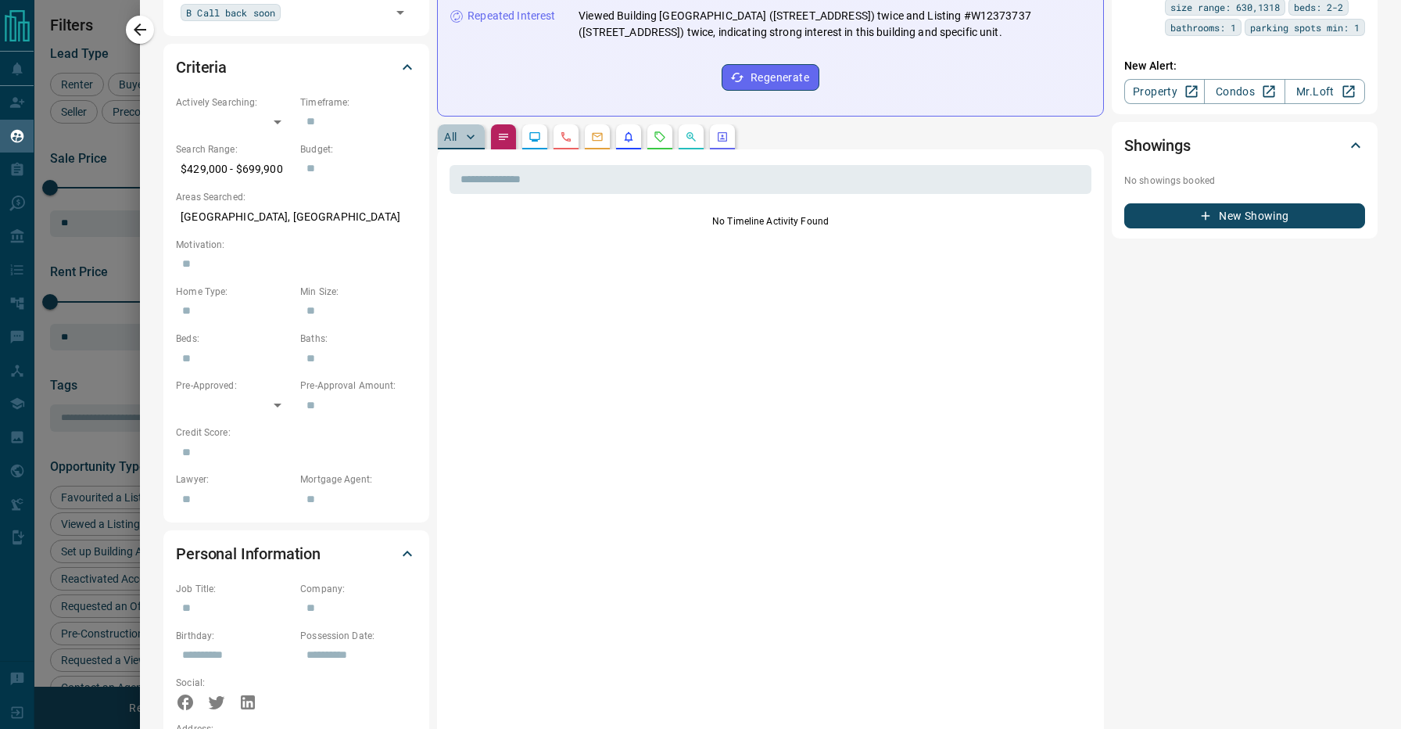
click at [448, 145] on button "All" at bounding box center [461, 136] width 47 height 25
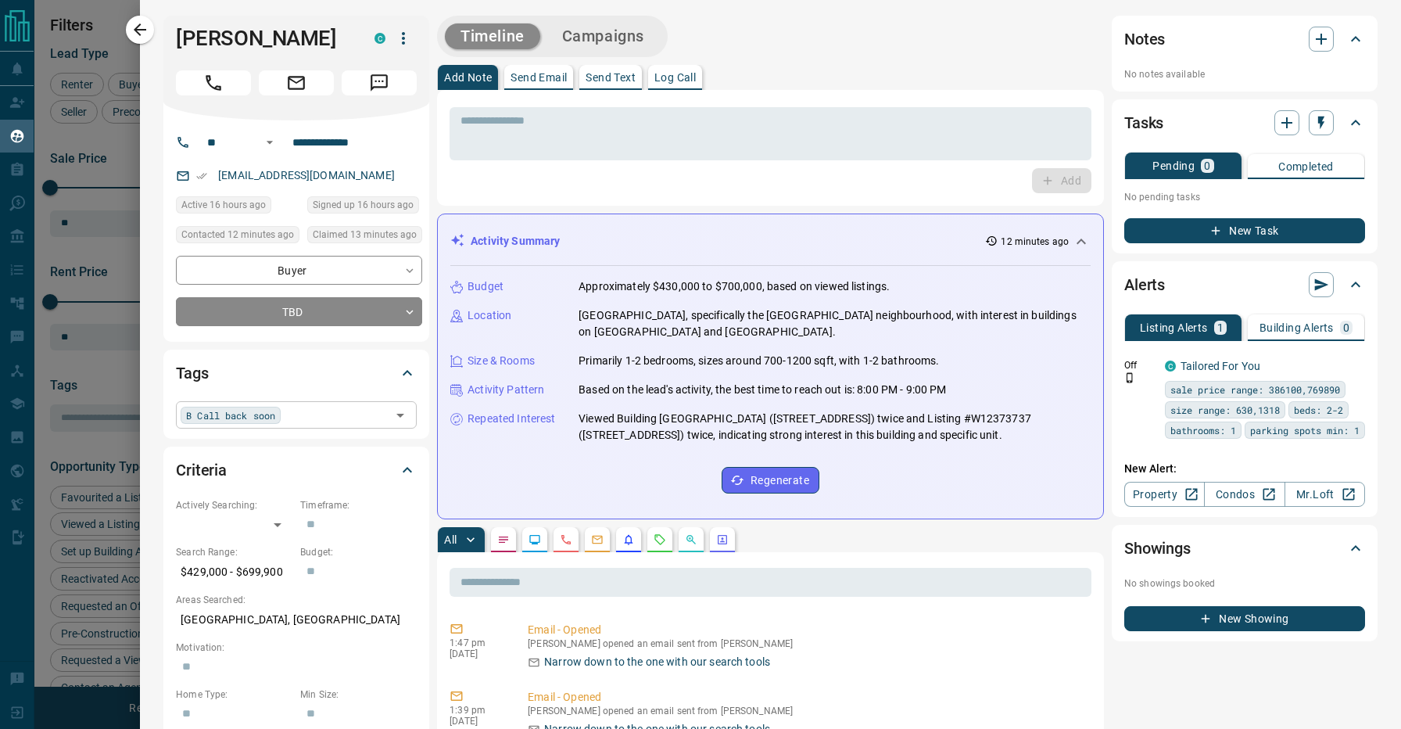
scroll to position [0, 0]
click at [280, 414] on div "B Call back soon" at bounding box center [231, 415] width 100 height 17
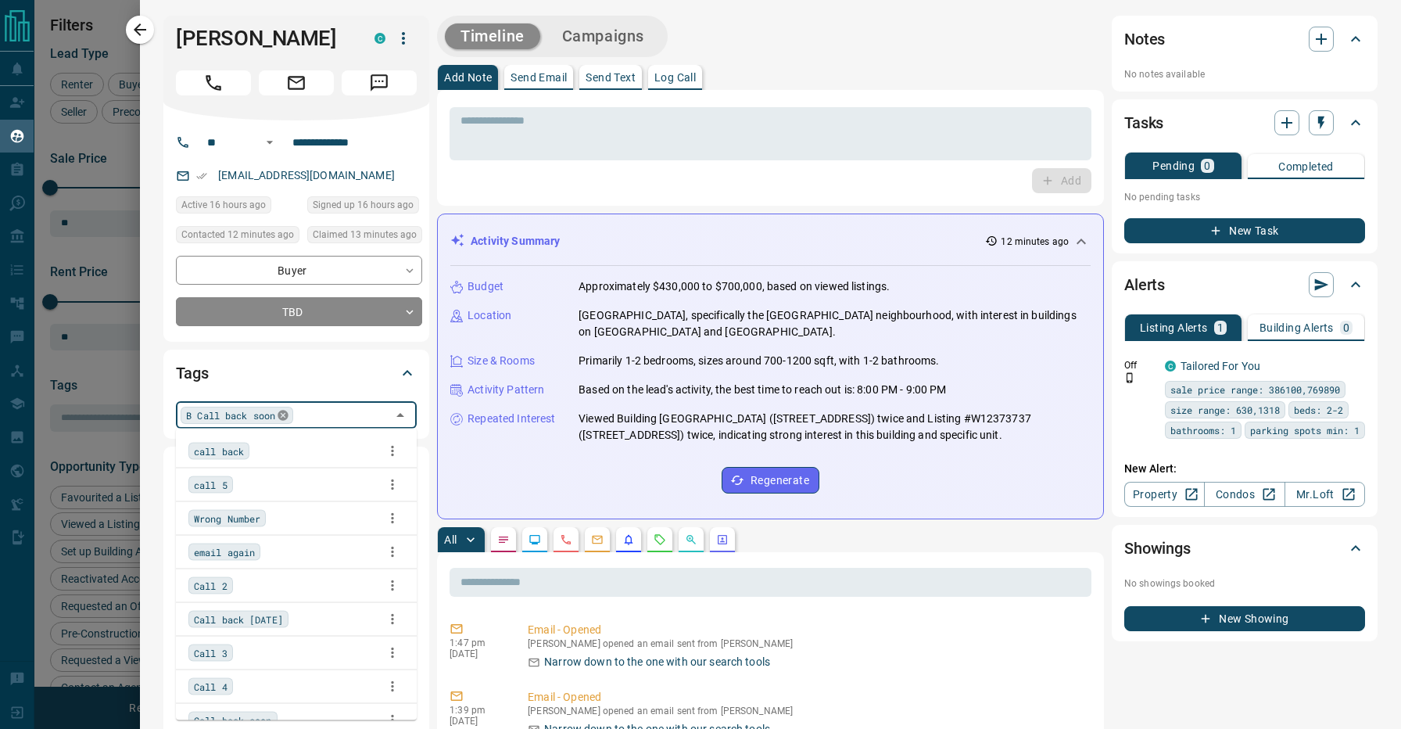
click at [288, 414] on icon at bounding box center [283, 415] width 10 height 10
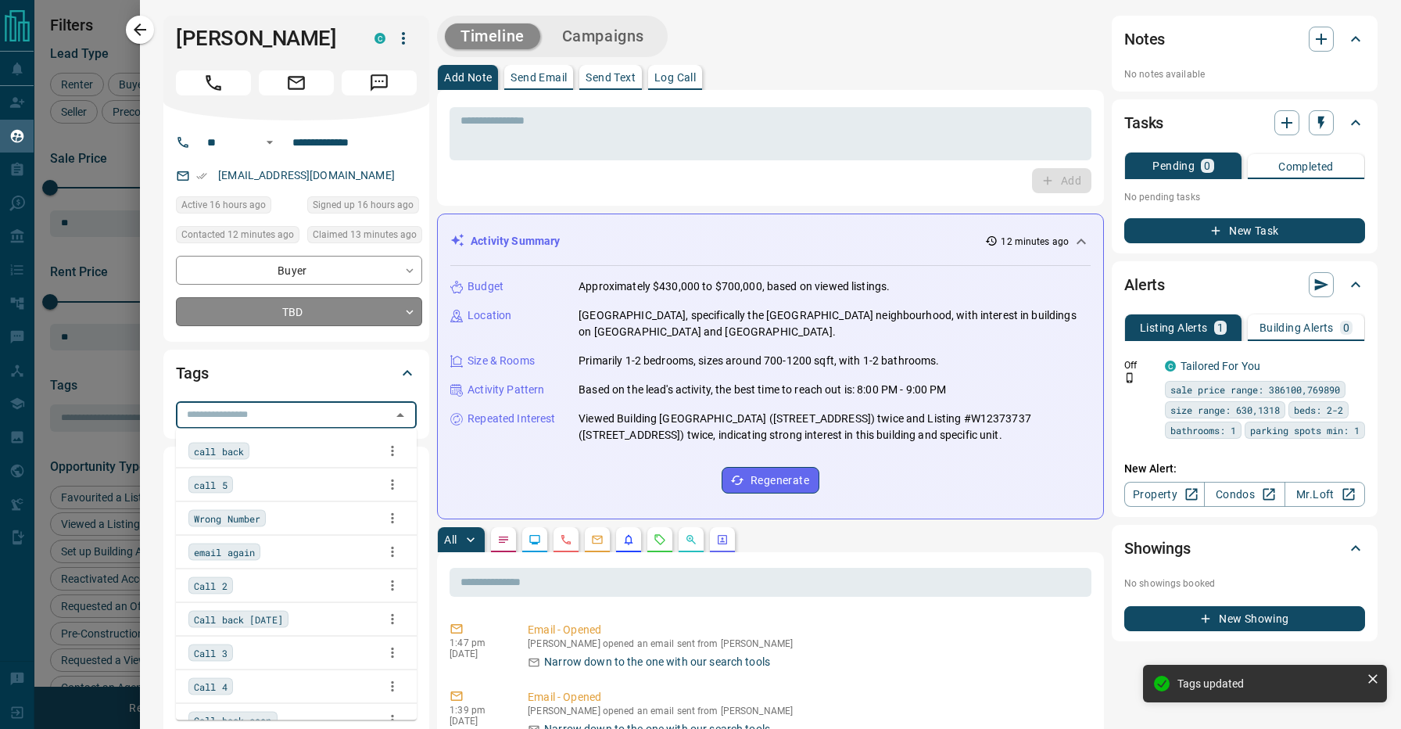
click at [303, 303] on body "Lead Transfers Claim Leads My Leads Tasks Opportunities Deals Campaigns Automat…" at bounding box center [700, 354] width 1401 height 709
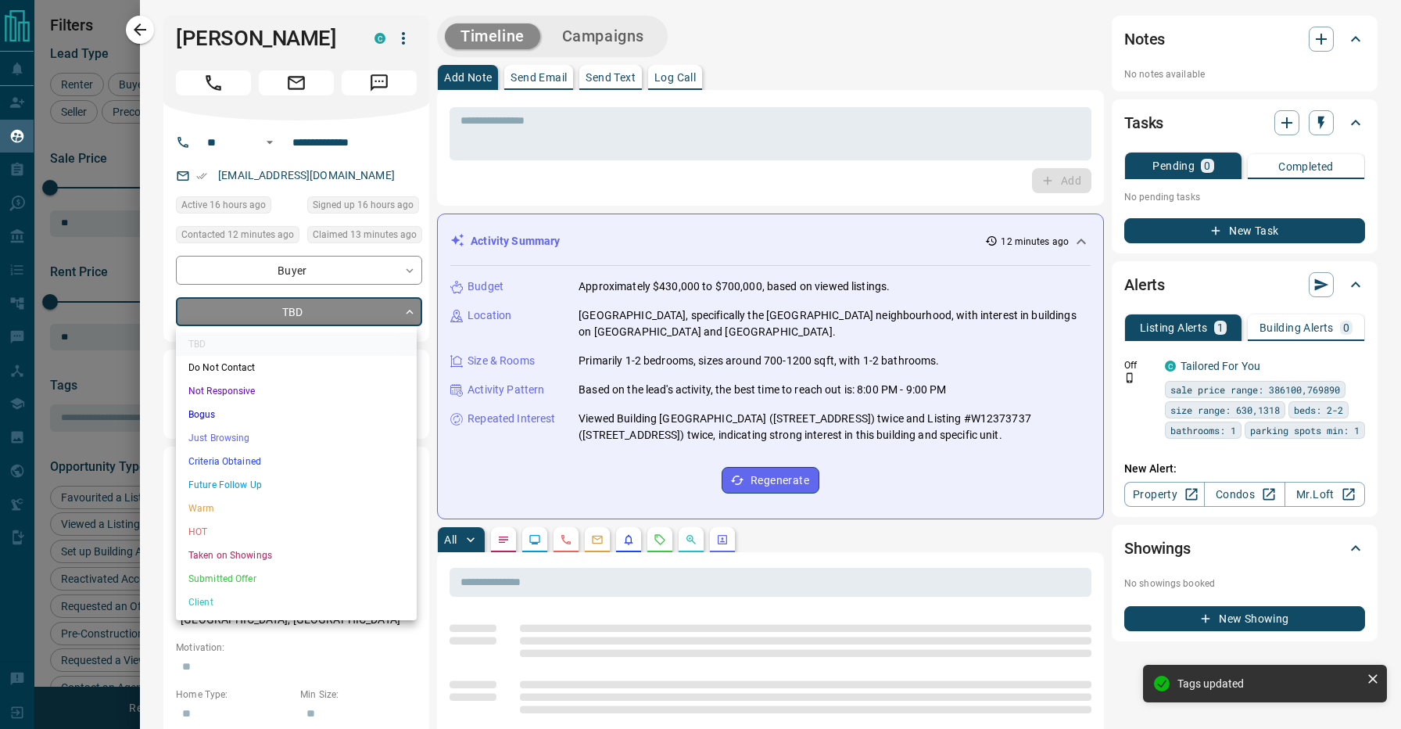
click at [276, 484] on li "Future Follow Up" at bounding box center [296, 484] width 241 height 23
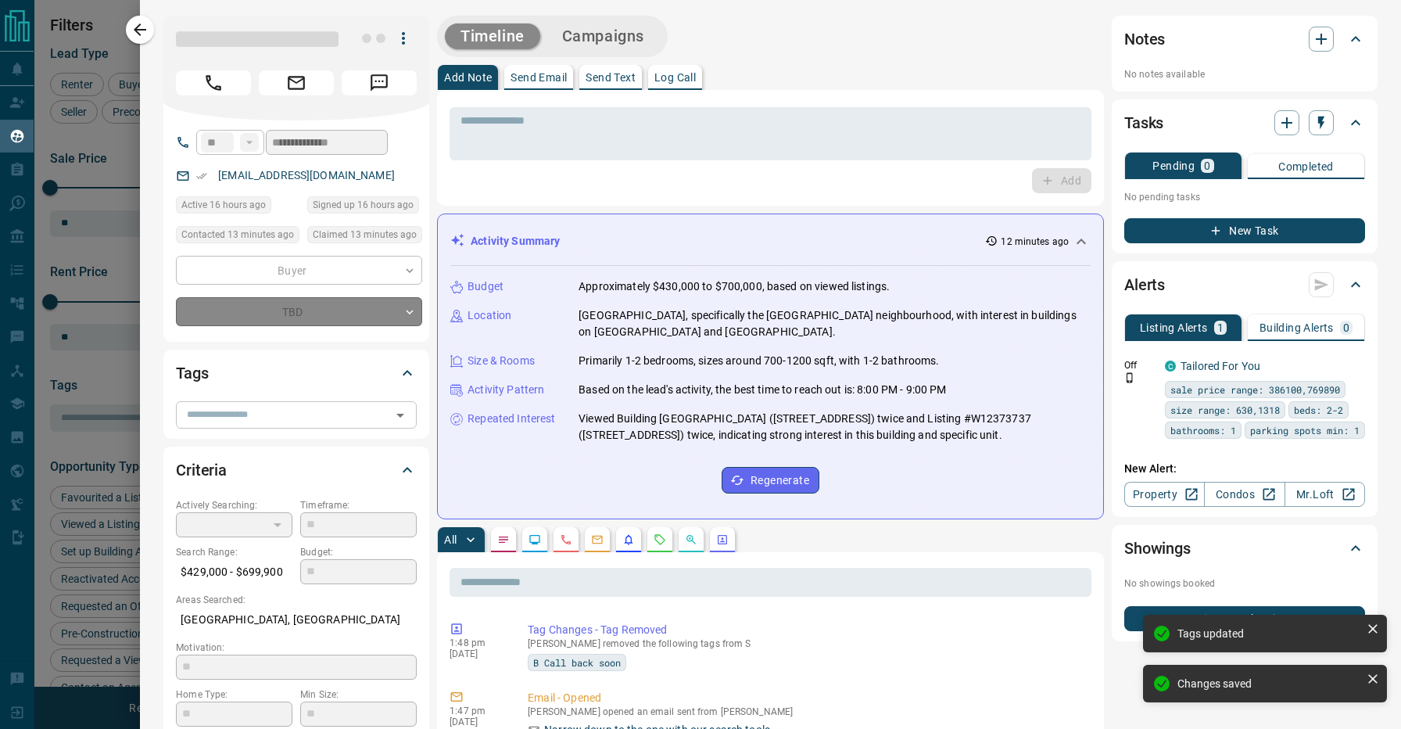
type input "*"
click at [579, 126] on textarea at bounding box center [771, 134] width 620 height 40
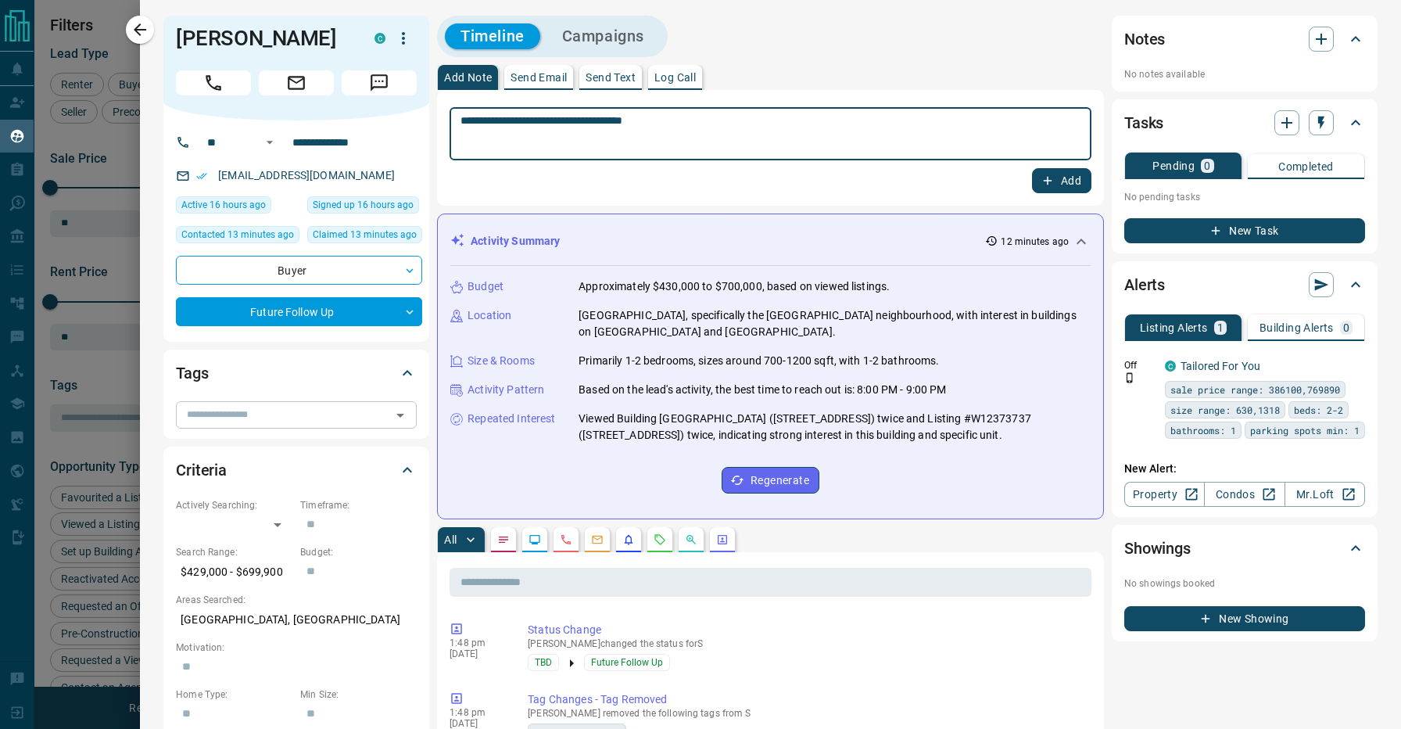
type textarea "**********"
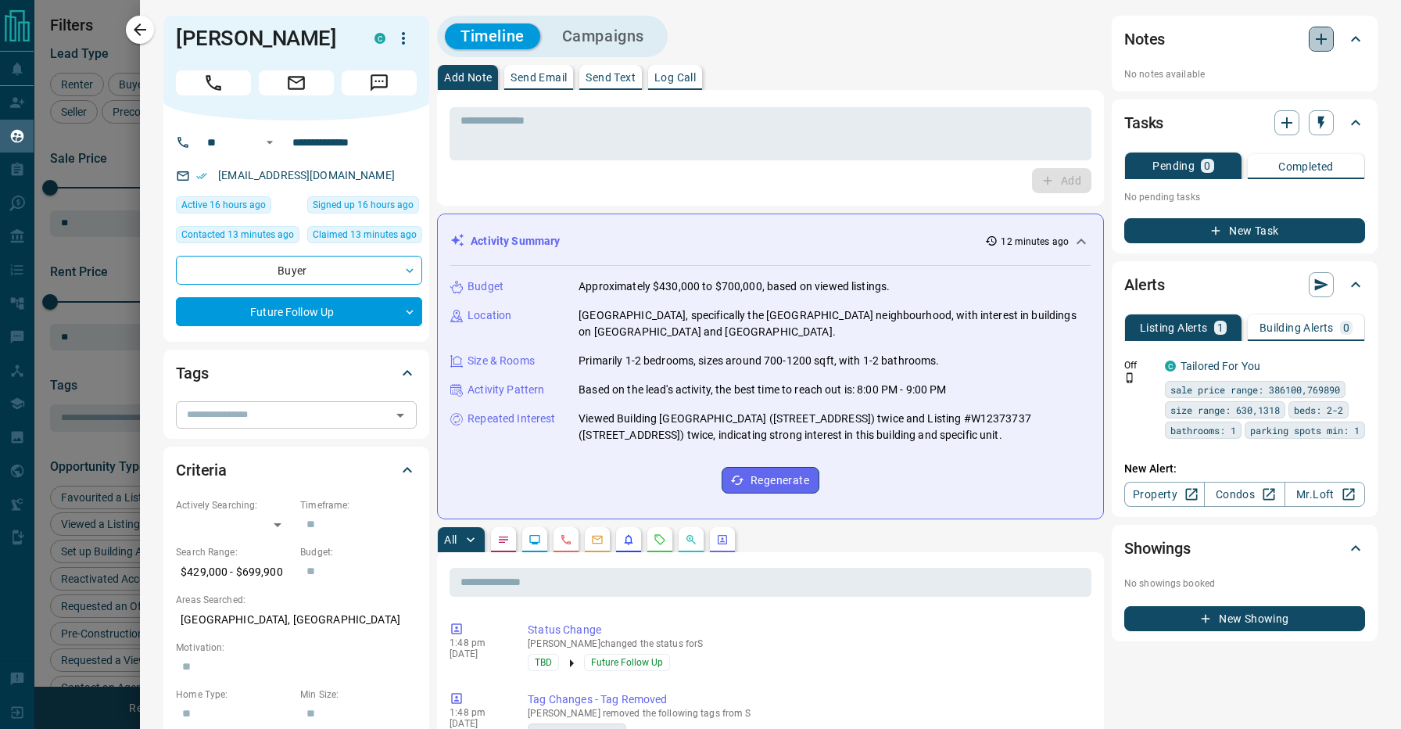
click at [1318, 38] on icon "button" at bounding box center [1321, 39] width 19 height 19
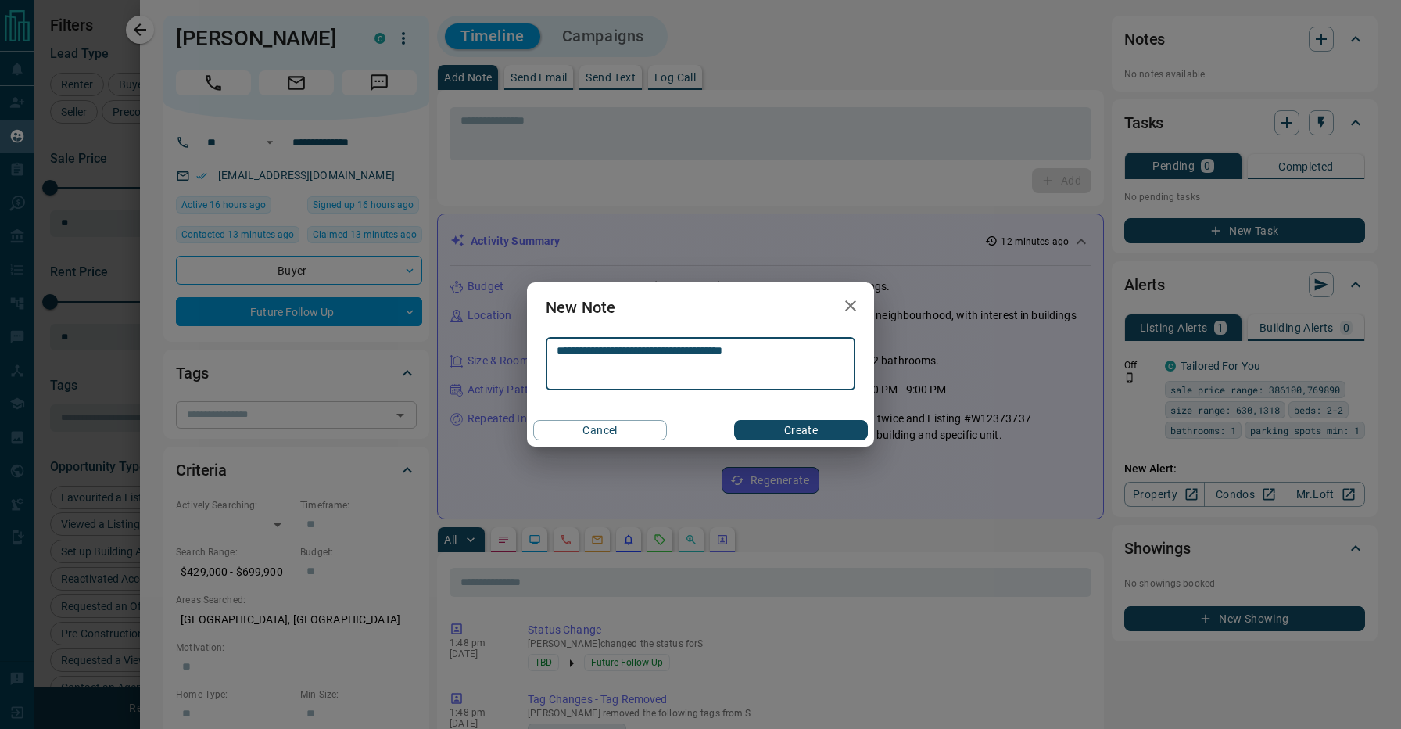
type textarea "**********"
click at [809, 422] on button "Create" at bounding box center [801, 430] width 134 height 20
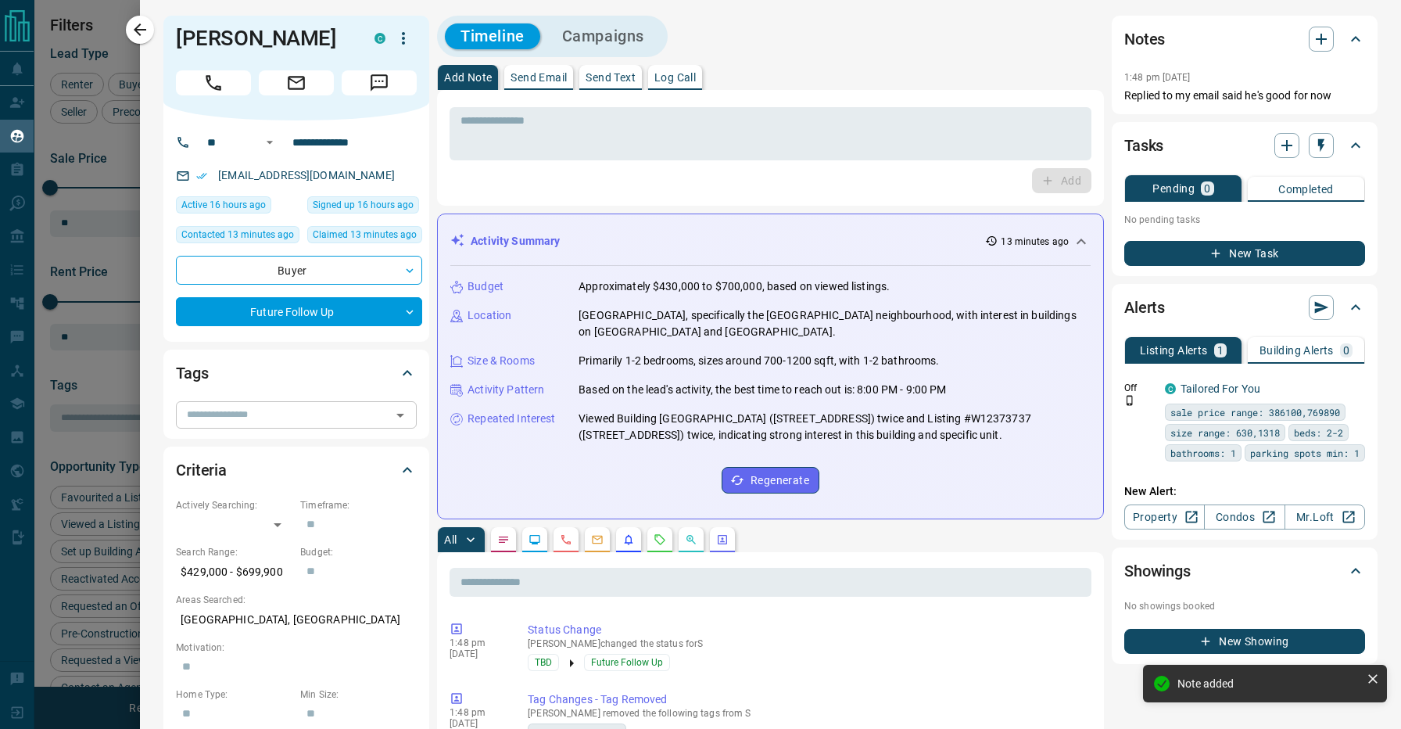
click at [96, 62] on div at bounding box center [700, 364] width 1401 height 729
